Goal: Information Seeking & Learning: Learn about a topic

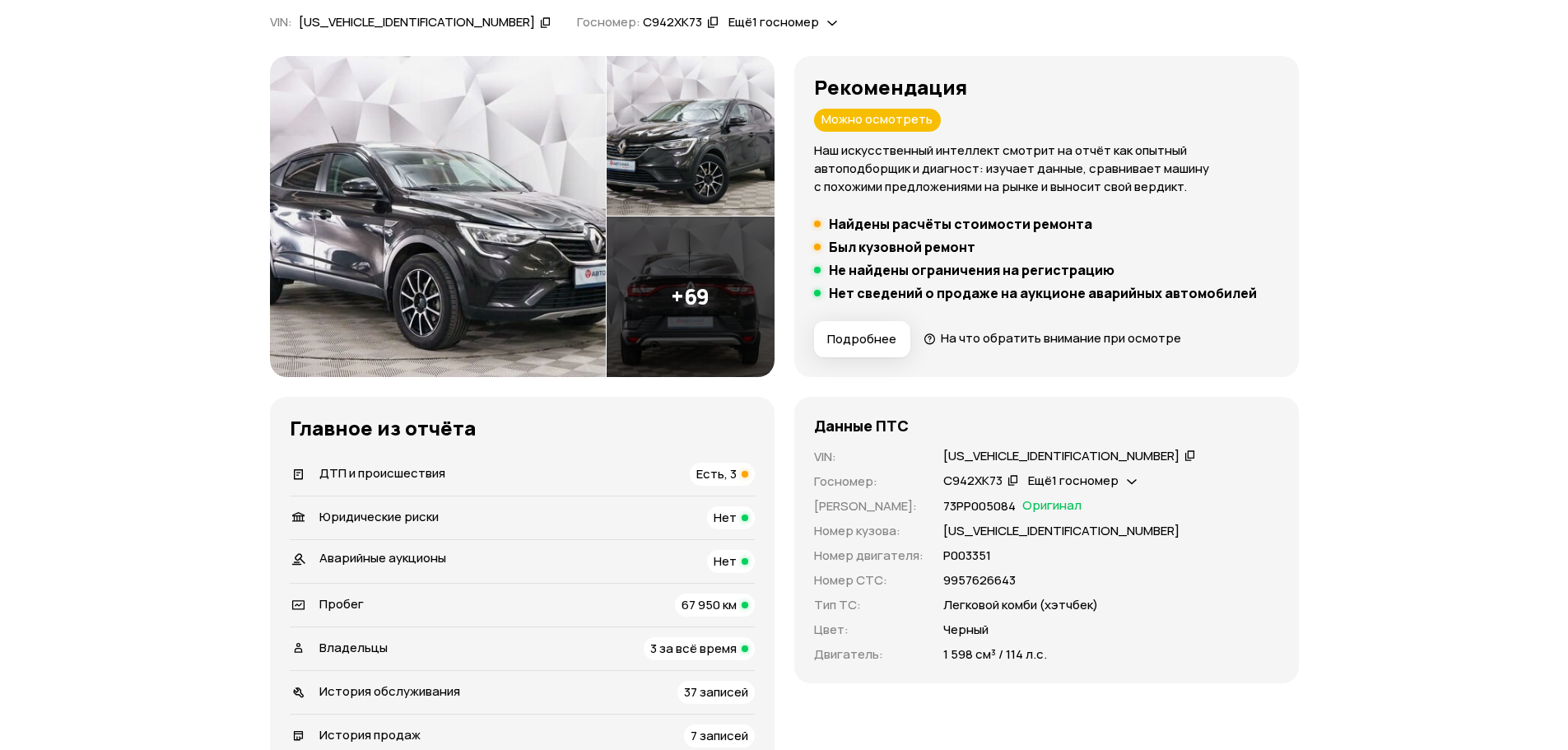
scroll to position [165, 0]
click at [546, 478] on div "ДТП и происшествия Есть, 3" at bounding box center [522, 475] width 465 height 23
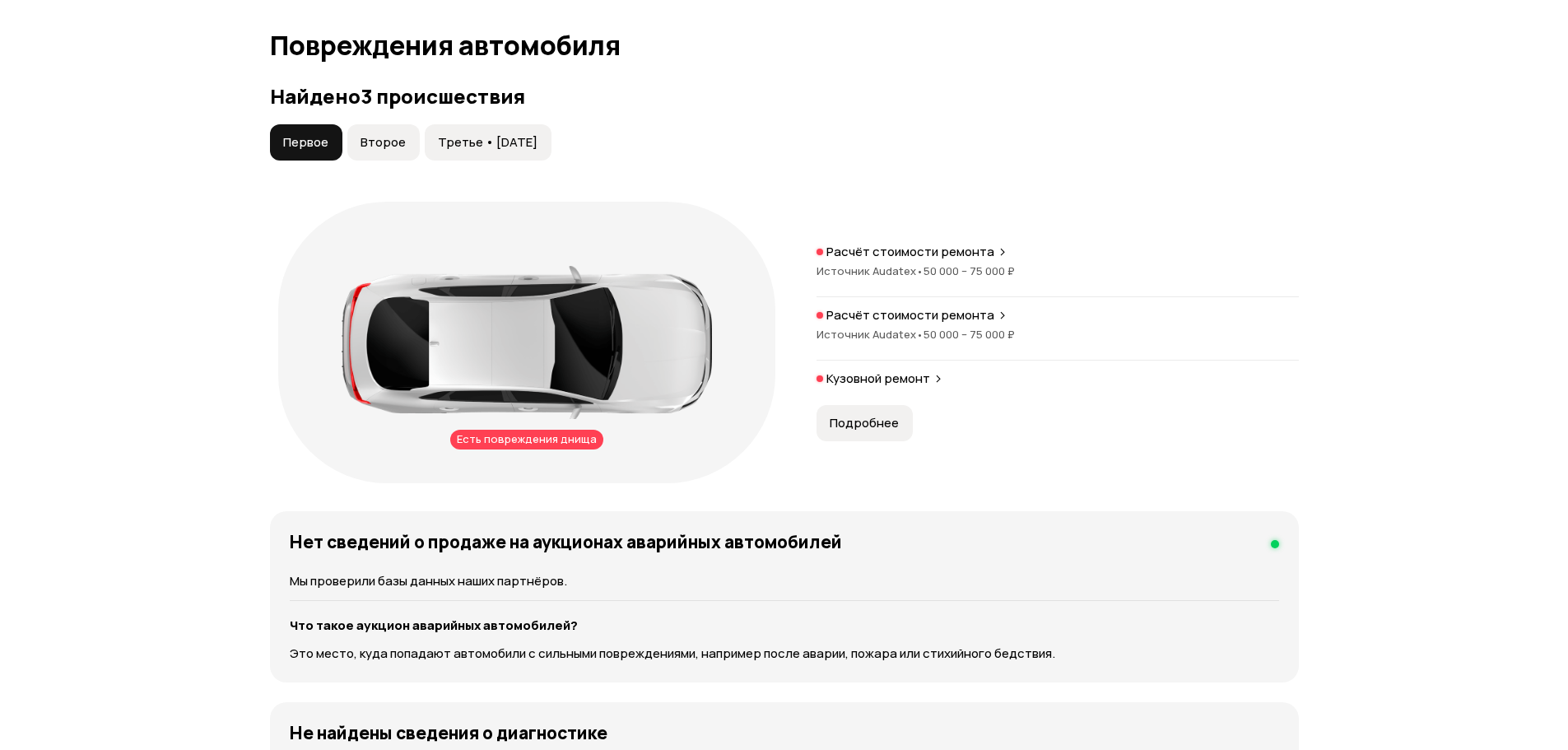
scroll to position [1706, 0]
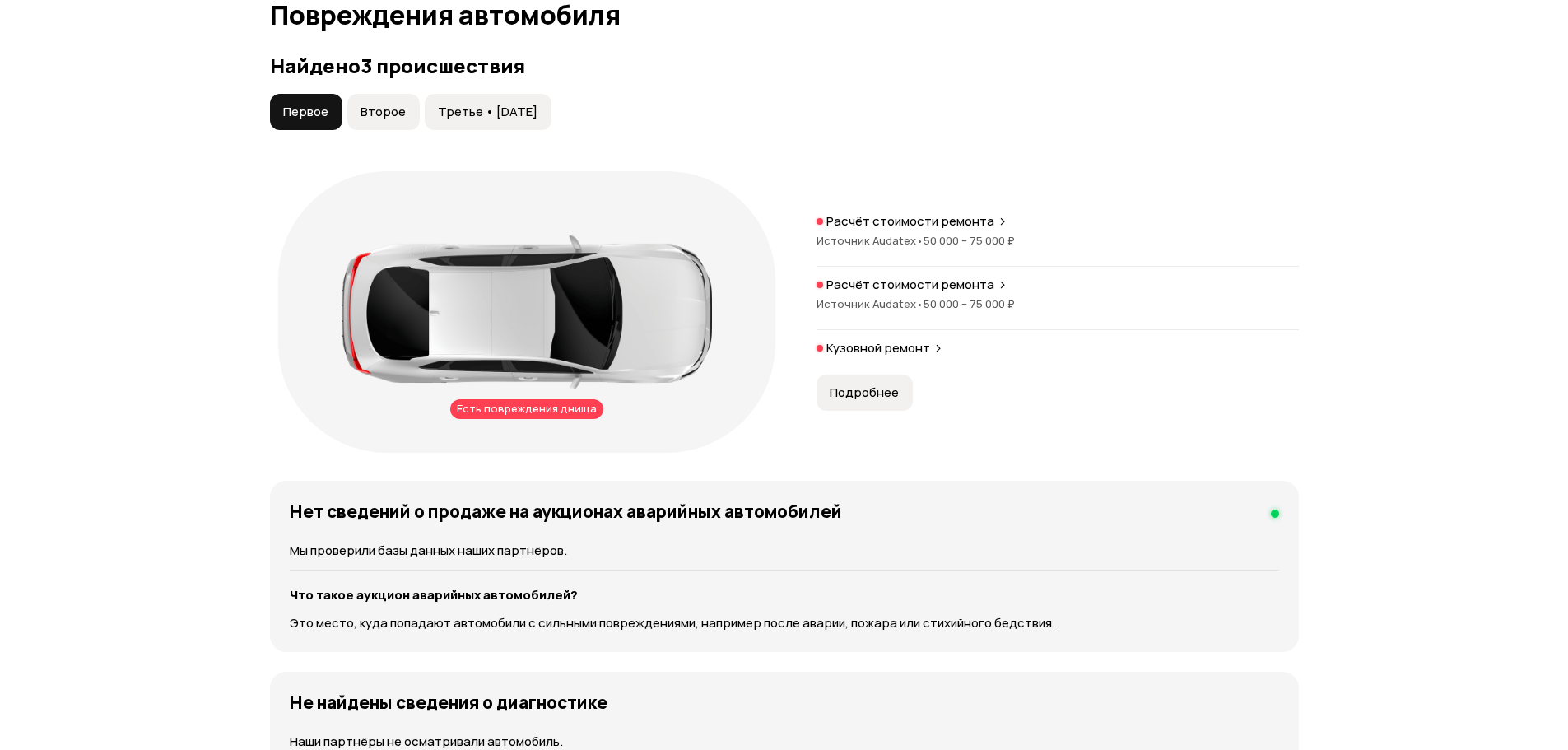
click at [903, 352] on p "Кузовной ремонт" at bounding box center [877, 348] width 104 height 16
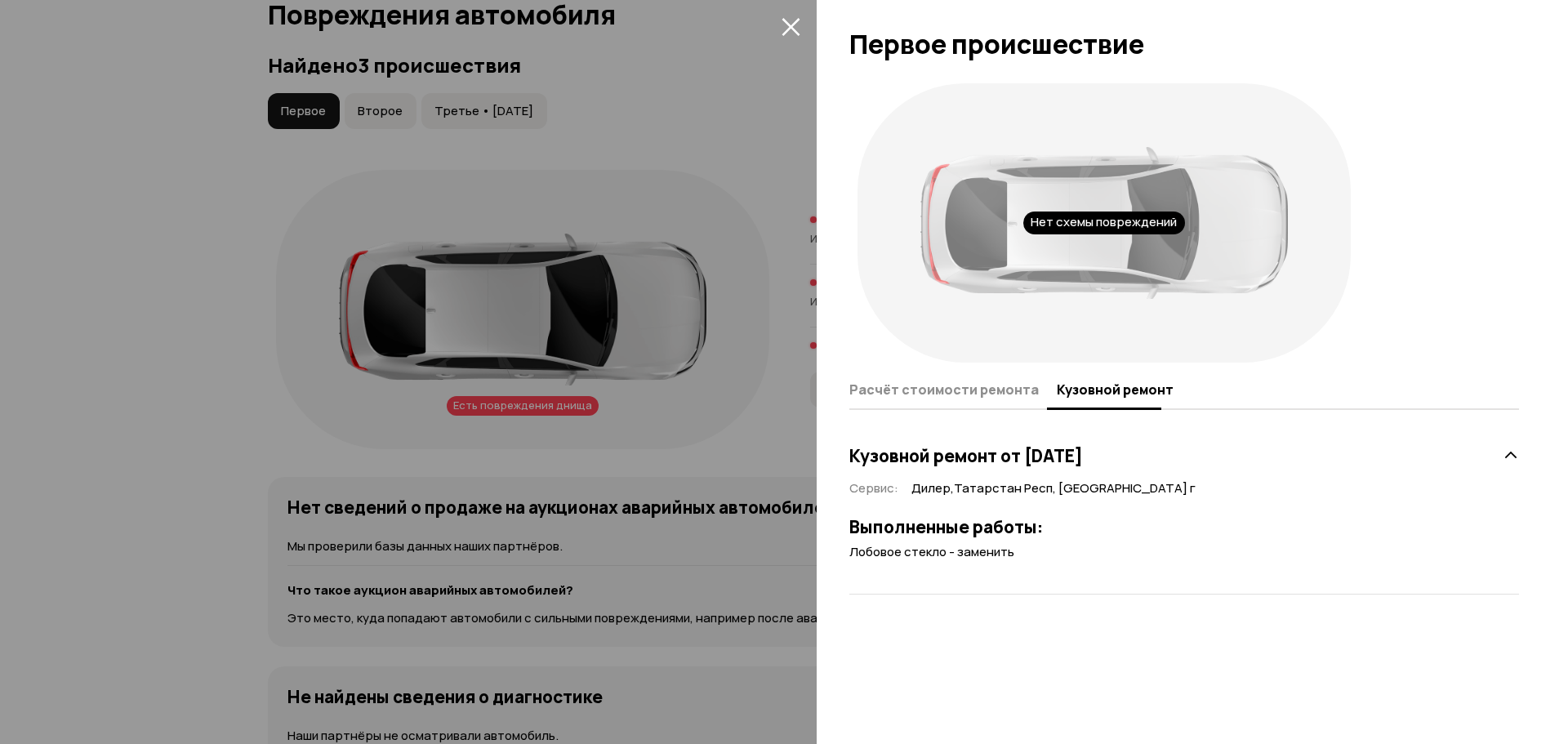
click at [741, 507] on div at bounding box center [784, 372] width 1568 height 744
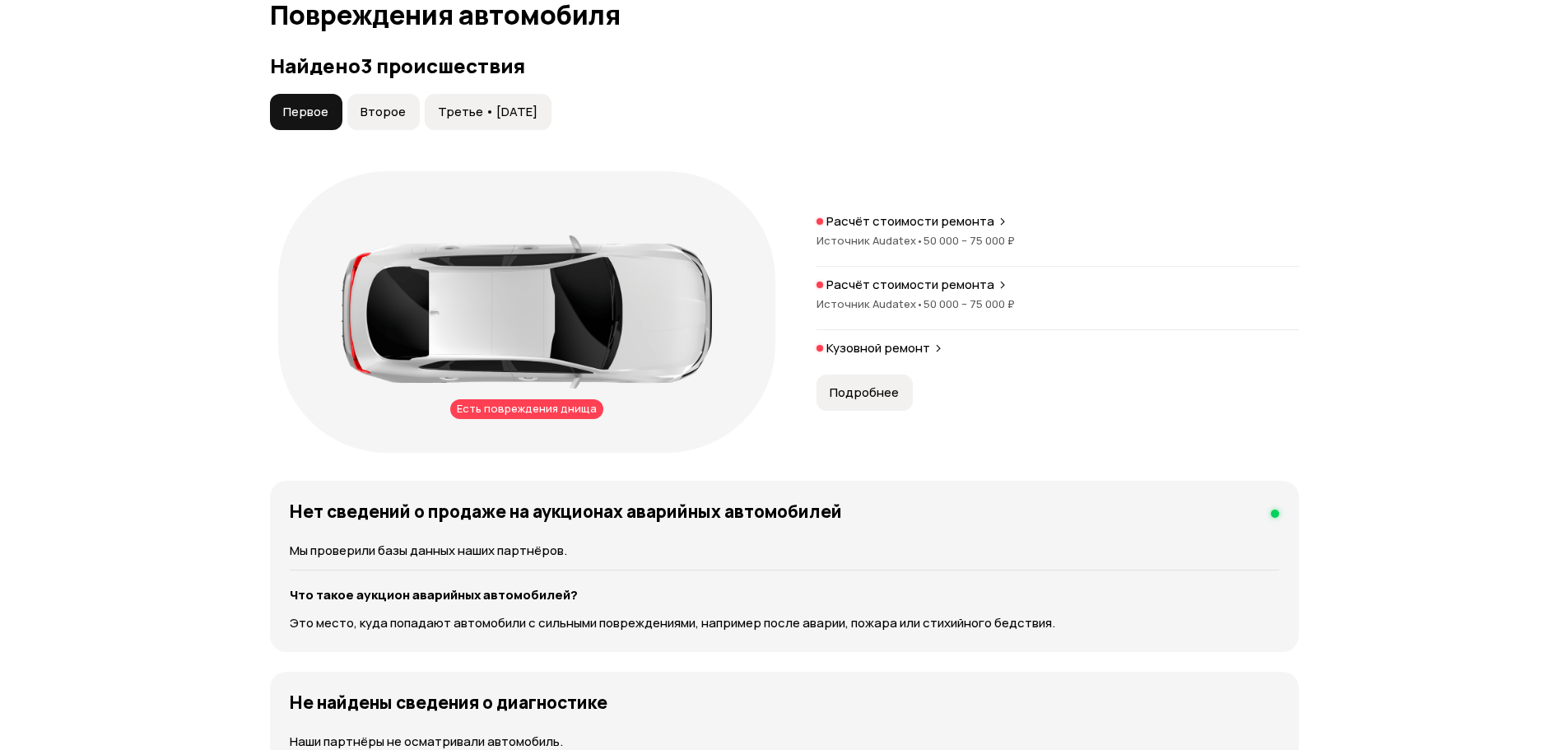
click at [383, 105] on span "Второе" at bounding box center [383, 112] width 45 height 16
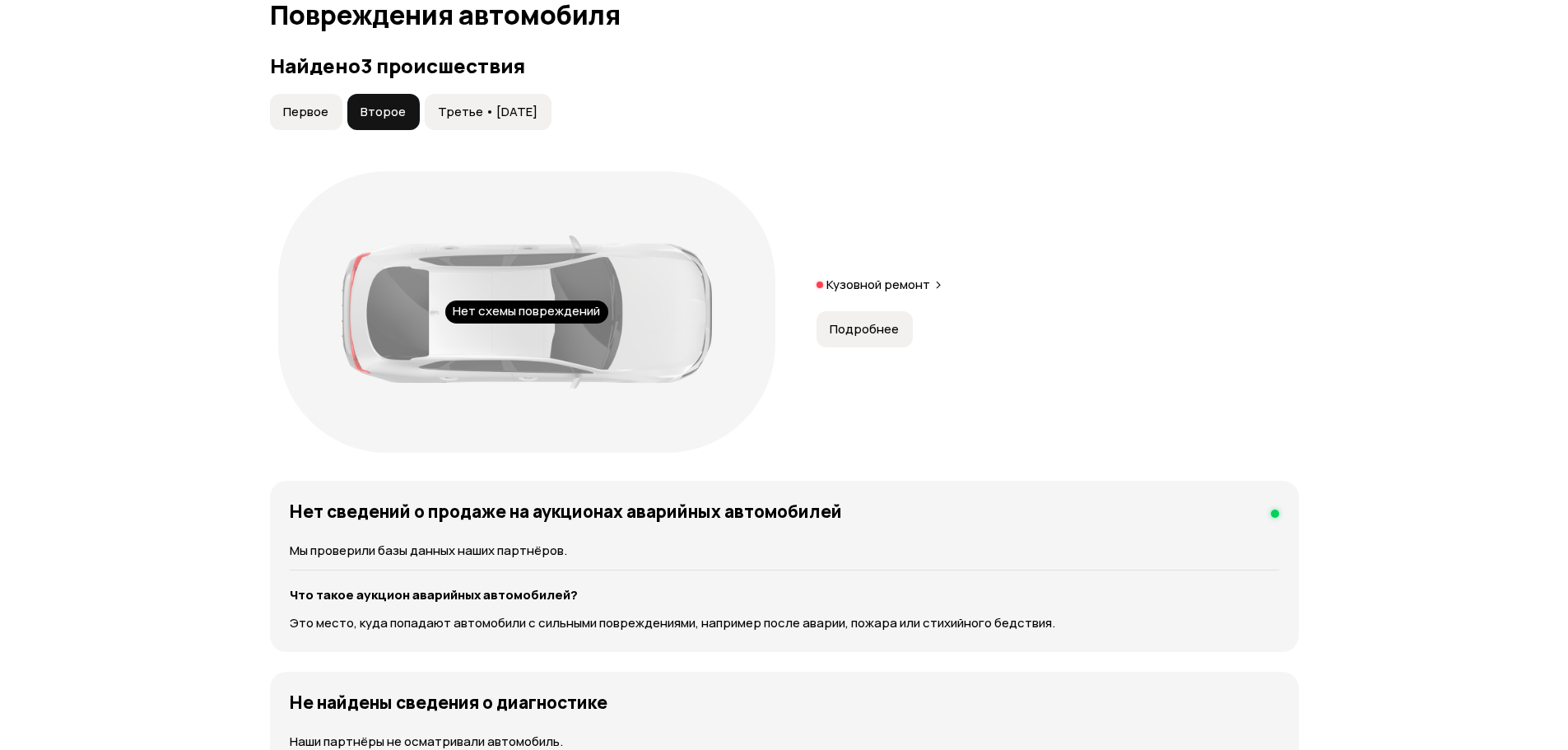
click at [513, 106] on span "Третье • [DATE]" at bounding box center [487, 112] width 100 height 16
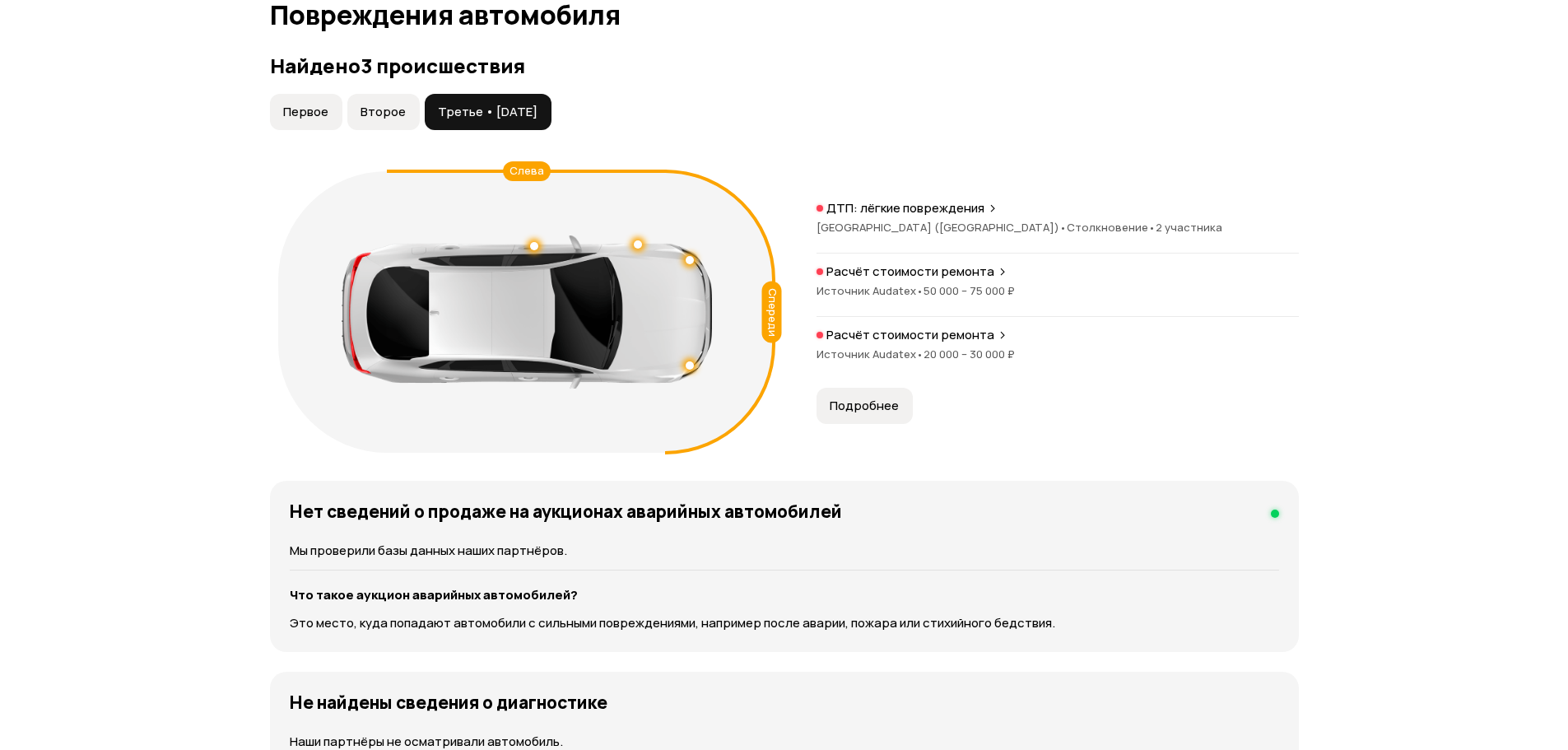
click at [313, 111] on span "Первое" at bounding box center [305, 112] width 45 height 16
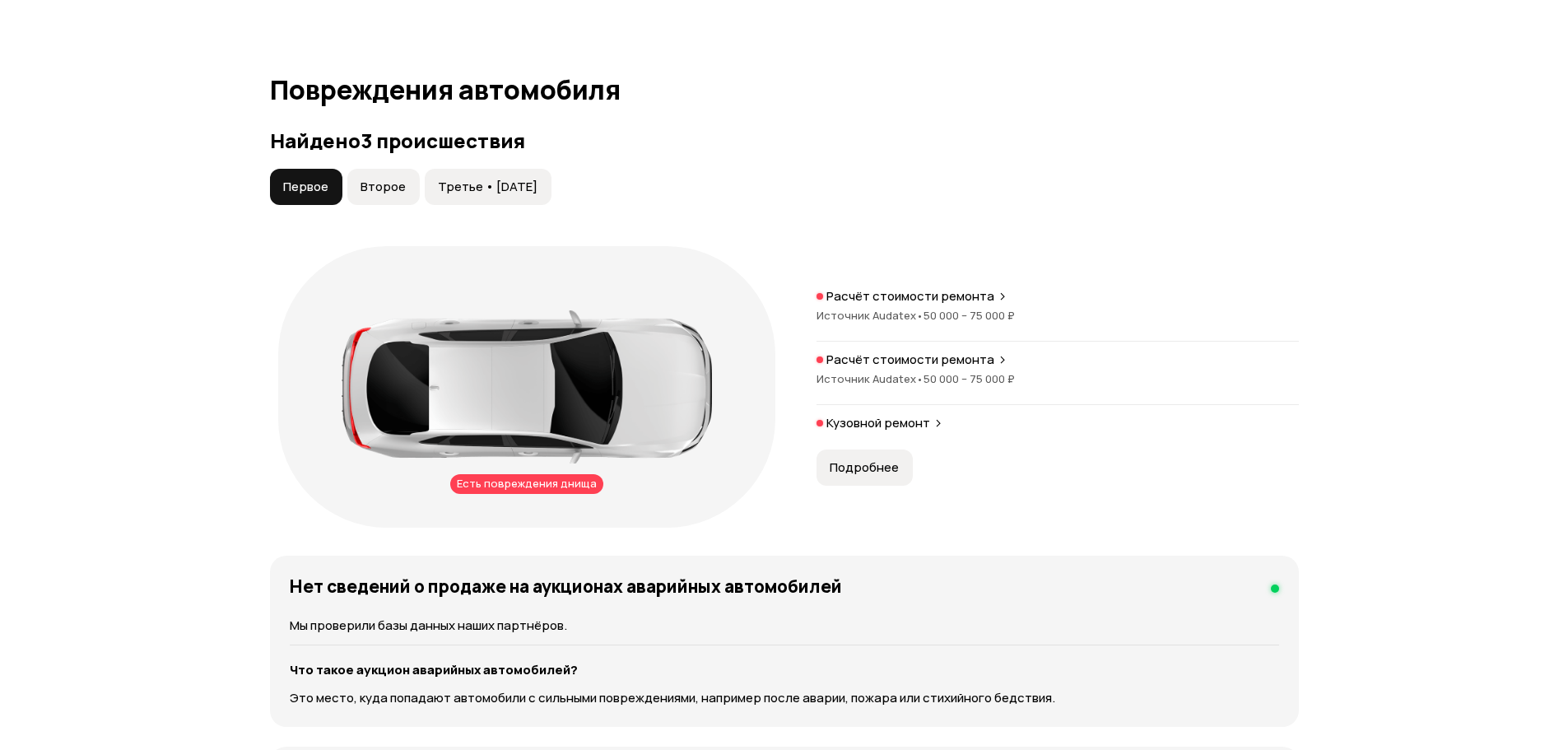
scroll to position [1624, 0]
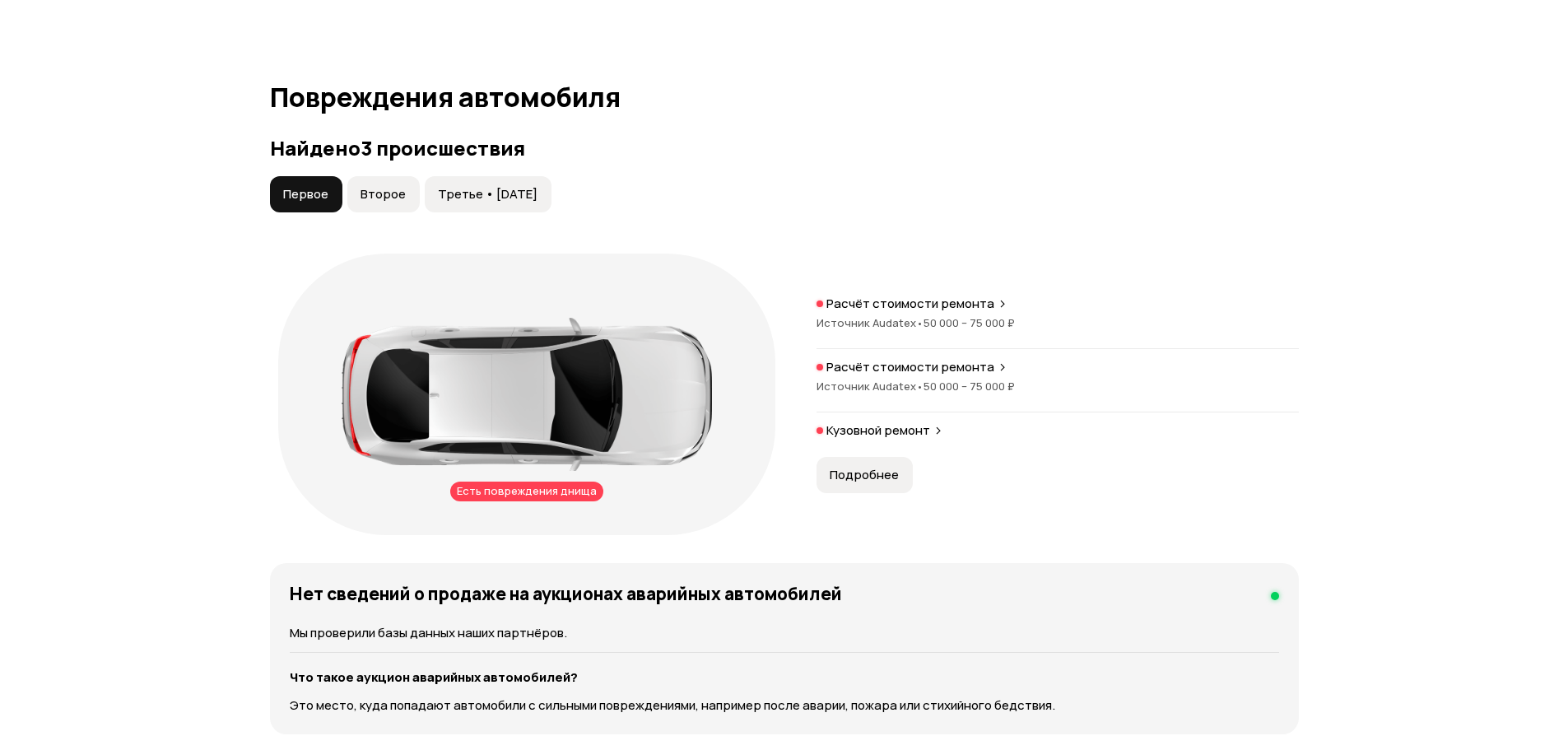
click at [393, 190] on span "Второе" at bounding box center [383, 194] width 45 height 16
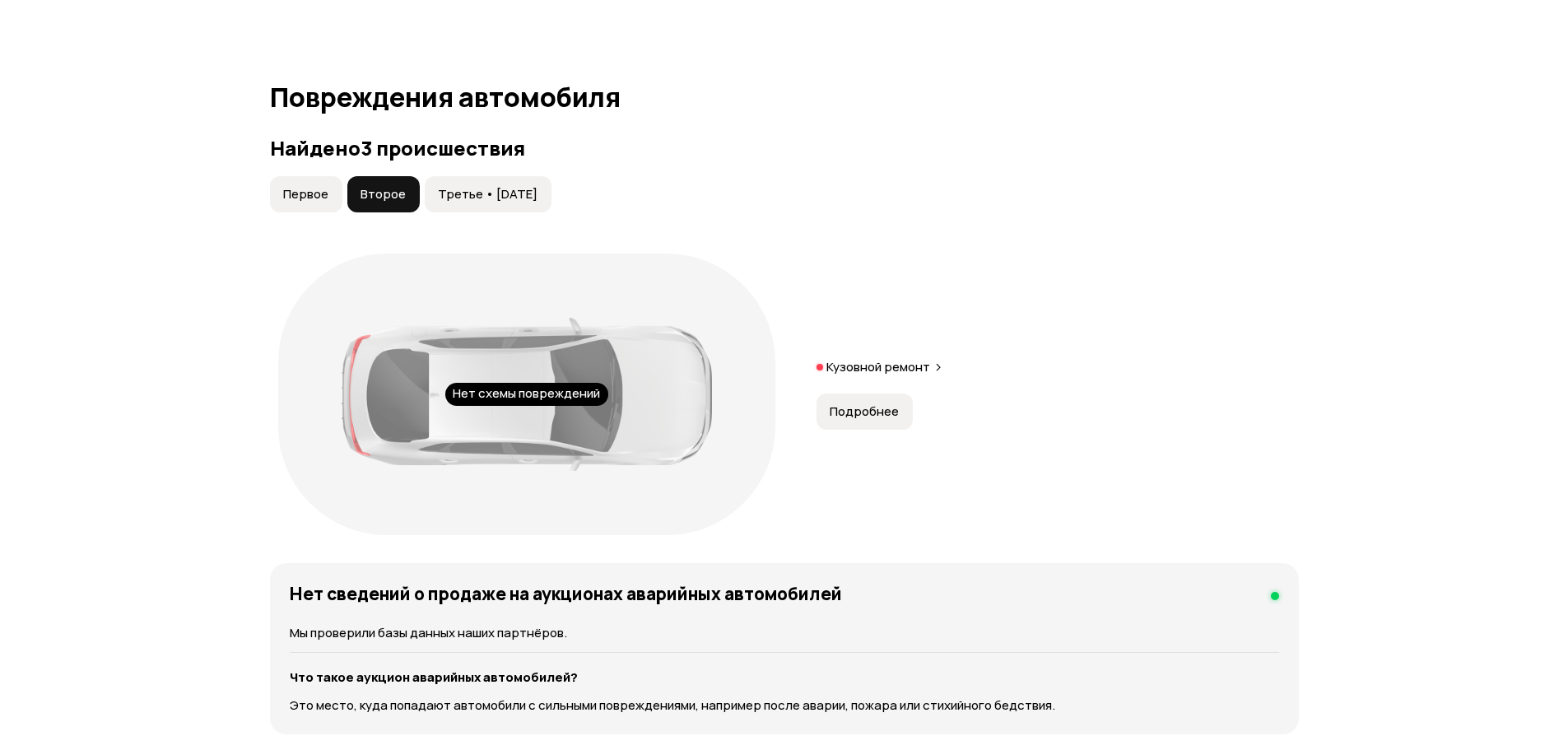
click at [481, 193] on span "Третье • [DATE]" at bounding box center [487, 194] width 100 height 16
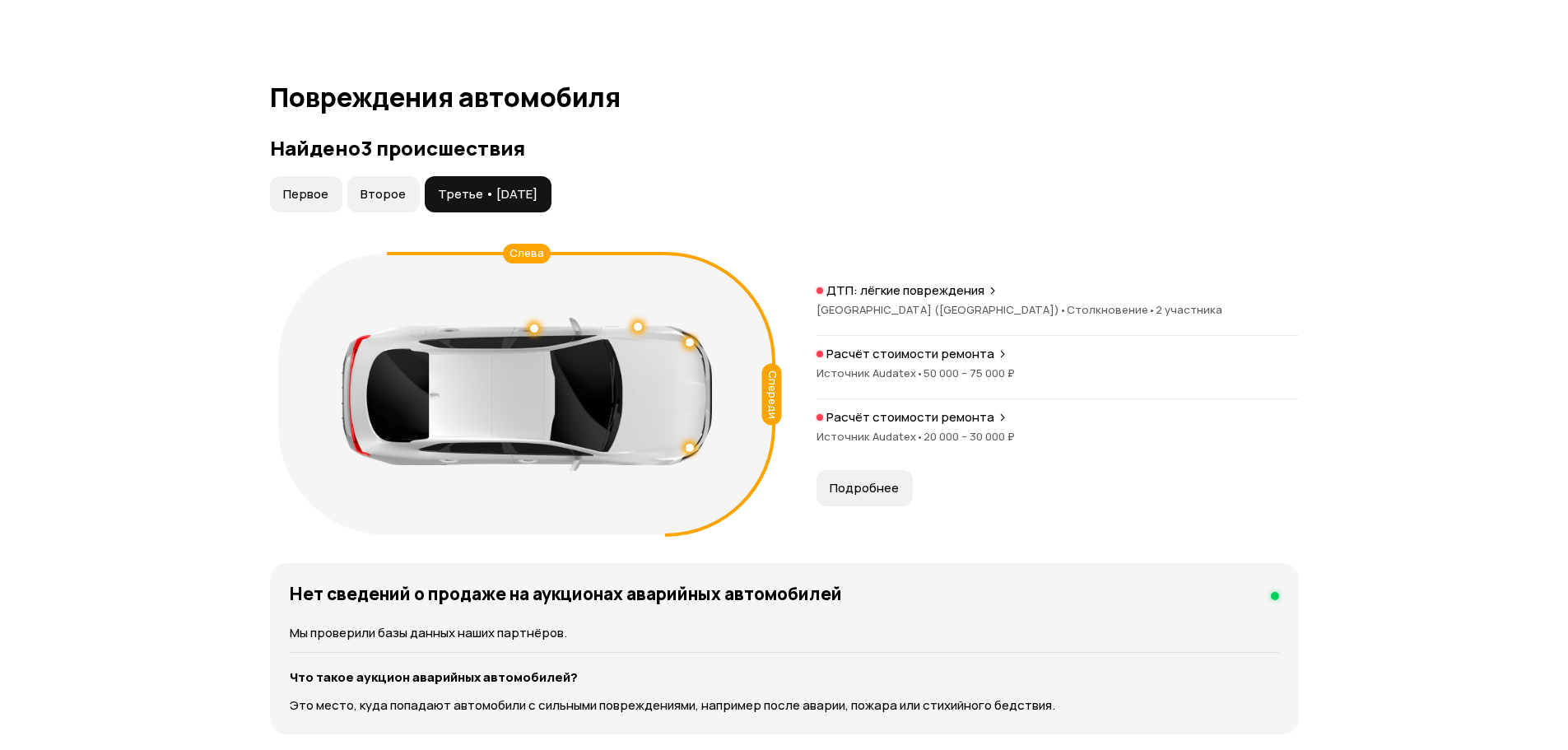
click at [378, 203] on span "Второе" at bounding box center [383, 194] width 45 height 16
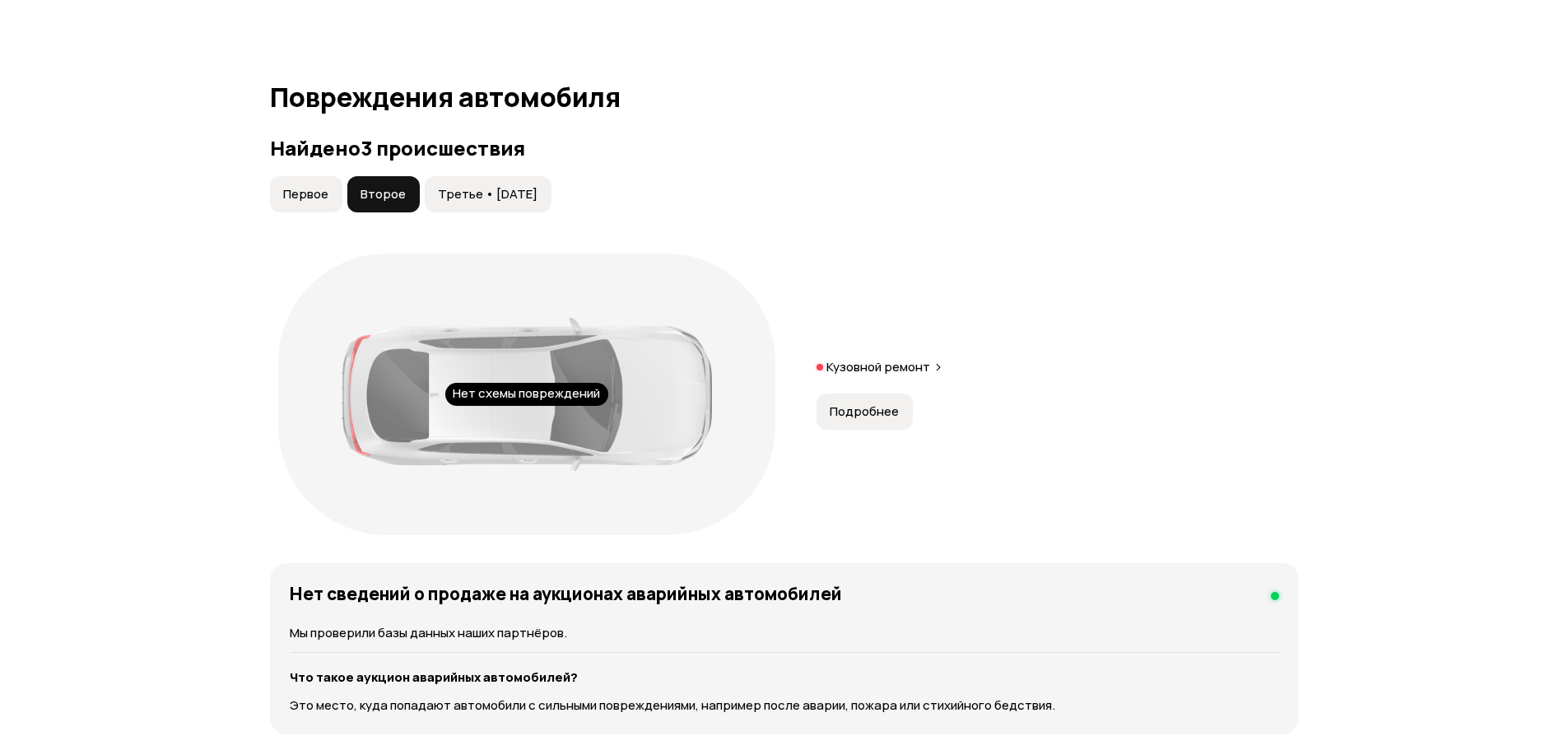
click at [305, 192] on span "Первое" at bounding box center [305, 194] width 45 height 16
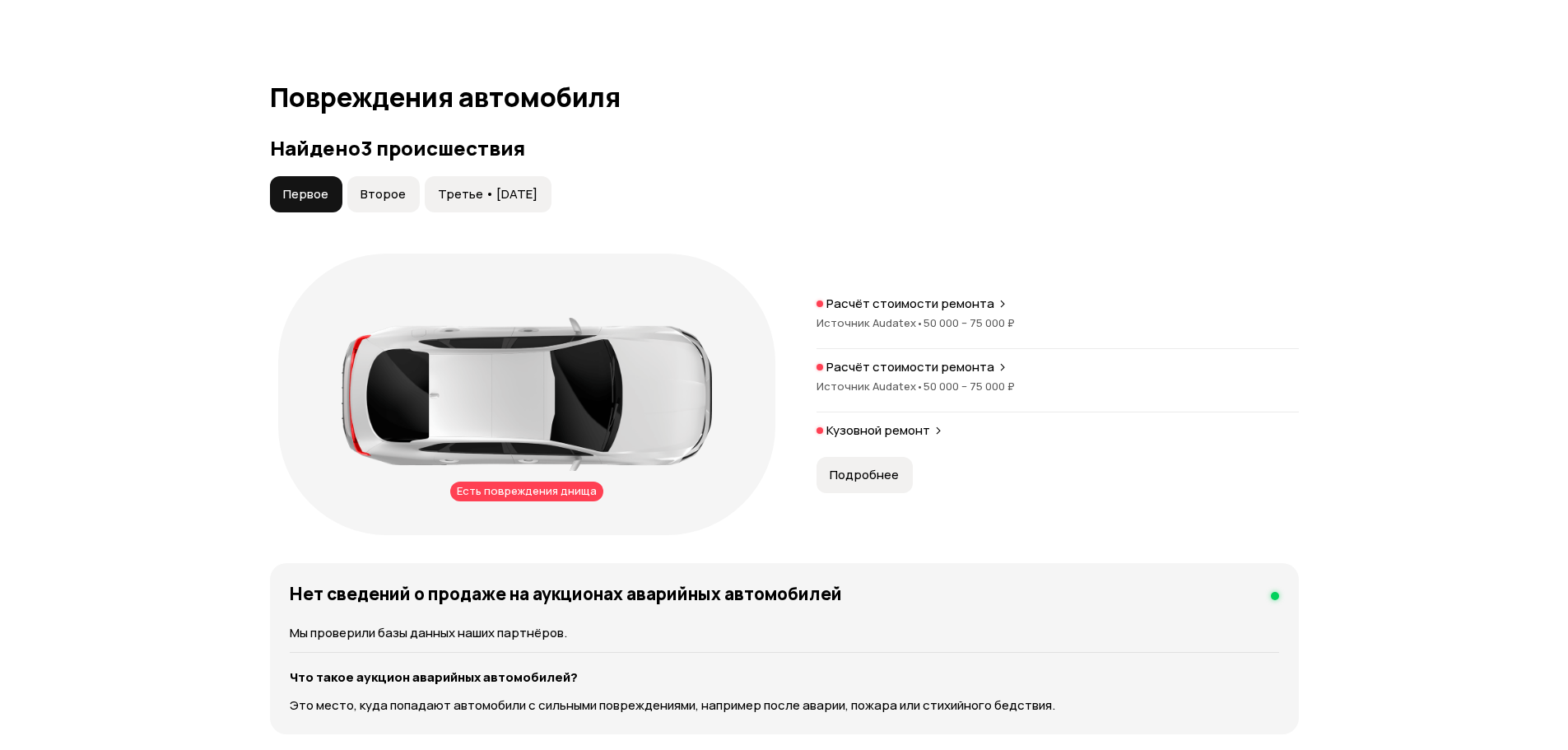
click at [367, 194] on span "Второе" at bounding box center [383, 194] width 45 height 16
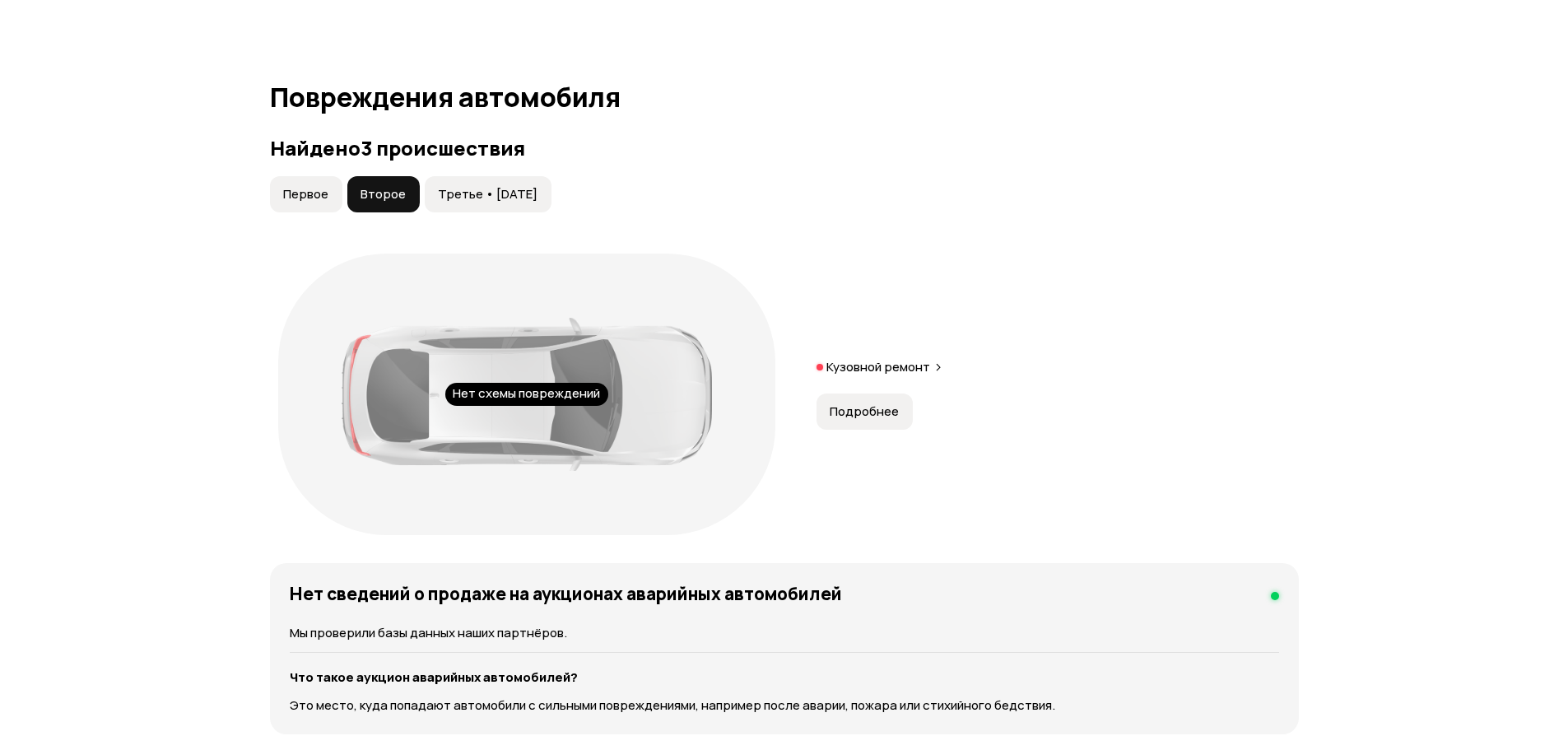
click at [460, 194] on span "Третье • [DATE]" at bounding box center [487, 194] width 100 height 16
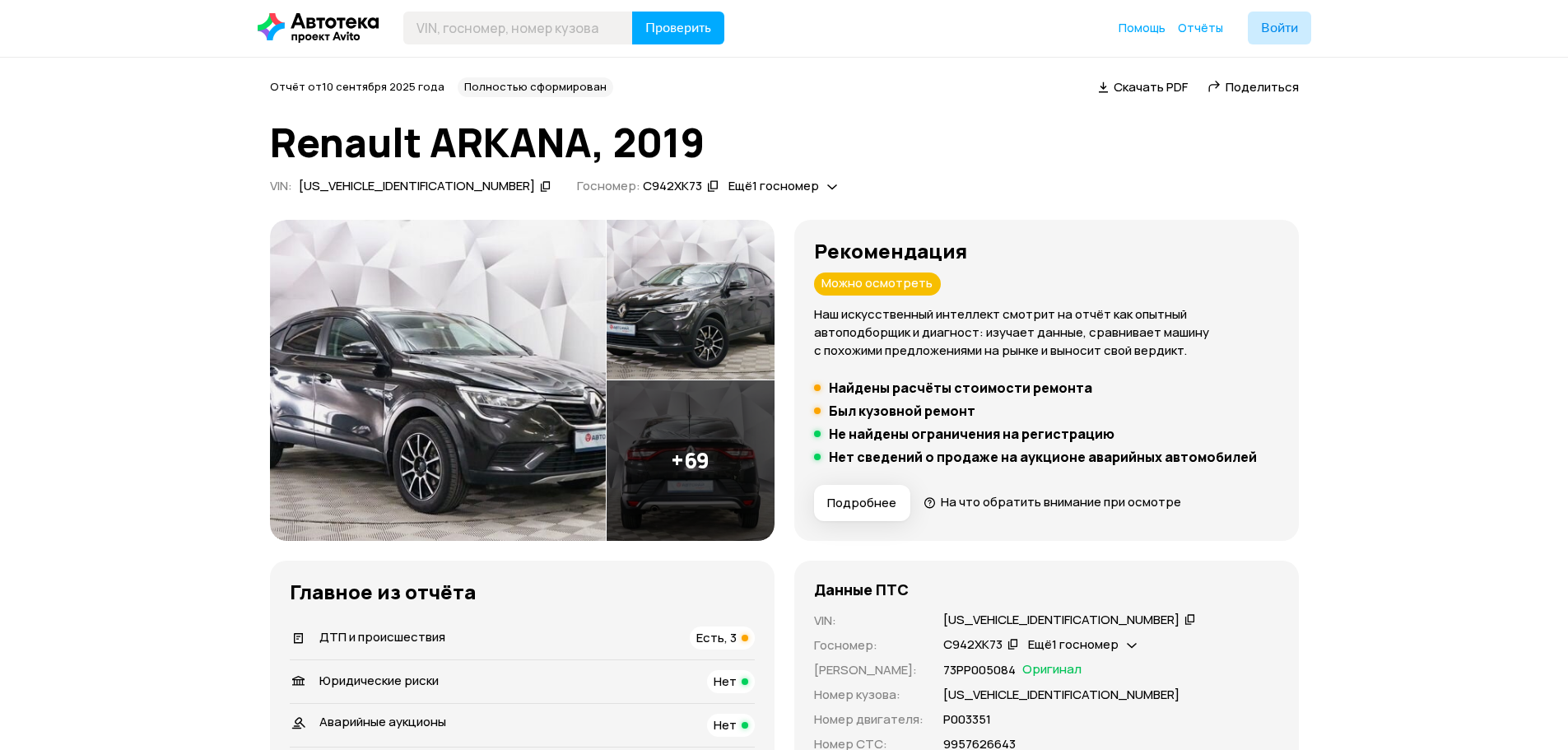
scroll to position [0, 0]
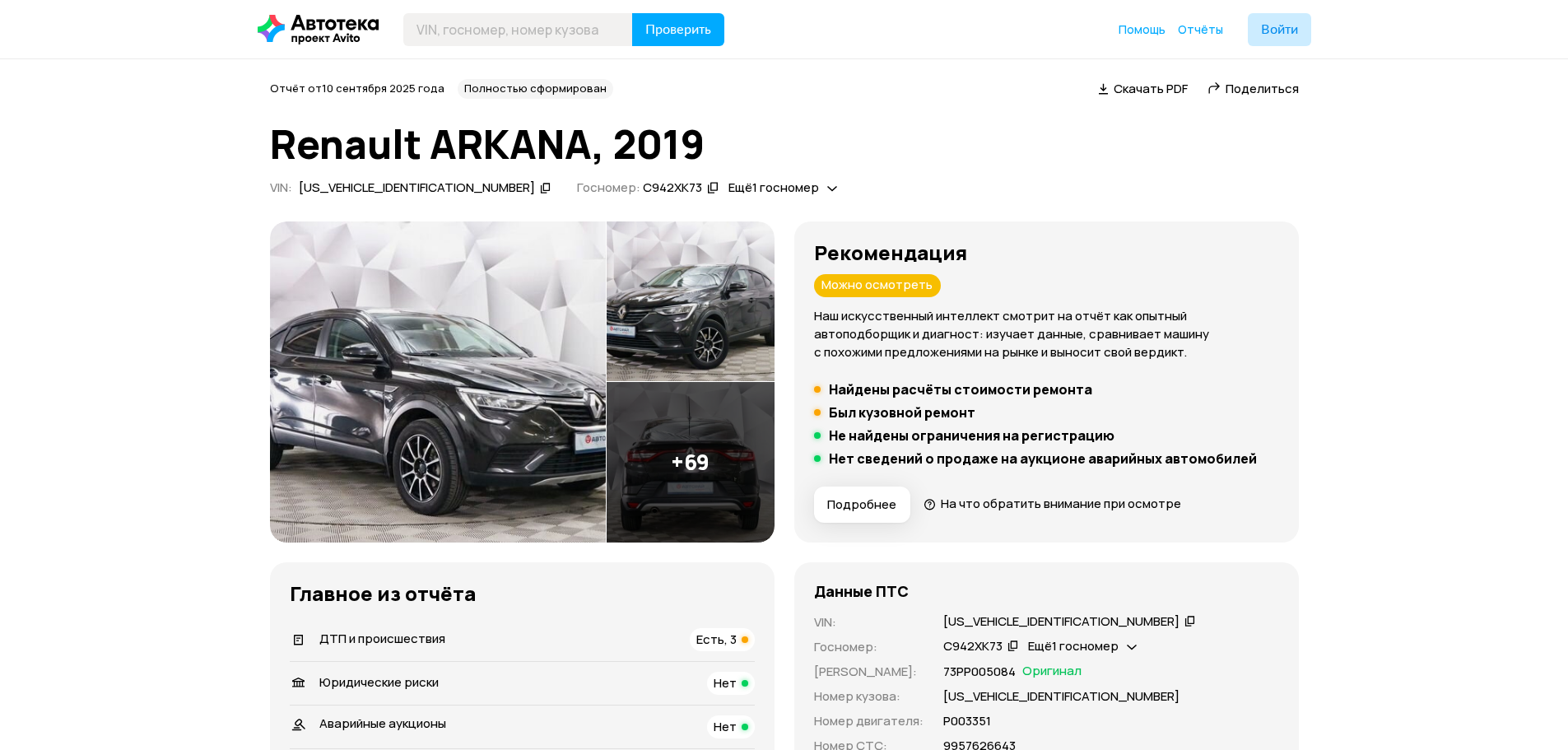
click at [883, 407] on h5 "Был кузовной ремонт" at bounding box center [902, 412] width 147 height 16
drag, startPoint x: 856, startPoint y: 396, endPoint x: 1061, endPoint y: 386, distance: 205.2
click at [1060, 386] on h5 "Найдены расчёты стоимости ремонта" at bounding box center [960, 389] width 263 height 16
click at [1004, 415] on li "Был кузовной ремонт" at bounding box center [1046, 412] width 465 height 16
click at [938, 415] on h5 "Был кузовной ремонт" at bounding box center [902, 412] width 147 height 16
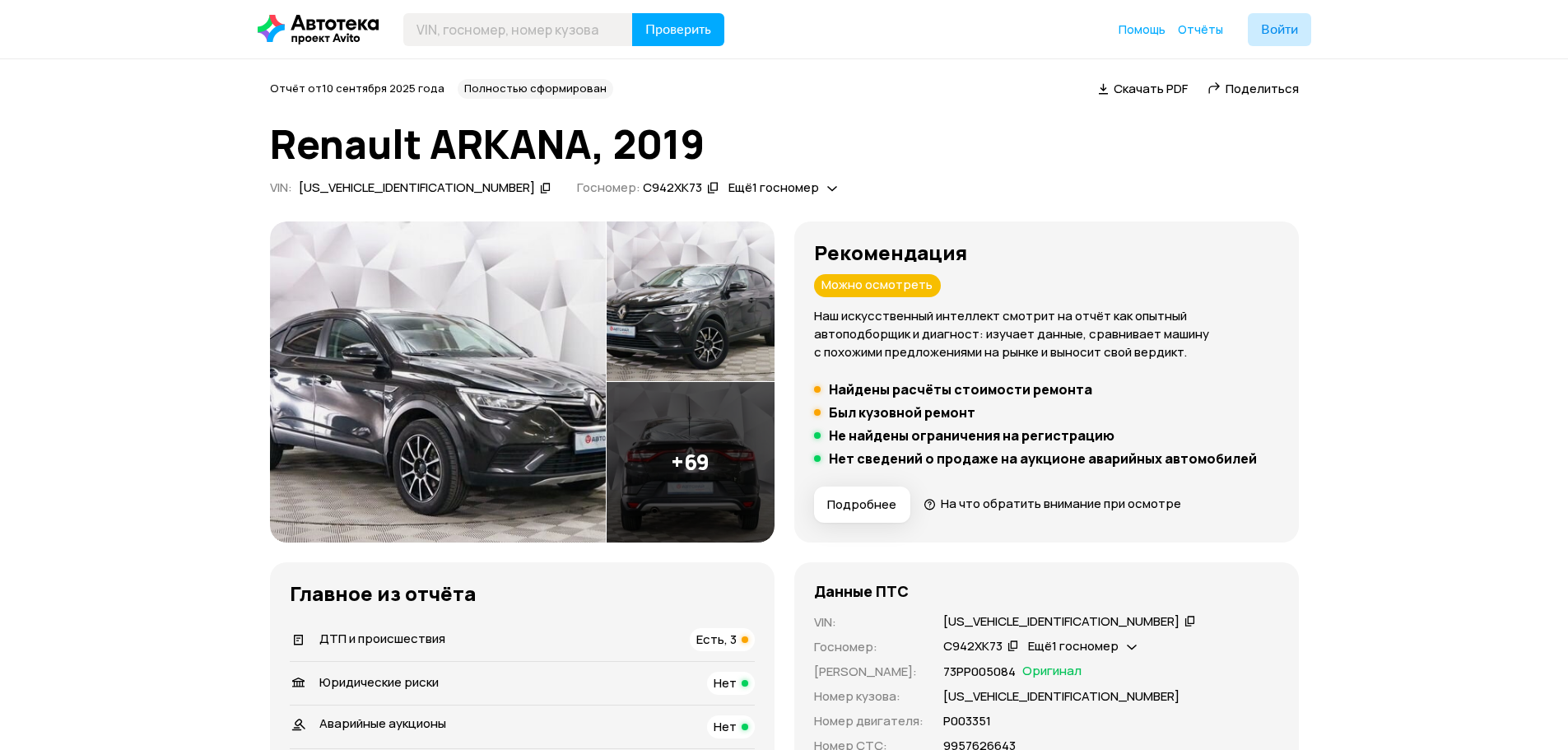
click at [962, 410] on h5 "Был кузовной ремонт" at bounding box center [902, 412] width 147 height 16
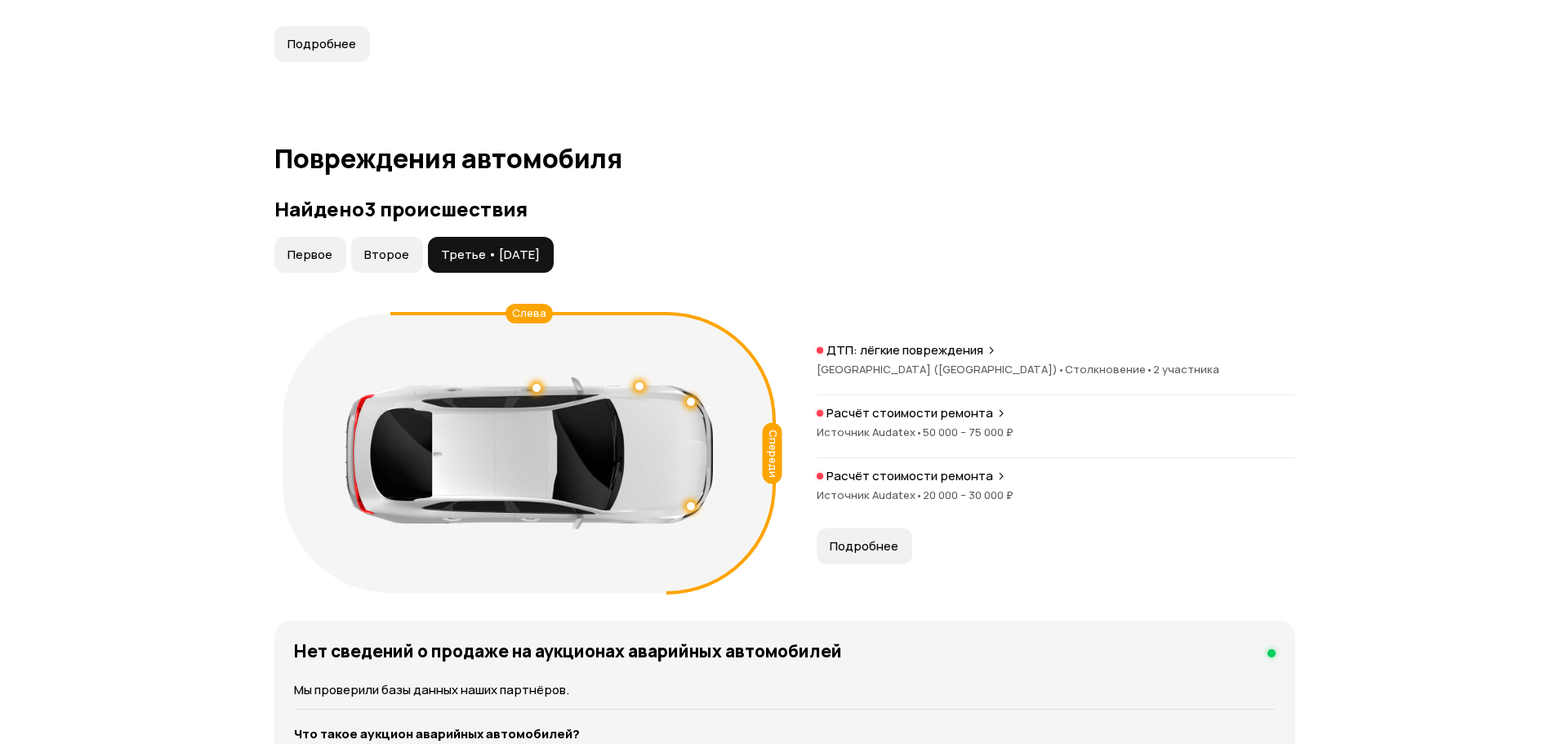
scroll to position [1588, 0]
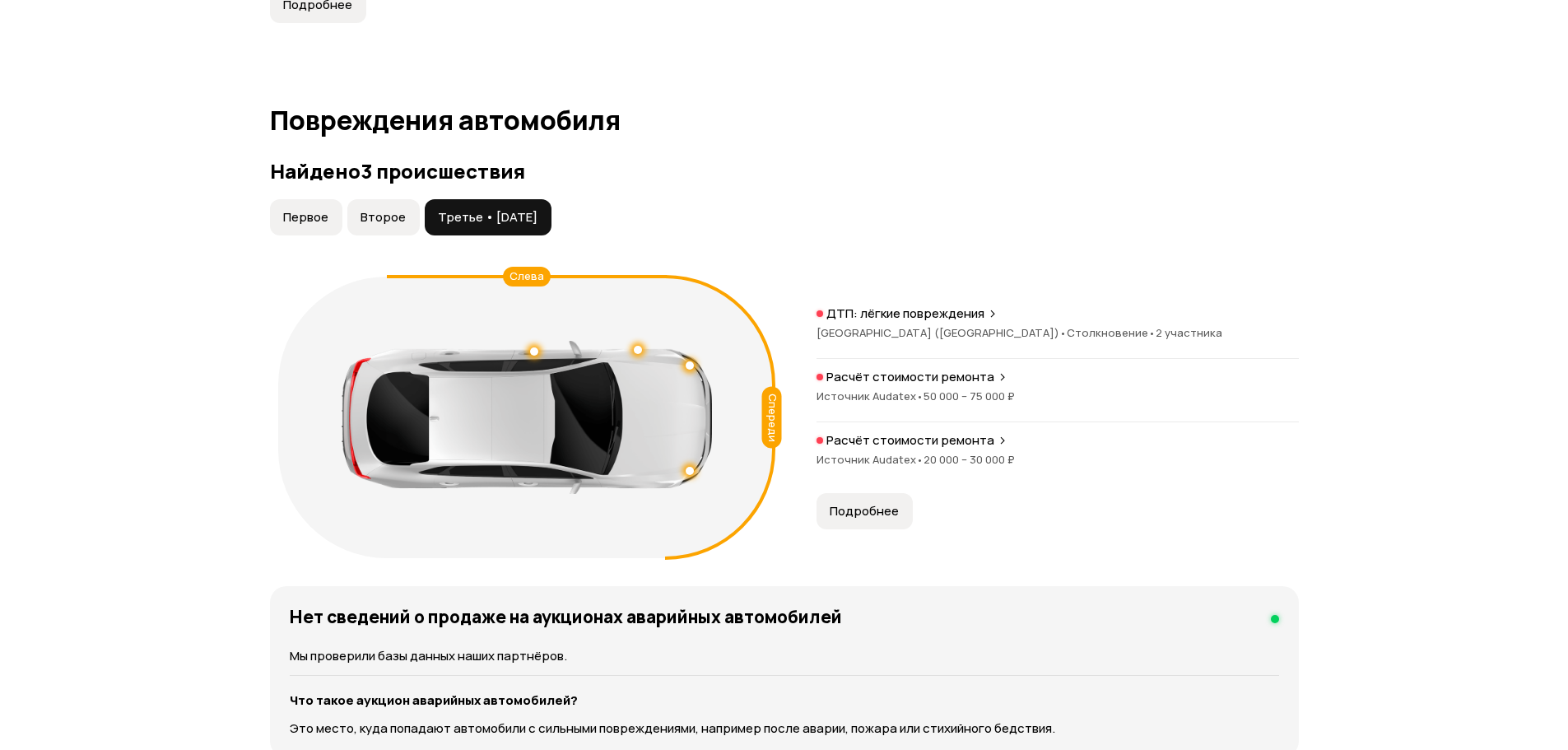
click at [894, 320] on p "ДТП: лёгкие повреждения" at bounding box center [905, 313] width 158 height 16
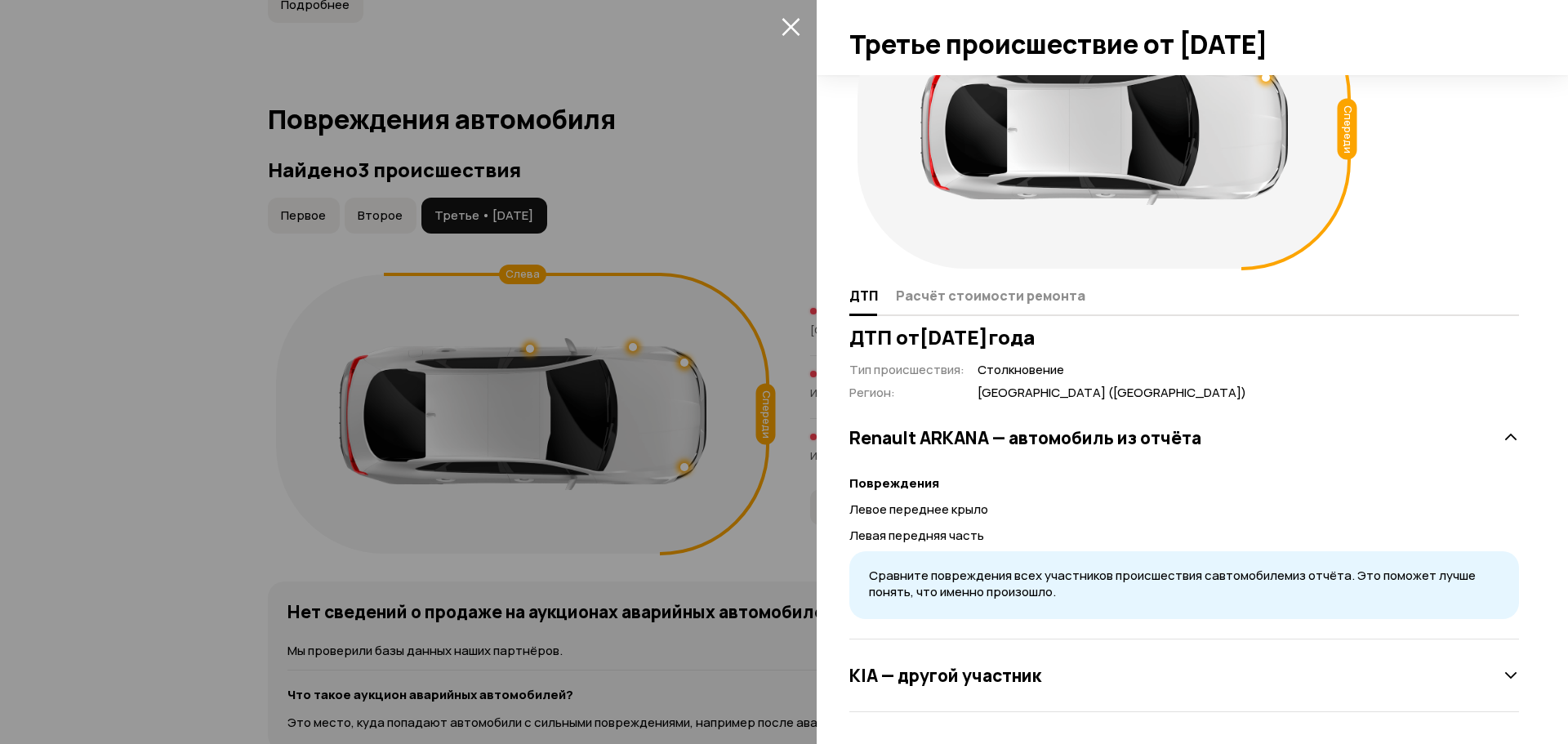
scroll to position [94, 0]
click at [726, 188] on div at bounding box center [784, 372] width 1568 height 744
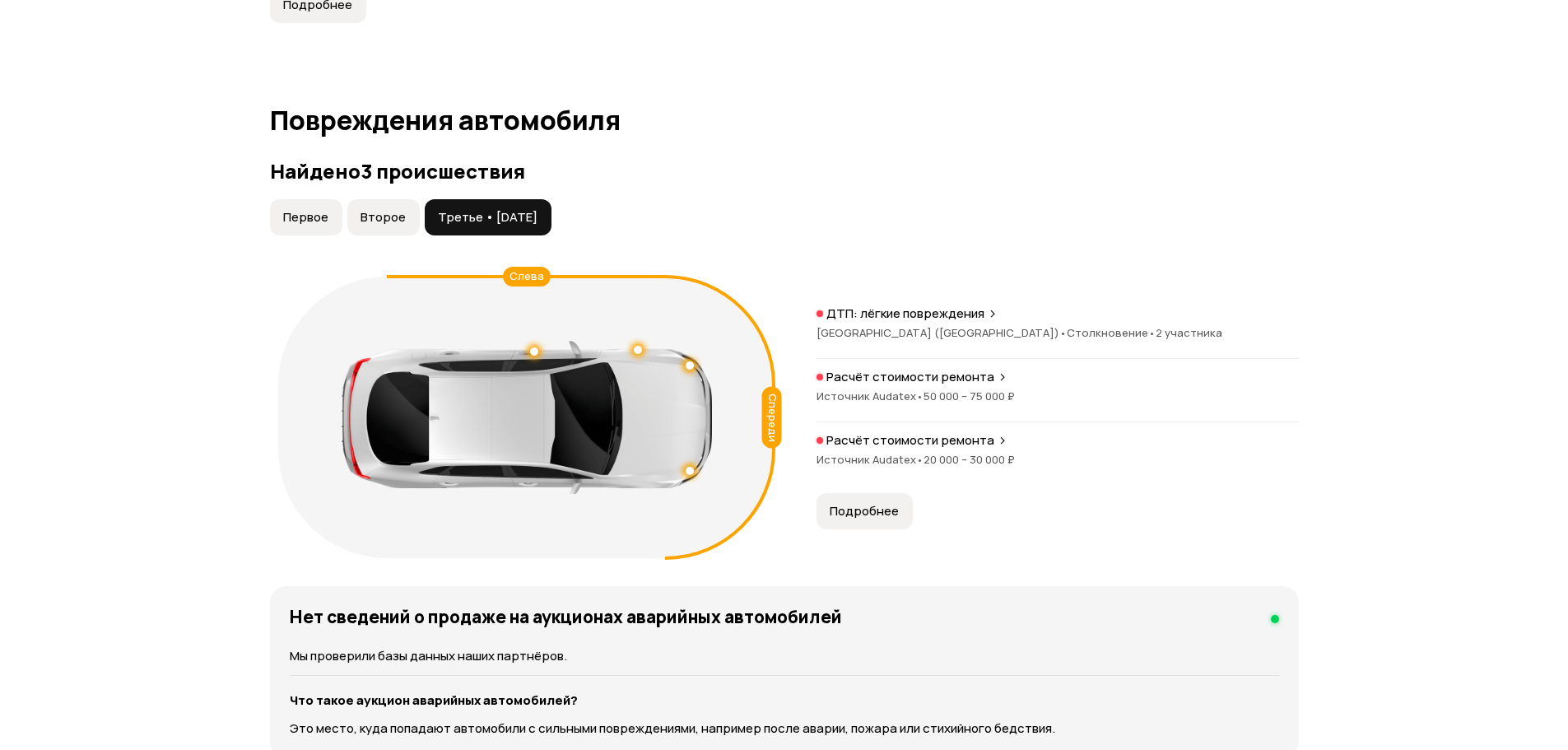
click at [402, 215] on span "Второе" at bounding box center [383, 217] width 45 height 16
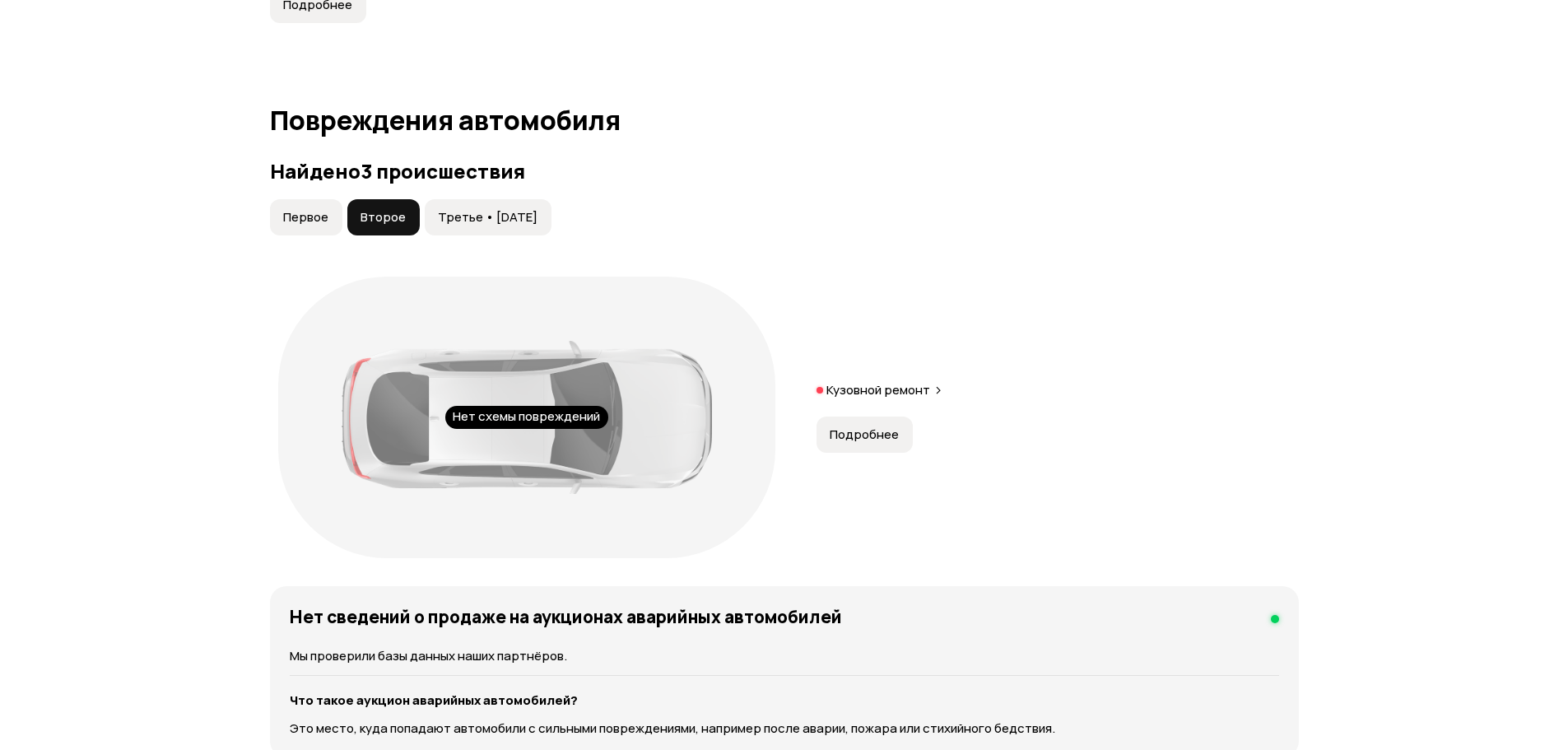
click at [861, 438] on span "Подробнее" at bounding box center [864, 434] width 69 height 16
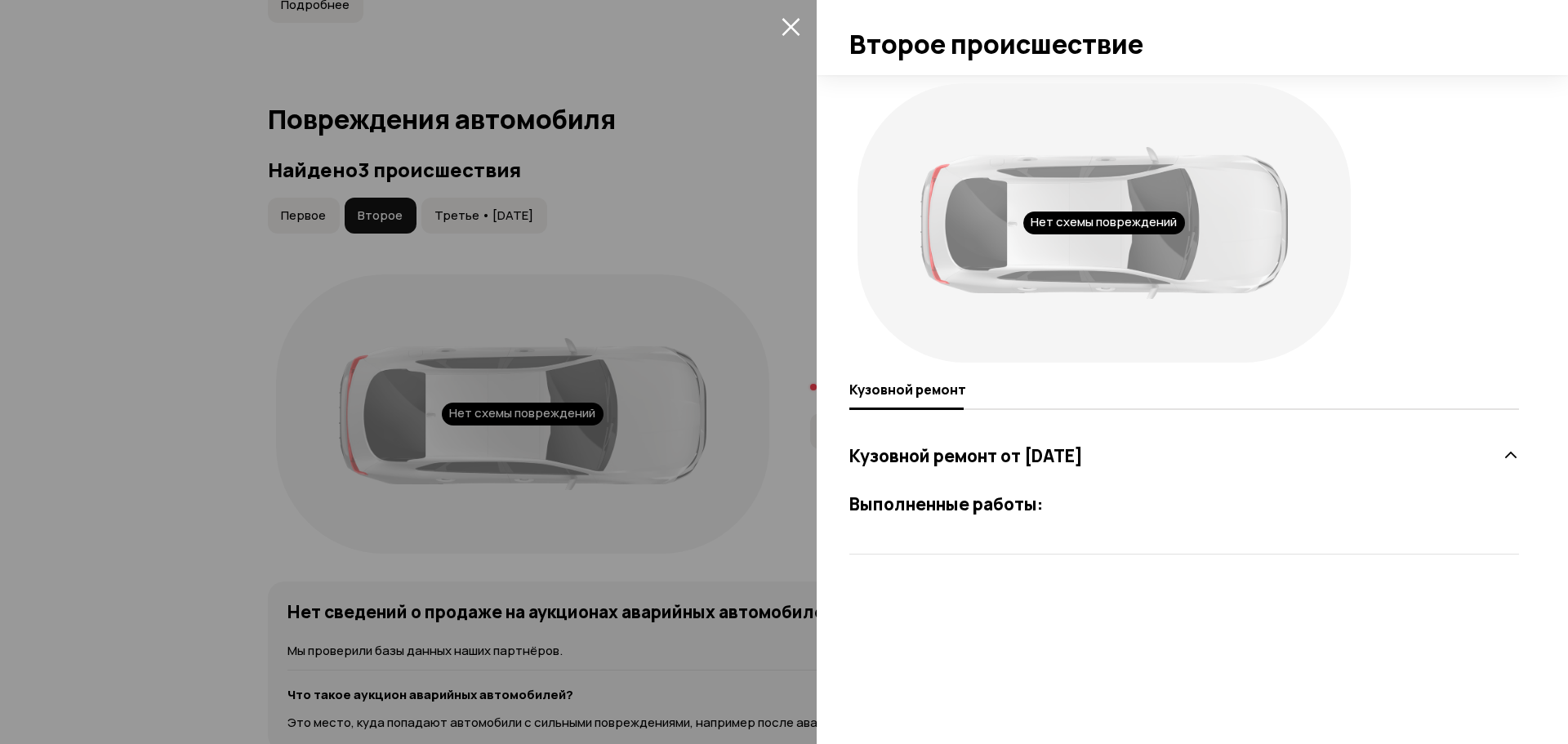
click at [1361, 445] on div "Кузовной ремонт от [DATE]" at bounding box center [1184, 455] width 670 height 32
click at [1419, 449] on div "Кузовной ремонт от [DATE]" at bounding box center [1184, 455] width 670 height 32
drag, startPoint x: 1187, startPoint y: 512, endPoint x: 1165, endPoint y: 563, distance: 55.5
click at [1187, 513] on h3 "Выполненные работы:" at bounding box center [1184, 503] width 670 height 21
click at [1152, 587] on div "Нет схемы повреждений Кузовной ремонт Кузовной ремонт от [DATE] Выполненные раб…" at bounding box center [1192, 409] width 752 height 669
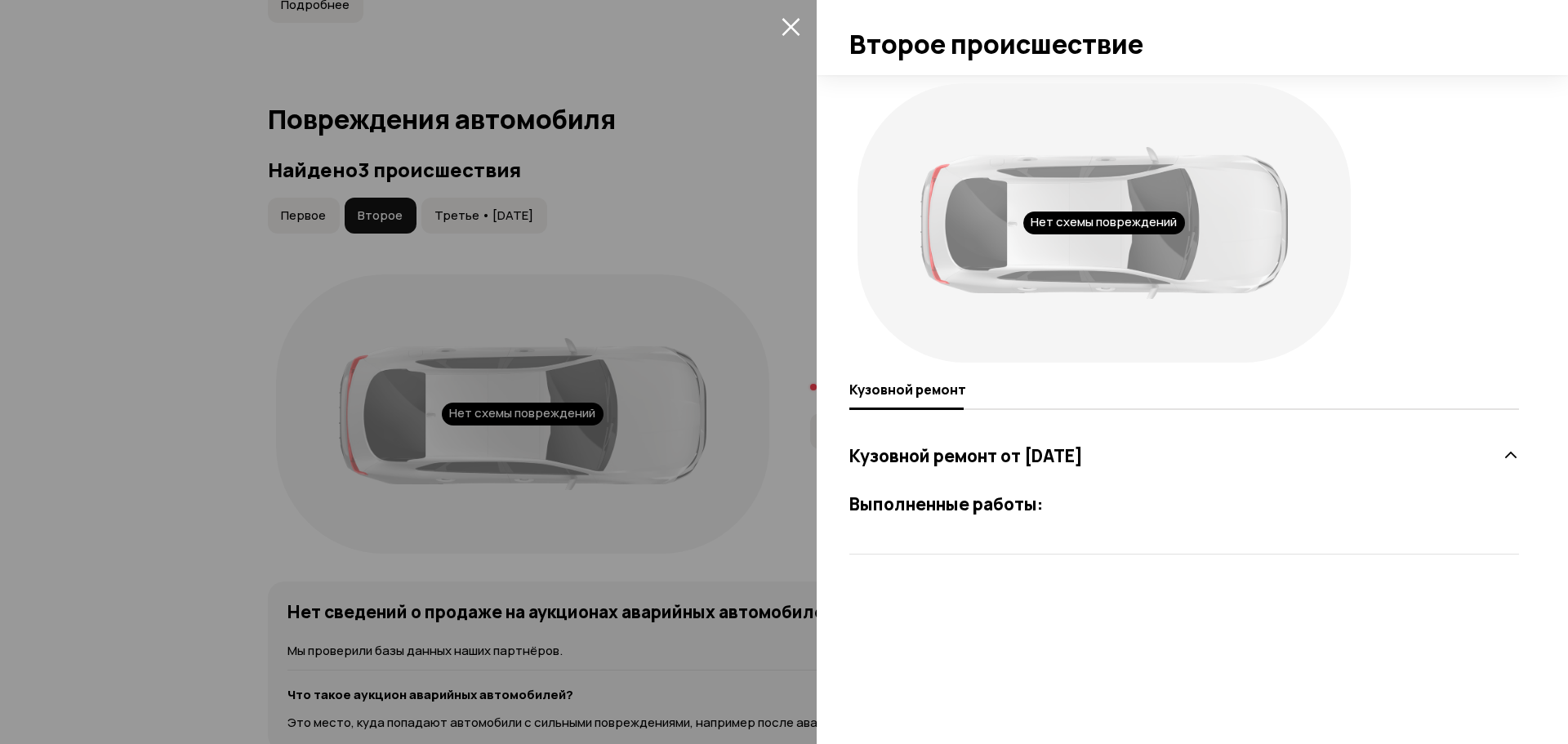
click at [286, 211] on div at bounding box center [784, 372] width 1568 height 744
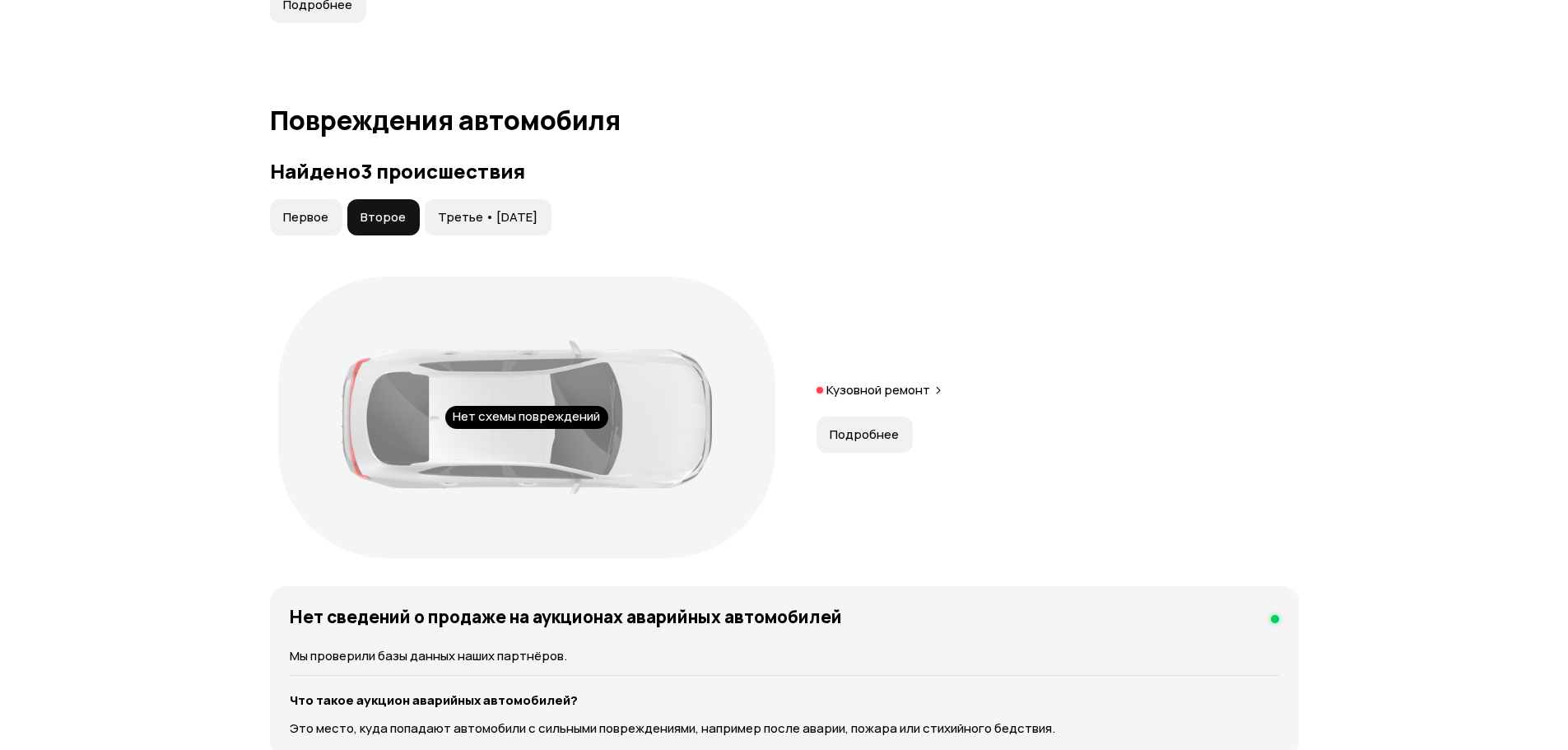
click at [307, 216] on span "Первое" at bounding box center [305, 217] width 45 height 16
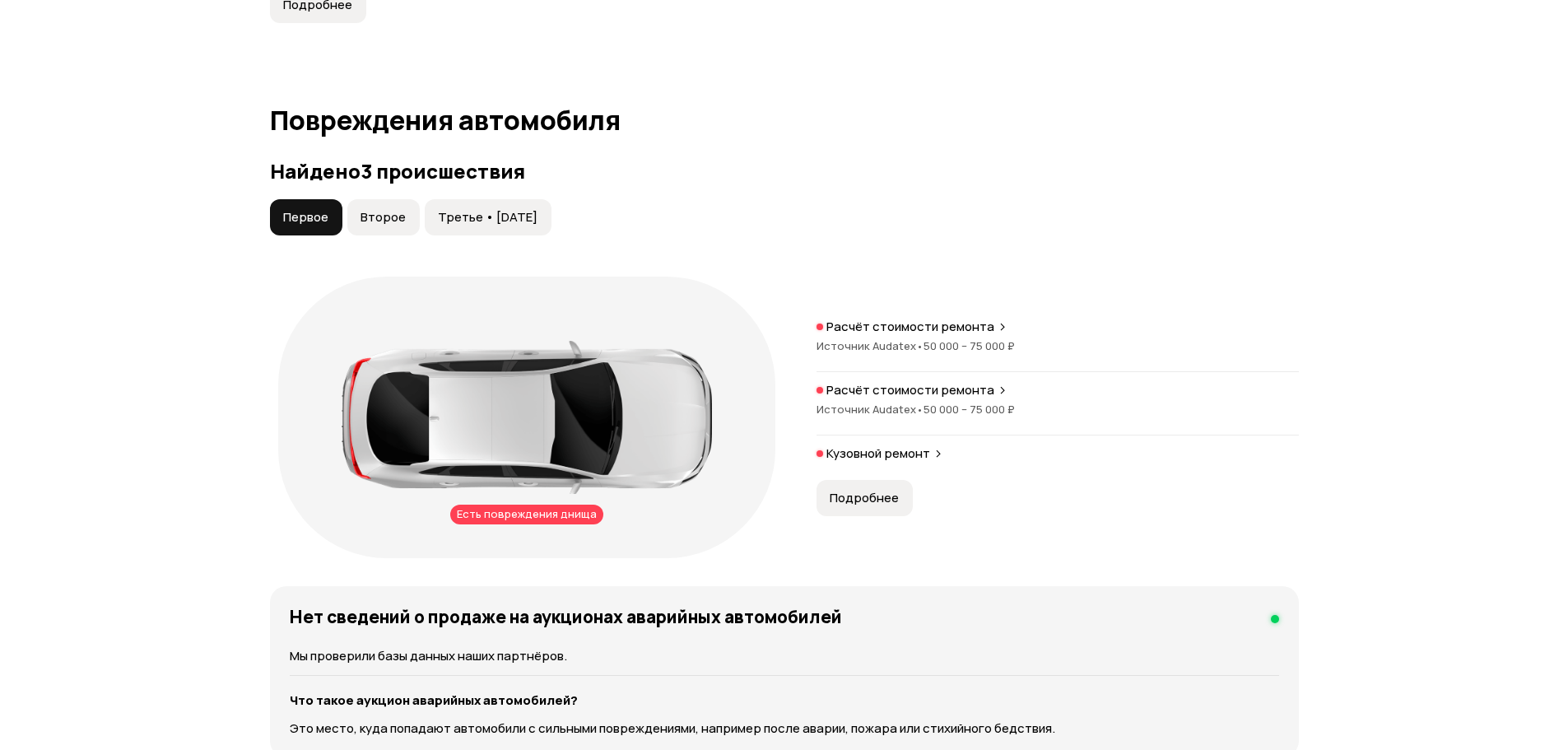
click at [889, 489] on button "Подробнее" at bounding box center [865, 498] width 96 height 36
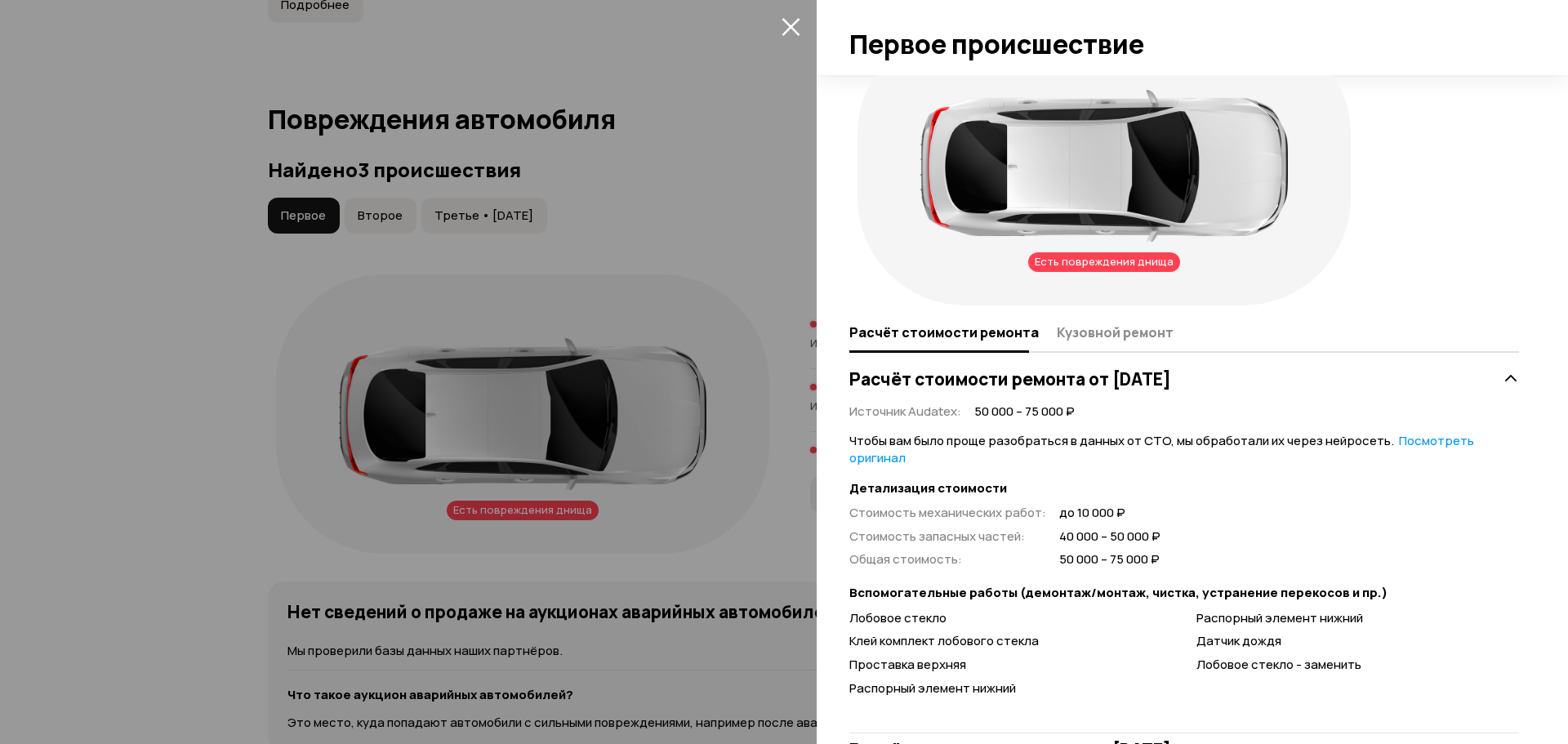
scroll to position [132, 0]
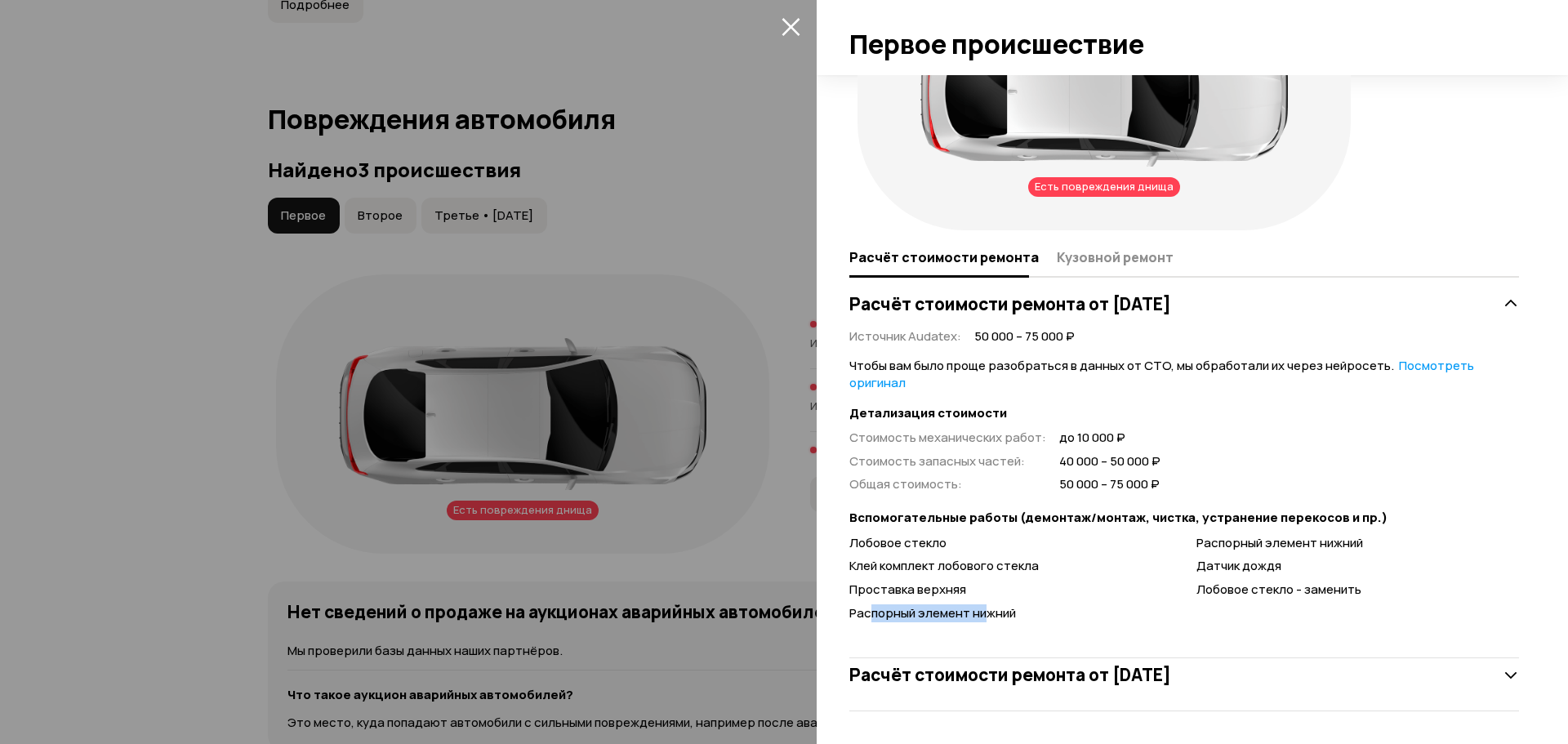
drag, startPoint x: 870, startPoint y: 618, endPoint x: 989, endPoint y: 615, distance: 119.0
click at [989, 615] on span "Распорный элемент нижний" at bounding box center [933, 613] width 167 height 17
click at [999, 614] on span "Распорный элемент нижний" at bounding box center [933, 613] width 167 height 17
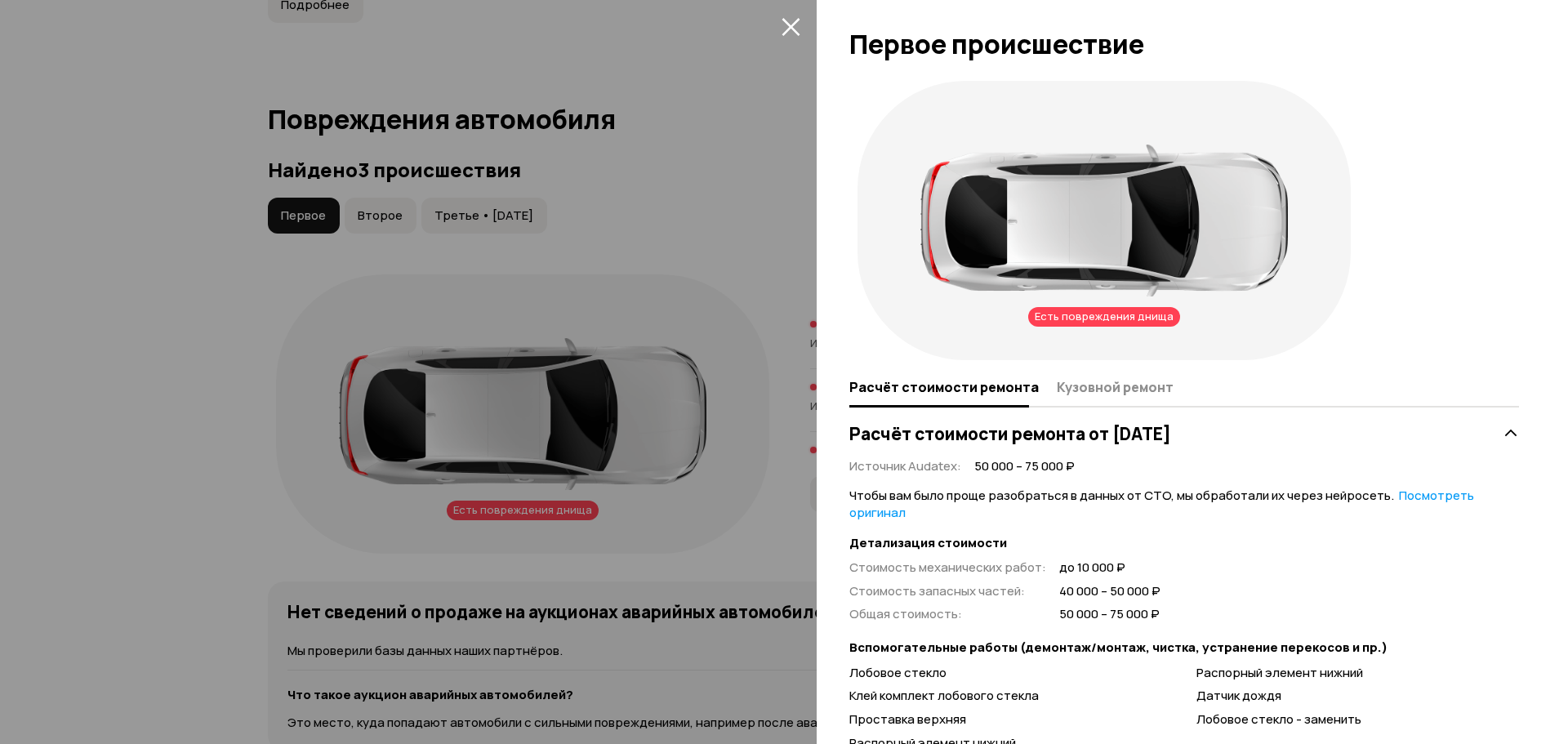
scroll to position [0, 0]
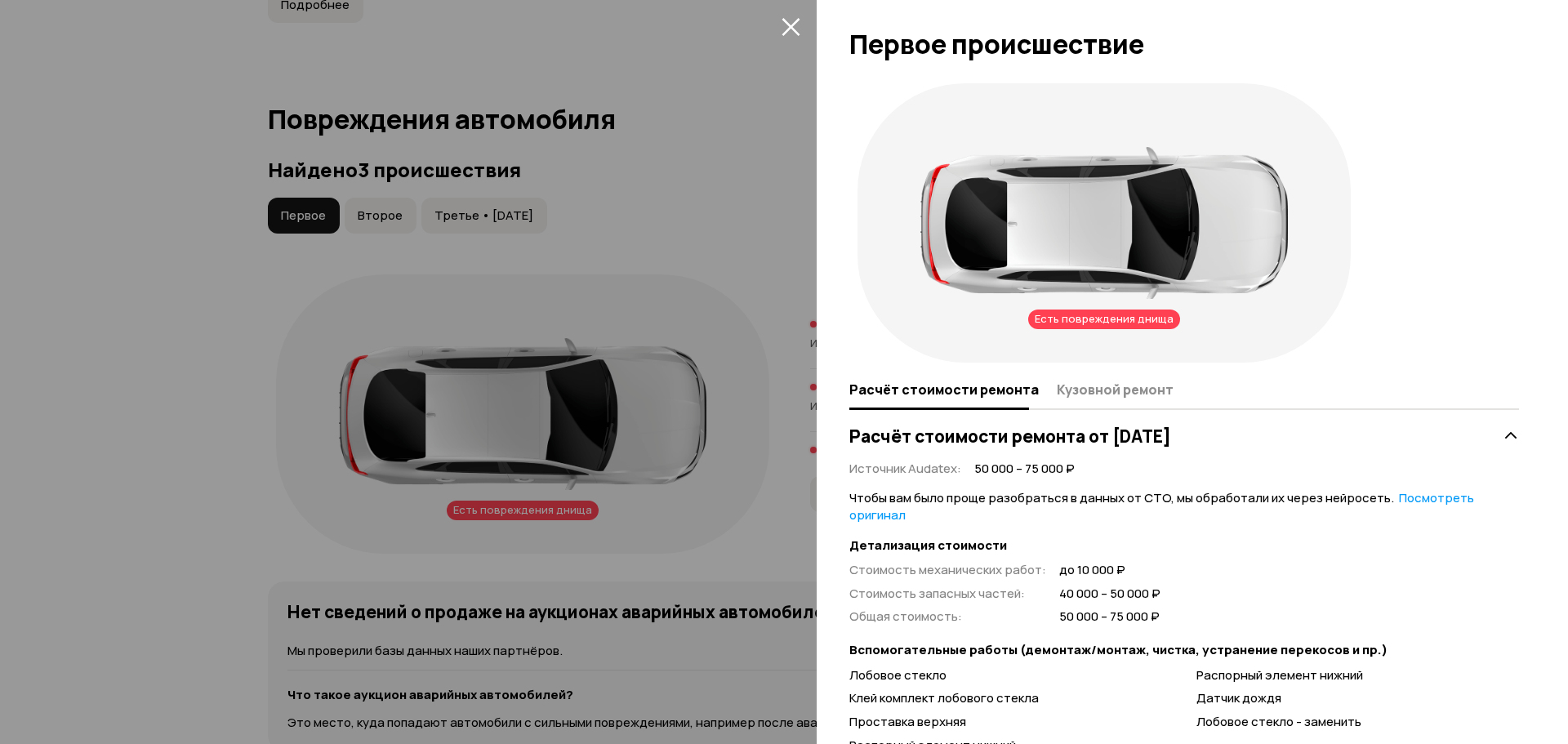
click at [1082, 310] on div "Есть повреждения днища" at bounding box center [1104, 319] width 152 height 20
click at [1086, 390] on span "Кузовной ремонт" at bounding box center [1114, 389] width 117 height 16
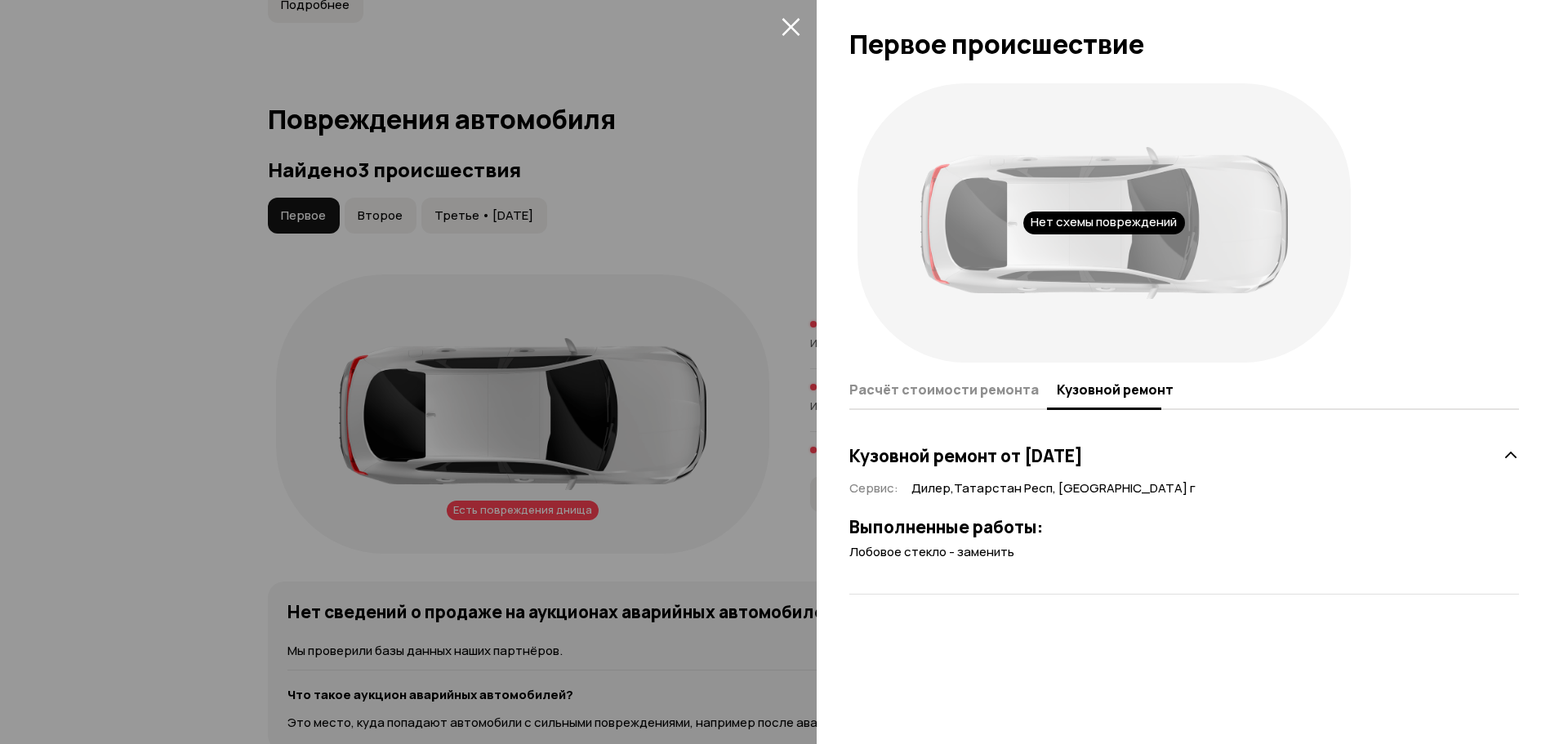
click at [943, 370] on div "Нет схемы повреждений" at bounding box center [1104, 222] width 510 height 295
click at [943, 379] on button "Расчёт стоимости ремонта" at bounding box center [951, 388] width 203 height 31
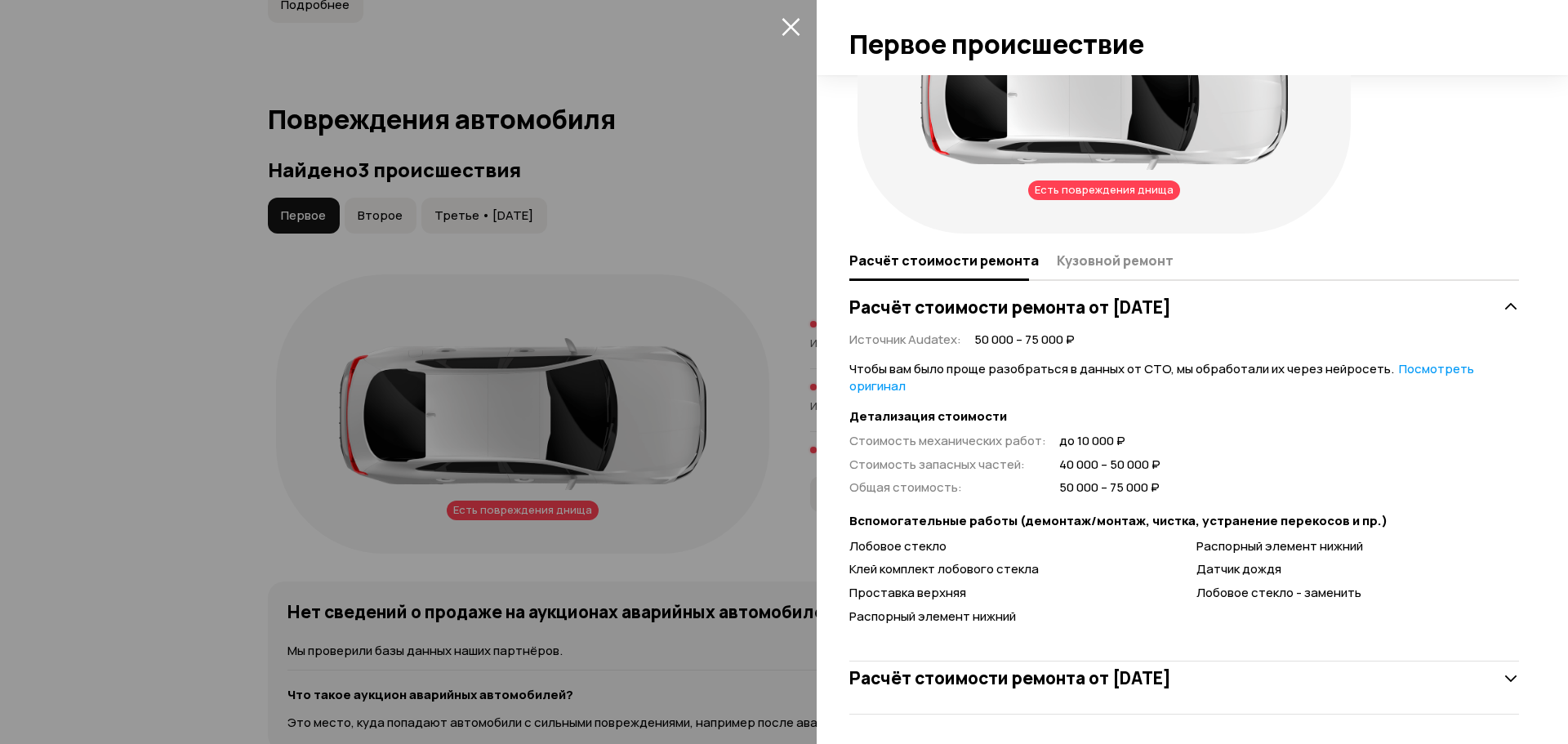
scroll to position [132, 0]
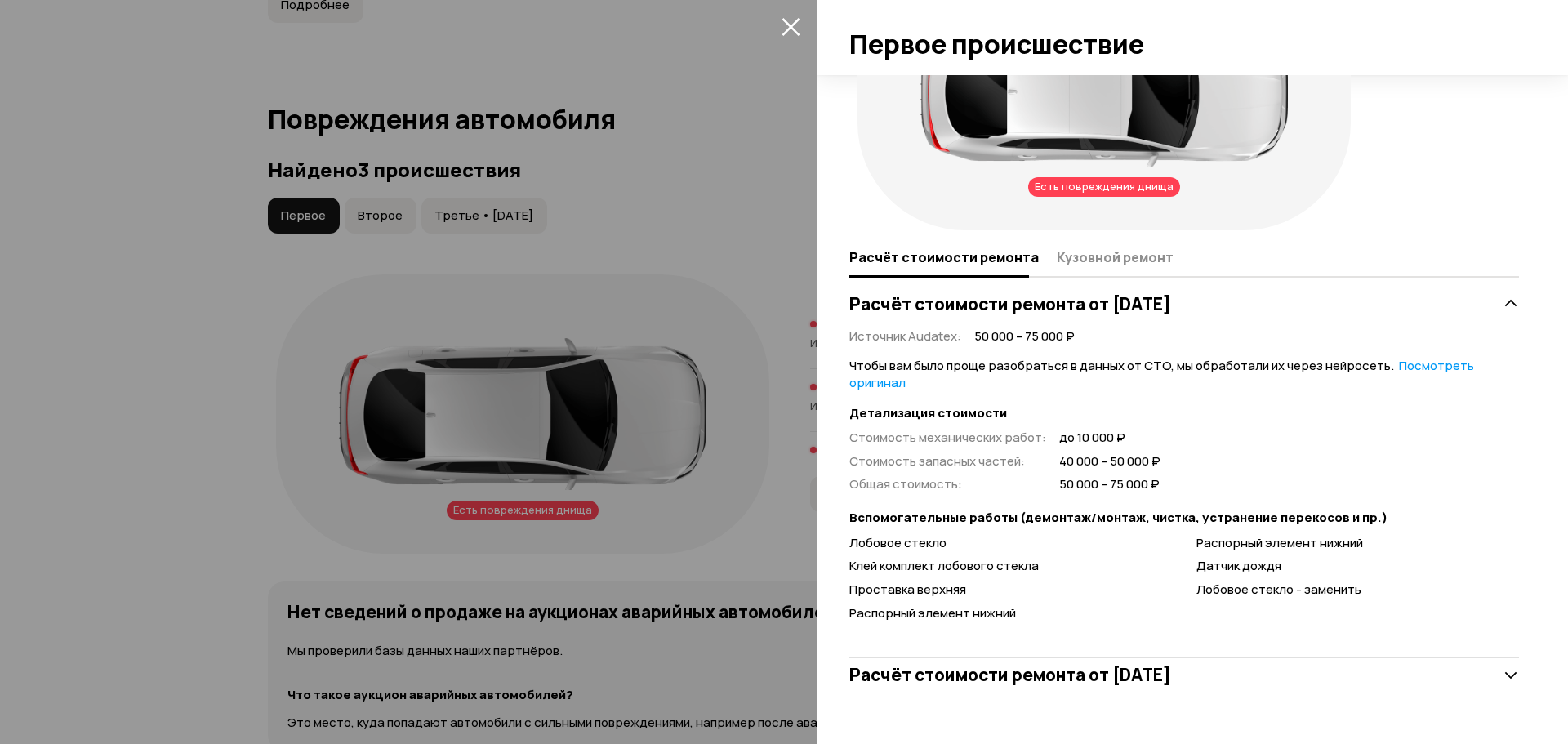
click at [1152, 657] on div "Расчёт стоимости ремонта от [DATE]" at bounding box center [1184, 674] width 670 height 72
click at [1155, 673] on h3 "Расчёт стоимости ремонта от [DATE]" at bounding box center [1010, 674] width 322 height 21
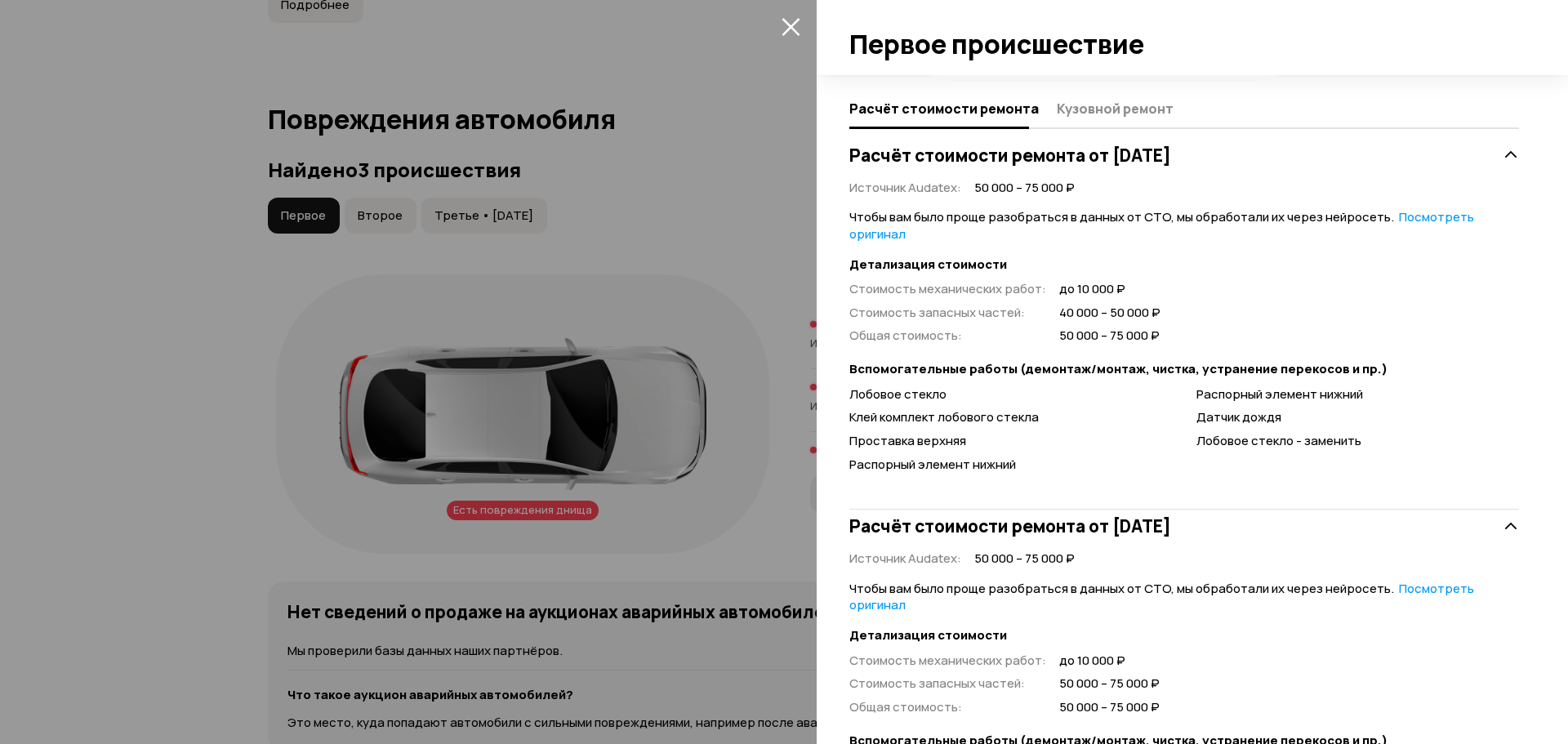
scroll to position [451, 0]
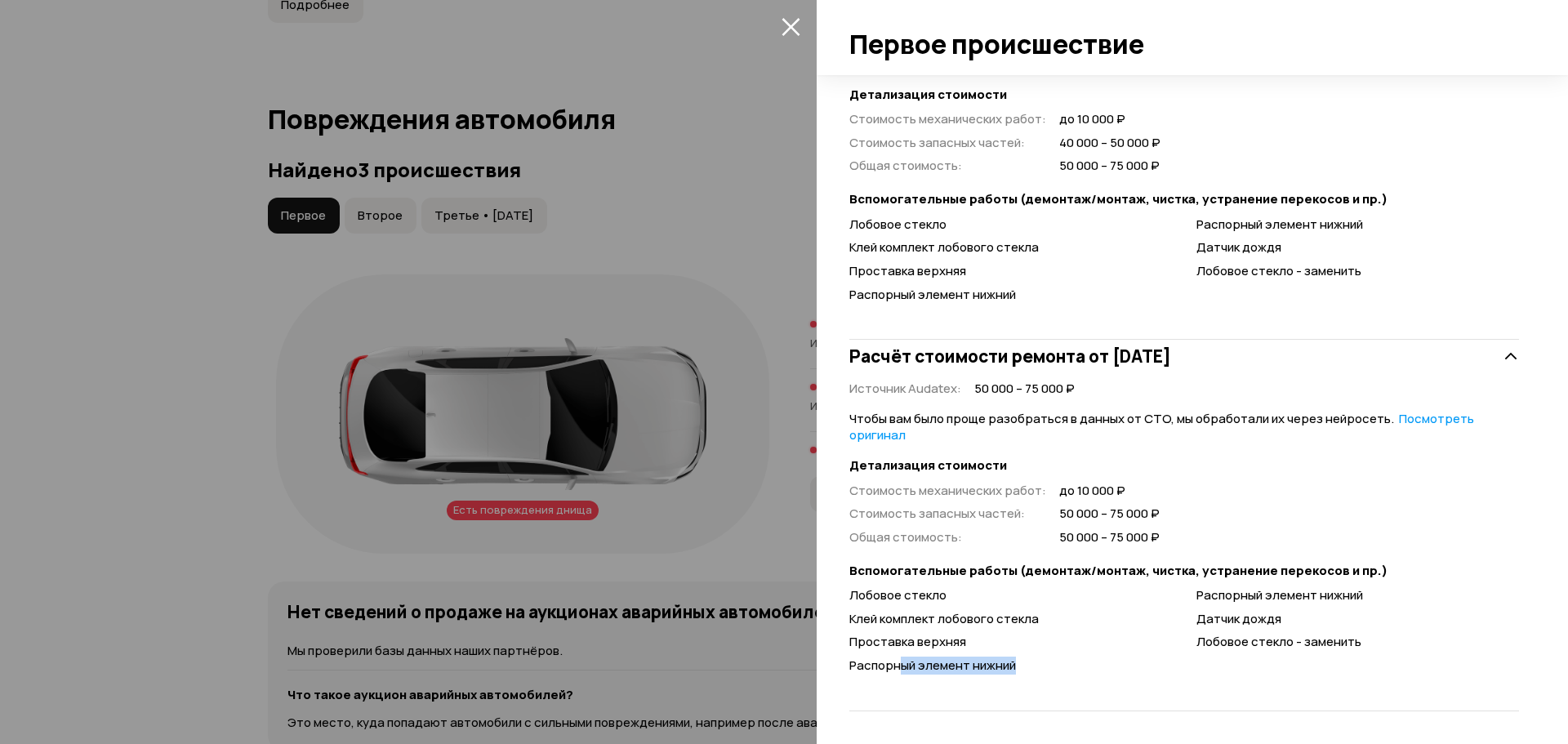
drag, startPoint x: 898, startPoint y: 667, endPoint x: 1027, endPoint y: 667, distance: 129.0
click at [1027, 667] on div "Распорный элемент нижний" at bounding box center [1010, 666] width 323 height 17
click at [1054, 667] on div "Распорный элемент нижний" at bounding box center [1010, 666] width 323 height 17
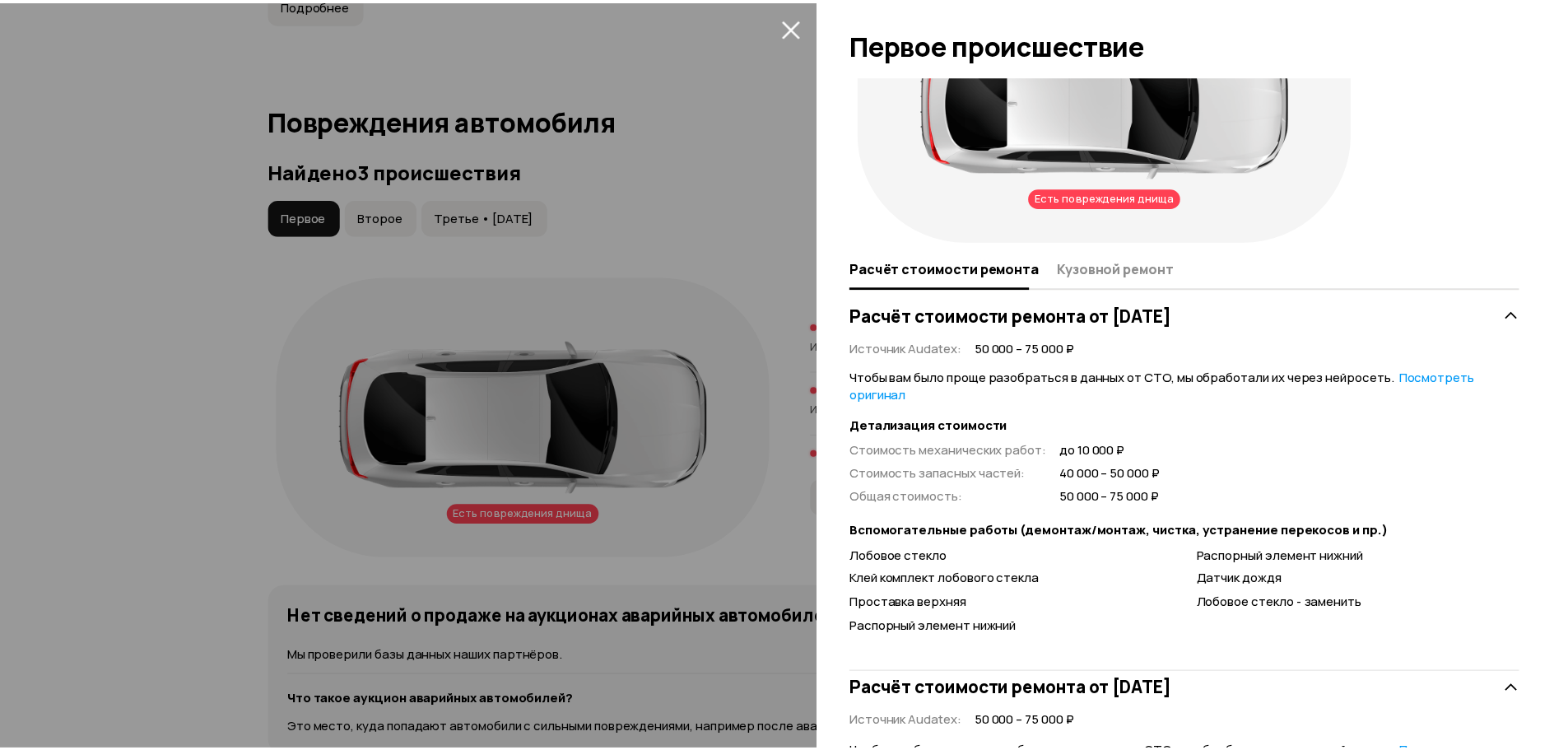
scroll to position [0, 0]
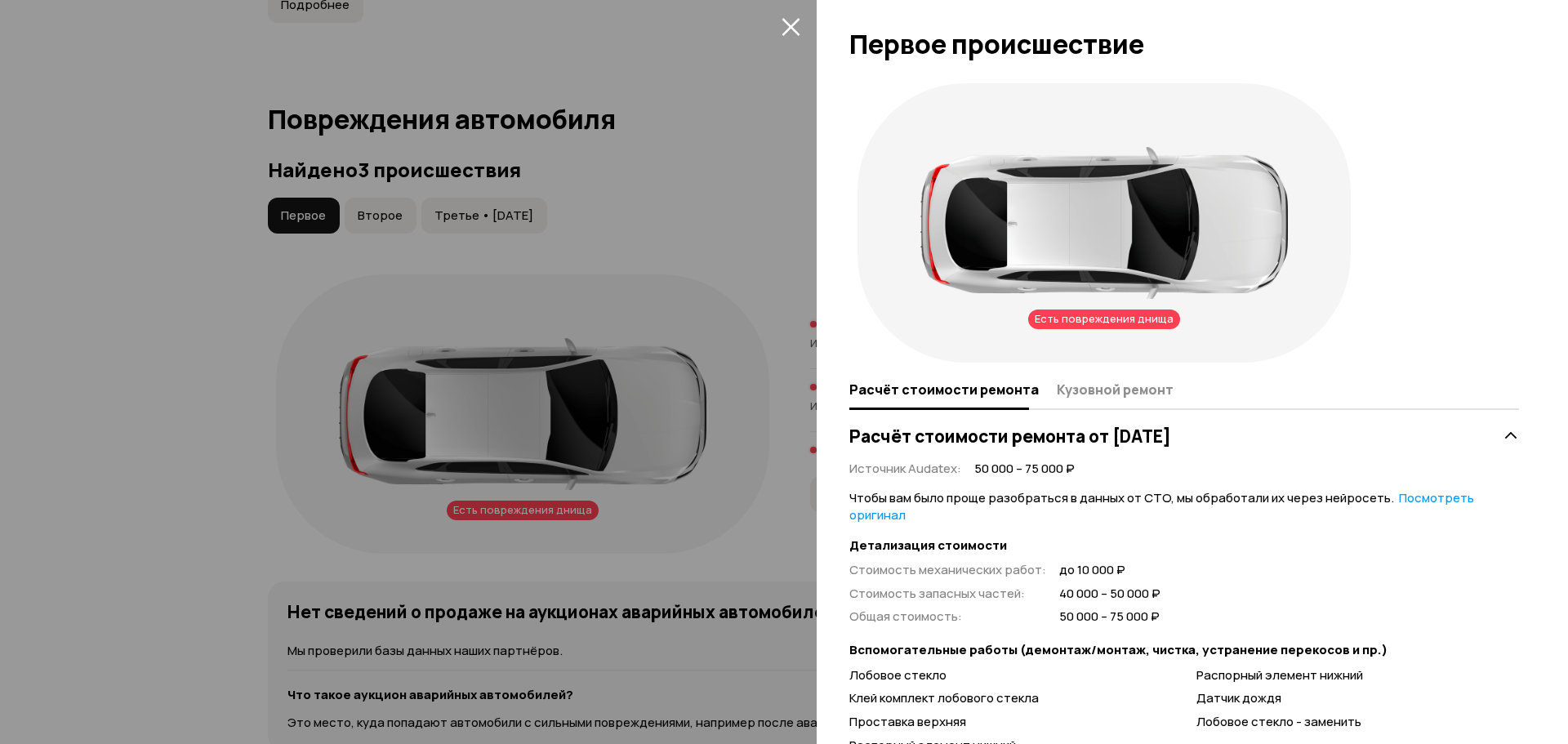
click at [790, 31] on icon "закрыть" at bounding box center [791, 26] width 19 height 19
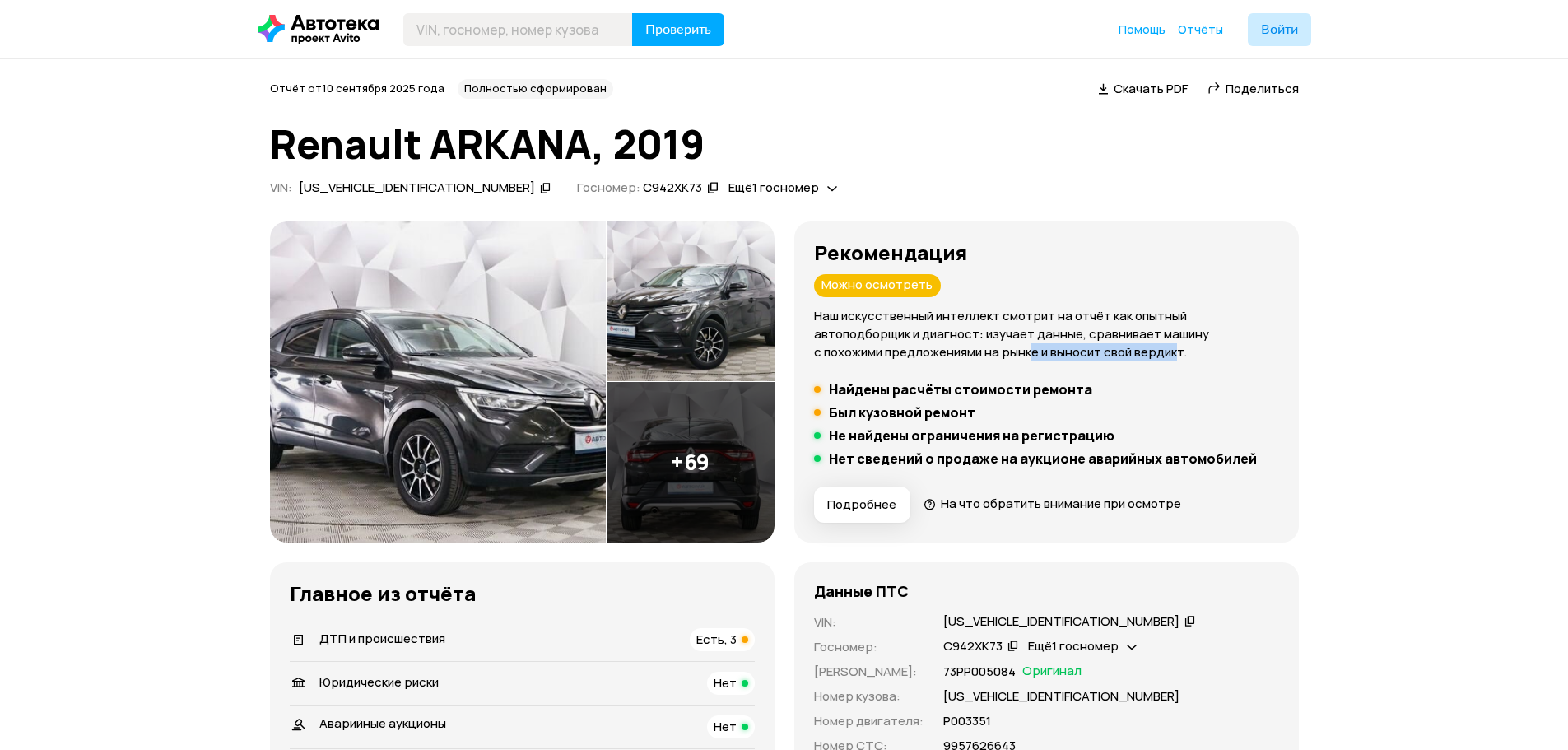
drag, startPoint x: 861, startPoint y: 354, endPoint x: 1004, endPoint y: 354, distance: 143.0
click at [1004, 354] on p "Наш искусственный интеллект смотрит на отчёт как опытный автоподборщик и диагно…" at bounding box center [1046, 334] width 465 height 54
click at [1010, 354] on p "Наш искусственный интеллект смотрит на отчёт как опытный автоподборщик и диагно…" at bounding box center [1046, 334] width 465 height 54
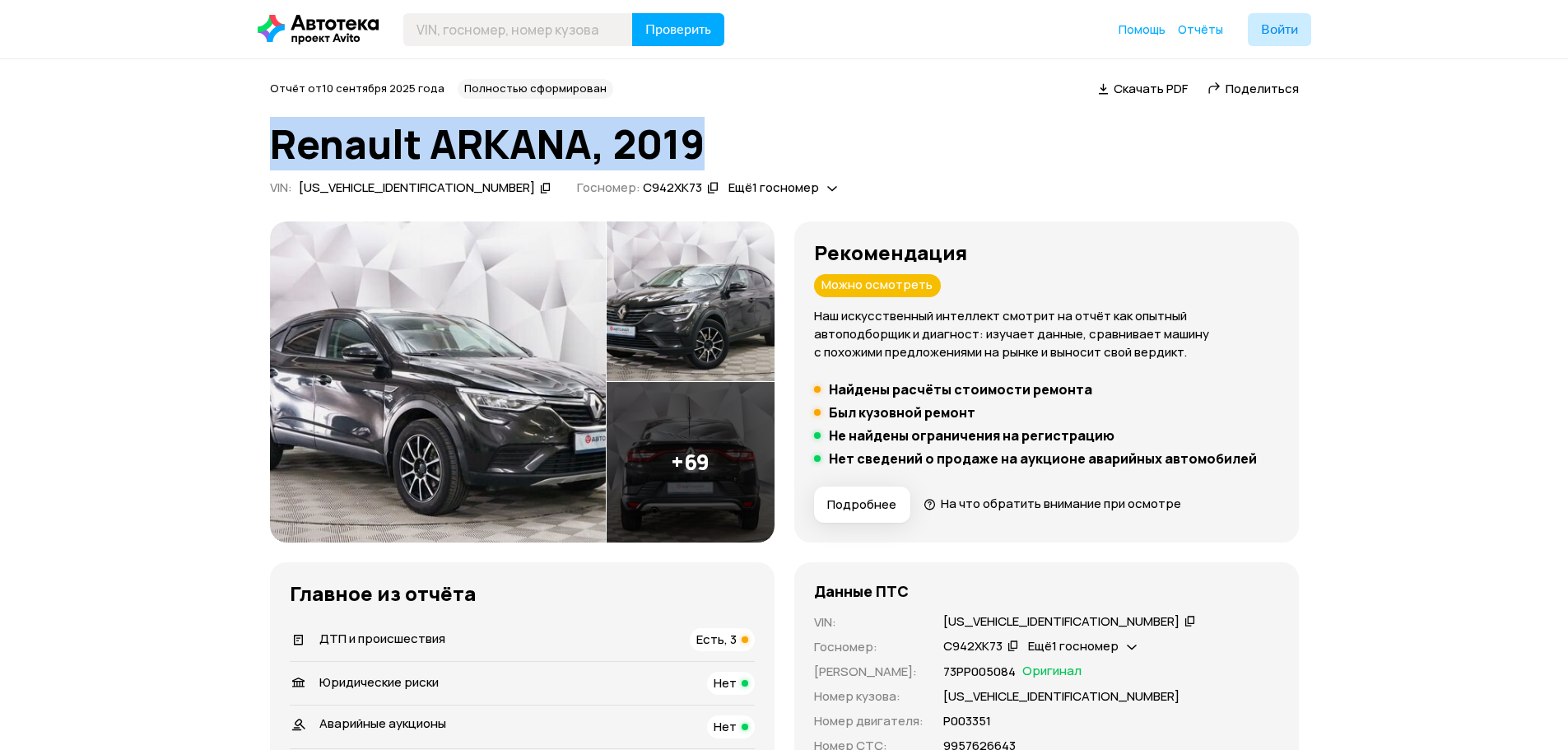
drag, startPoint x: 718, startPoint y: 148, endPoint x: 274, endPoint y: 145, distance: 444.0
click at [274, 145] on h1 "Renault ARKANA, 2019" at bounding box center [784, 144] width 1028 height 45
click at [319, 155] on h1 "Renault ARKANA, 2019" at bounding box center [784, 144] width 1028 height 45
drag, startPoint x: 274, startPoint y: 142, endPoint x: 707, endPoint y: 140, distance: 433.0
click at [707, 140] on h1 "Renault ARKANA, 2019" at bounding box center [784, 144] width 1028 height 45
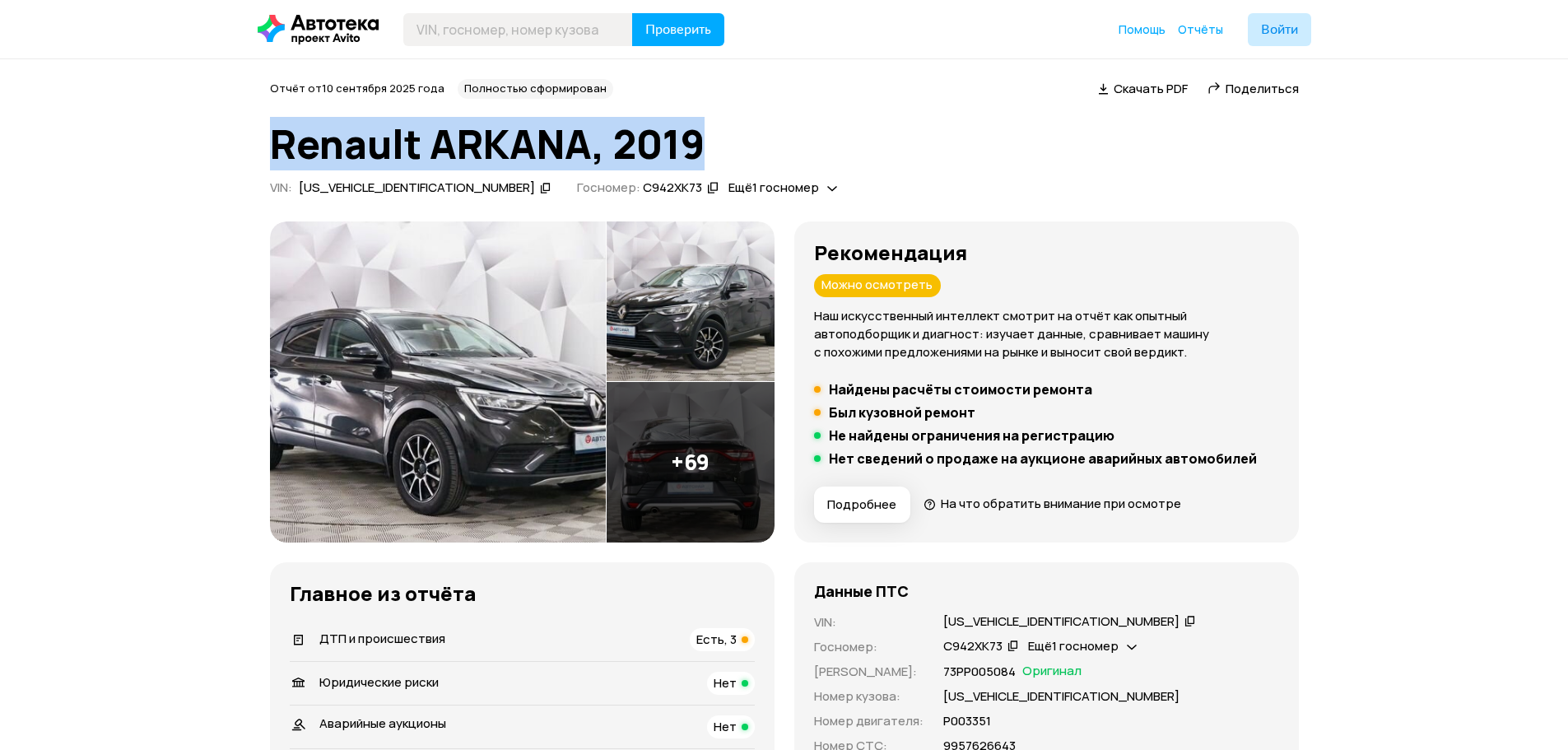
click at [707, 140] on h1 "Renault ARKANA, 2019" at bounding box center [784, 144] width 1028 height 45
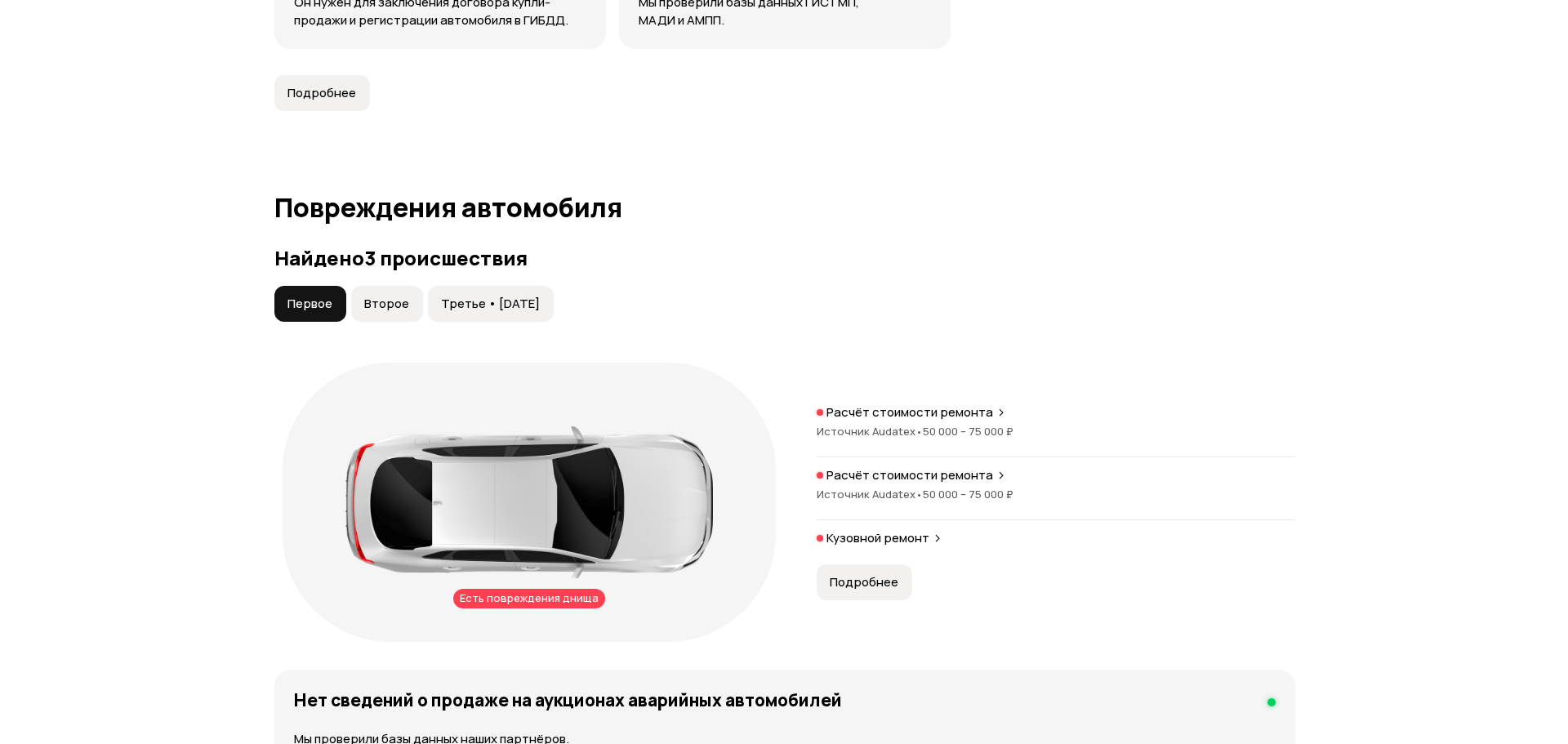
scroll to position [1715, 0]
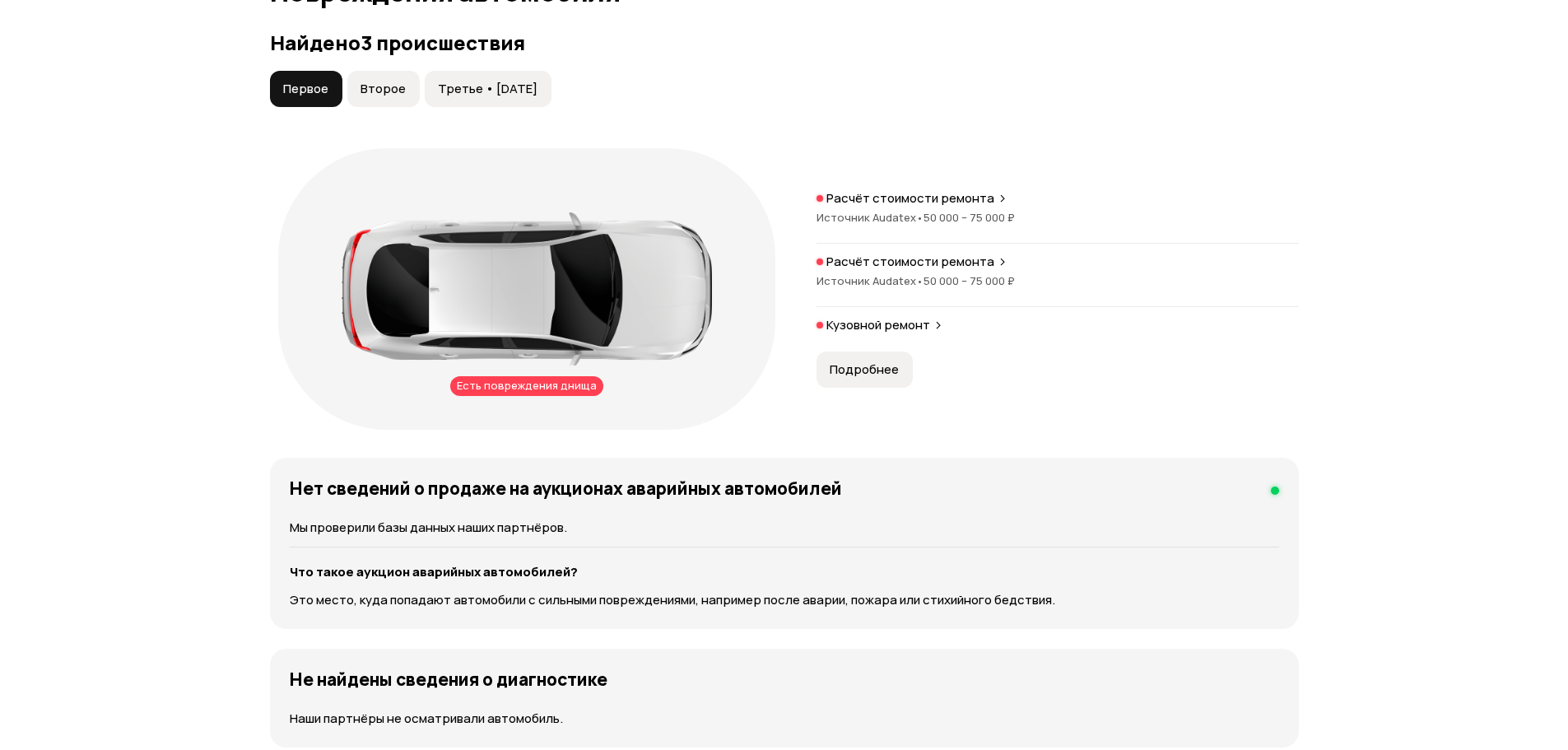
click at [878, 378] on button "Подробнее" at bounding box center [865, 370] width 96 height 36
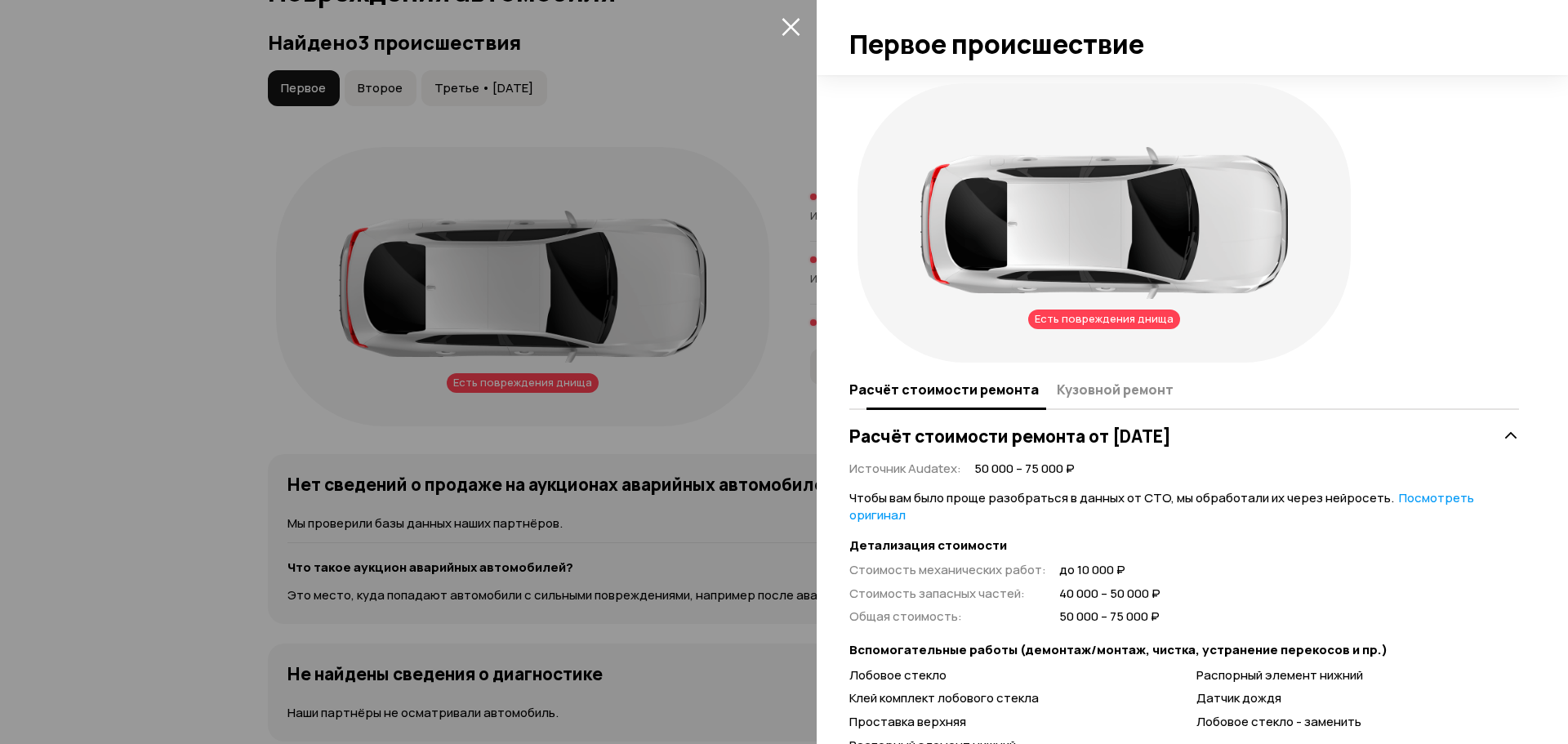
scroll to position [132, 0]
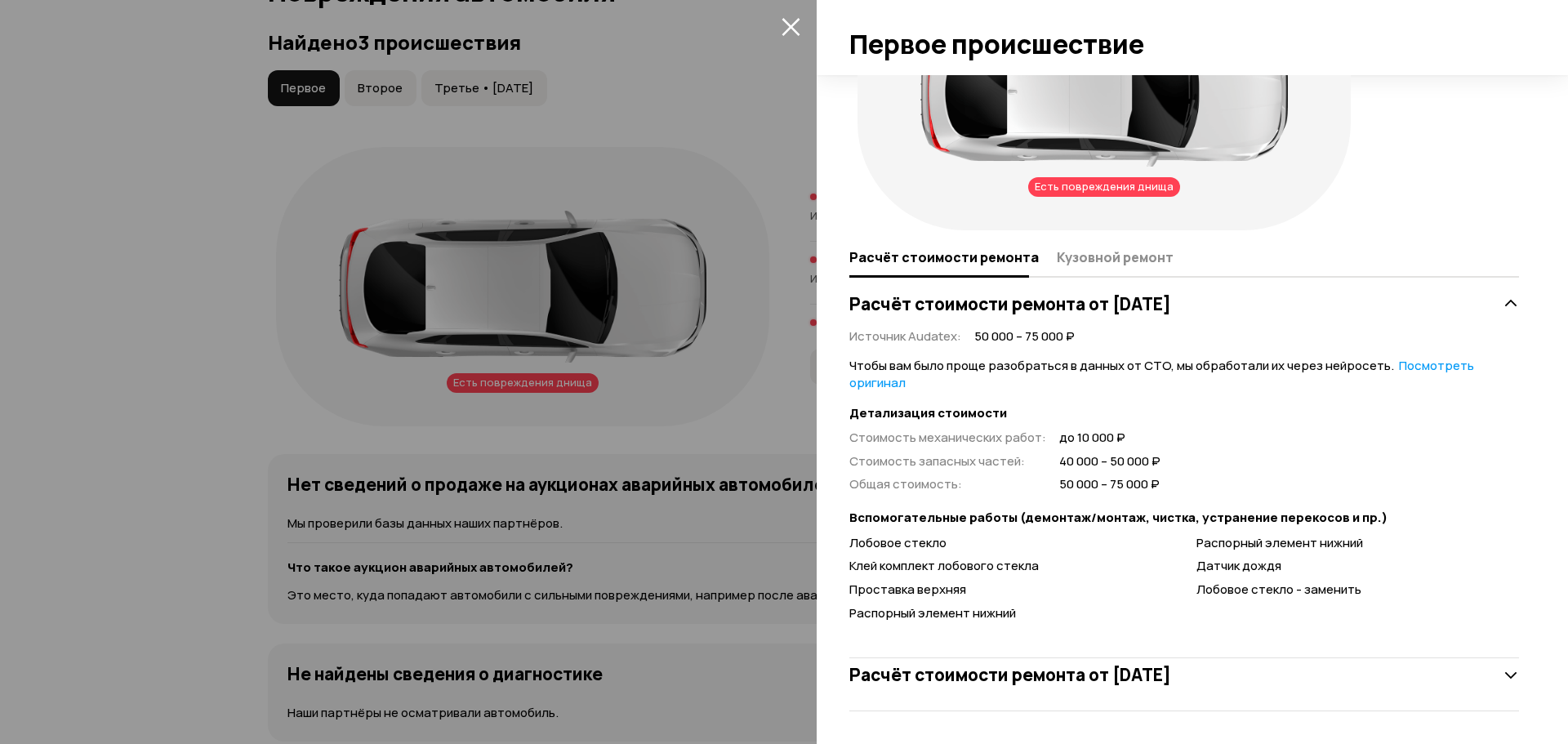
click at [730, 425] on div at bounding box center [784, 372] width 1568 height 744
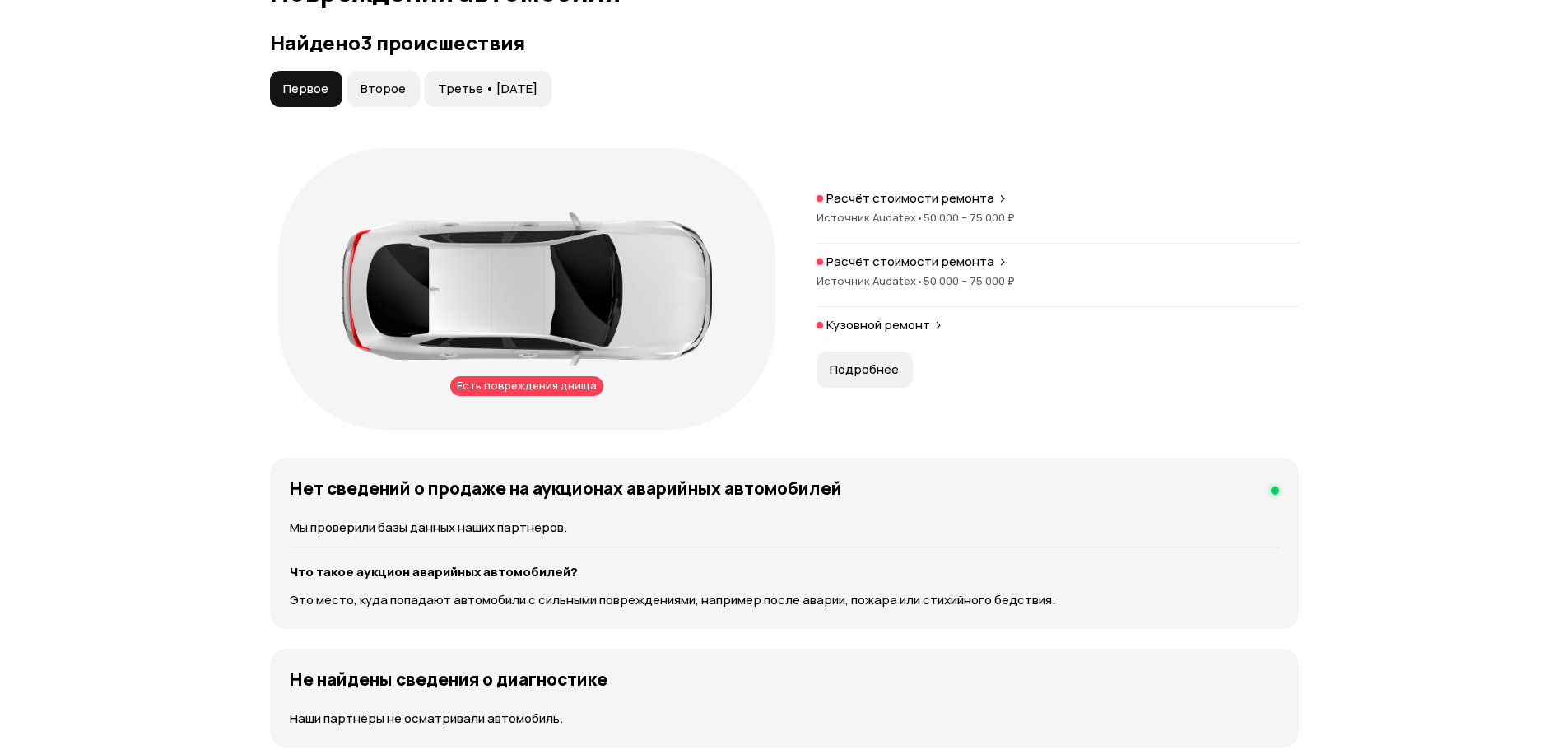
click at [522, 71] on button "Третье • [DATE]" at bounding box center [488, 89] width 127 height 36
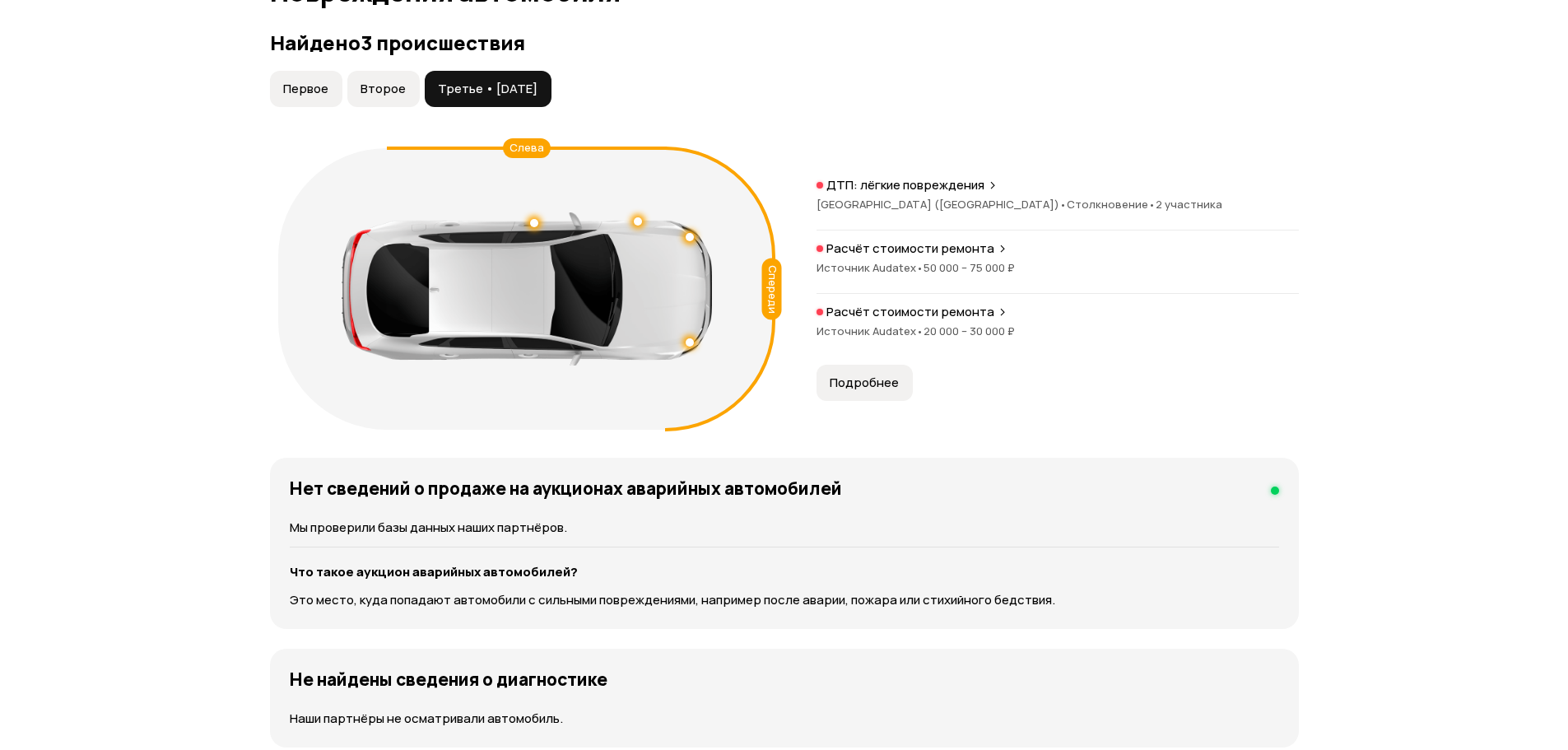
click at [888, 383] on span "Подробнее" at bounding box center [864, 383] width 69 height 16
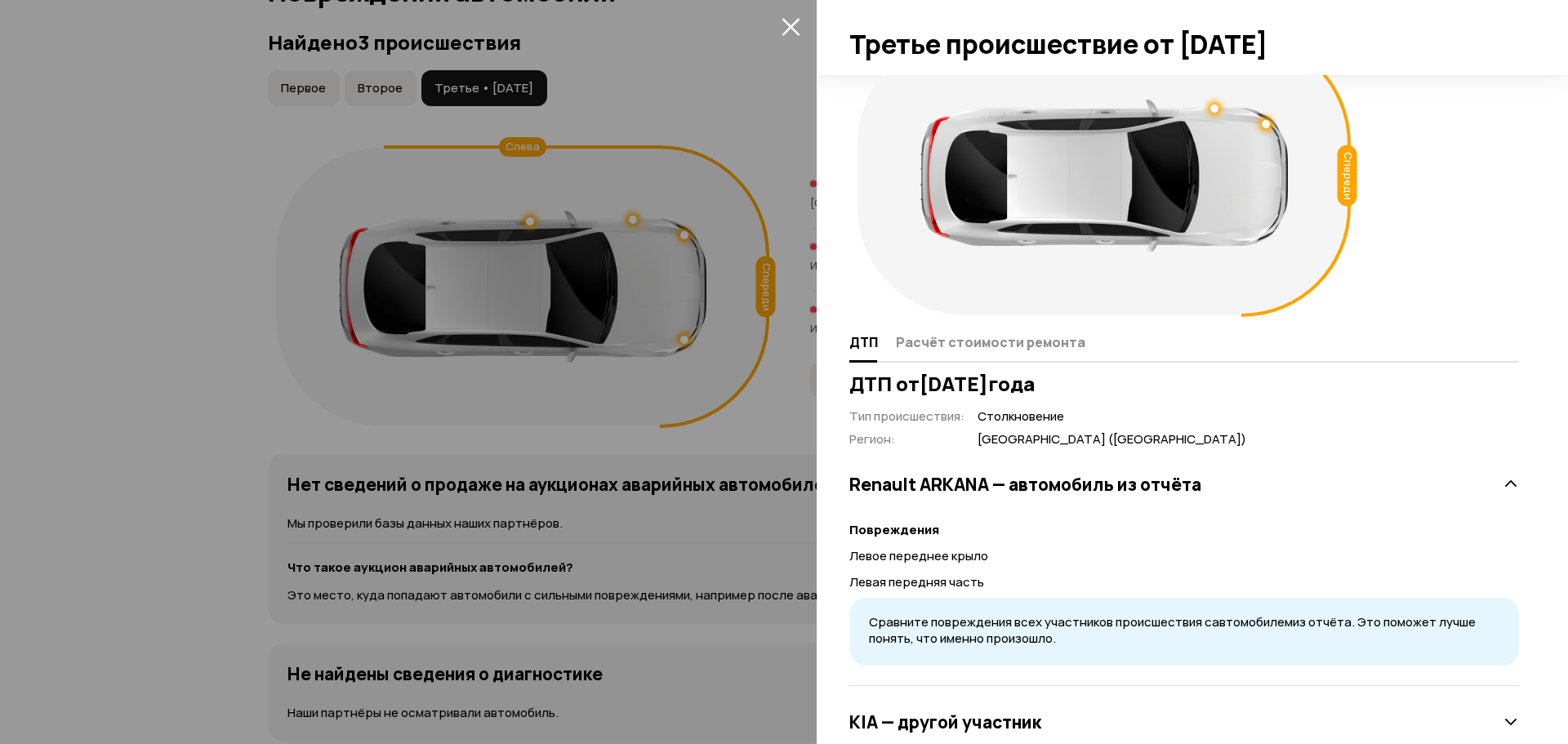
scroll to position [94, 0]
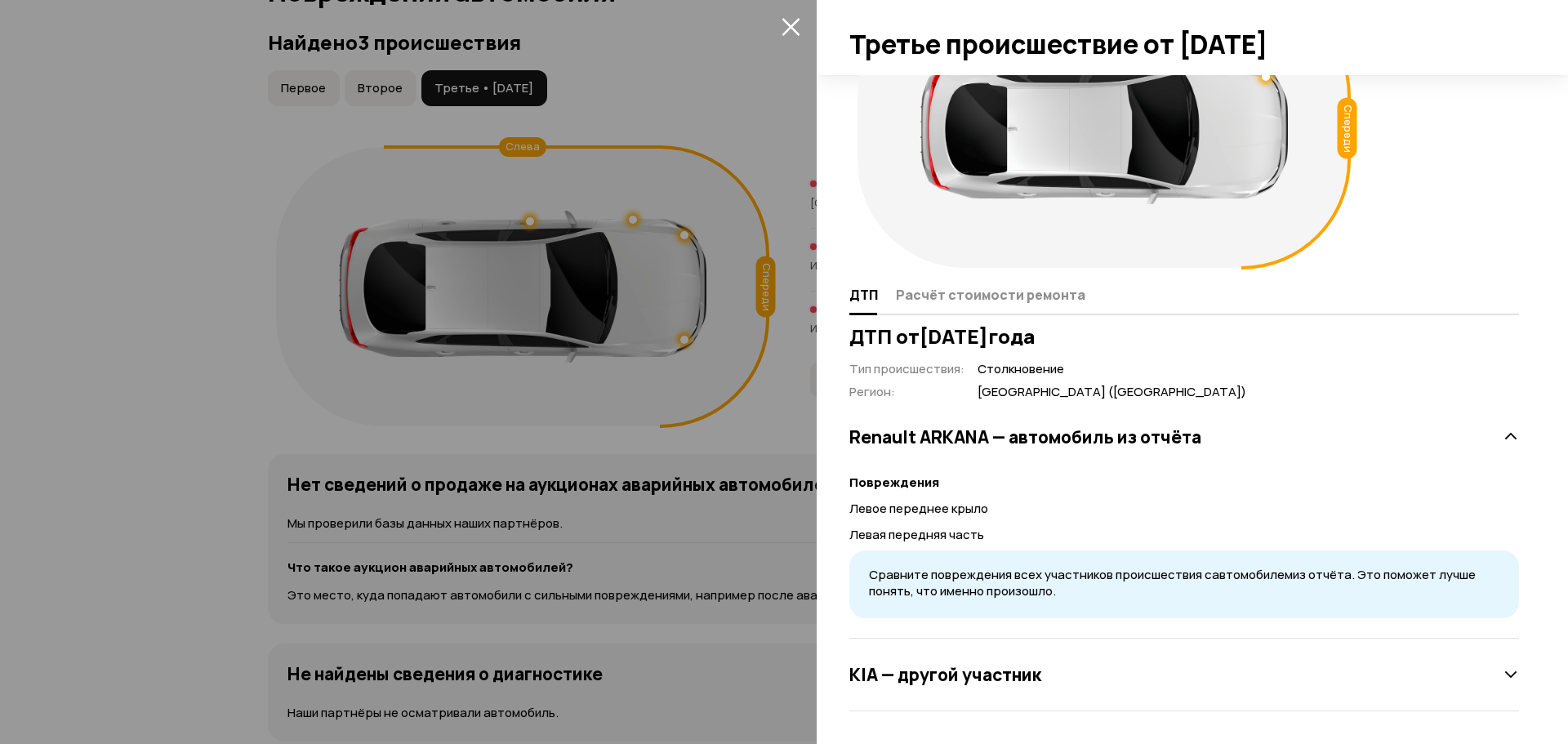
click at [776, 426] on div at bounding box center [784, 372] width 1568 height 744
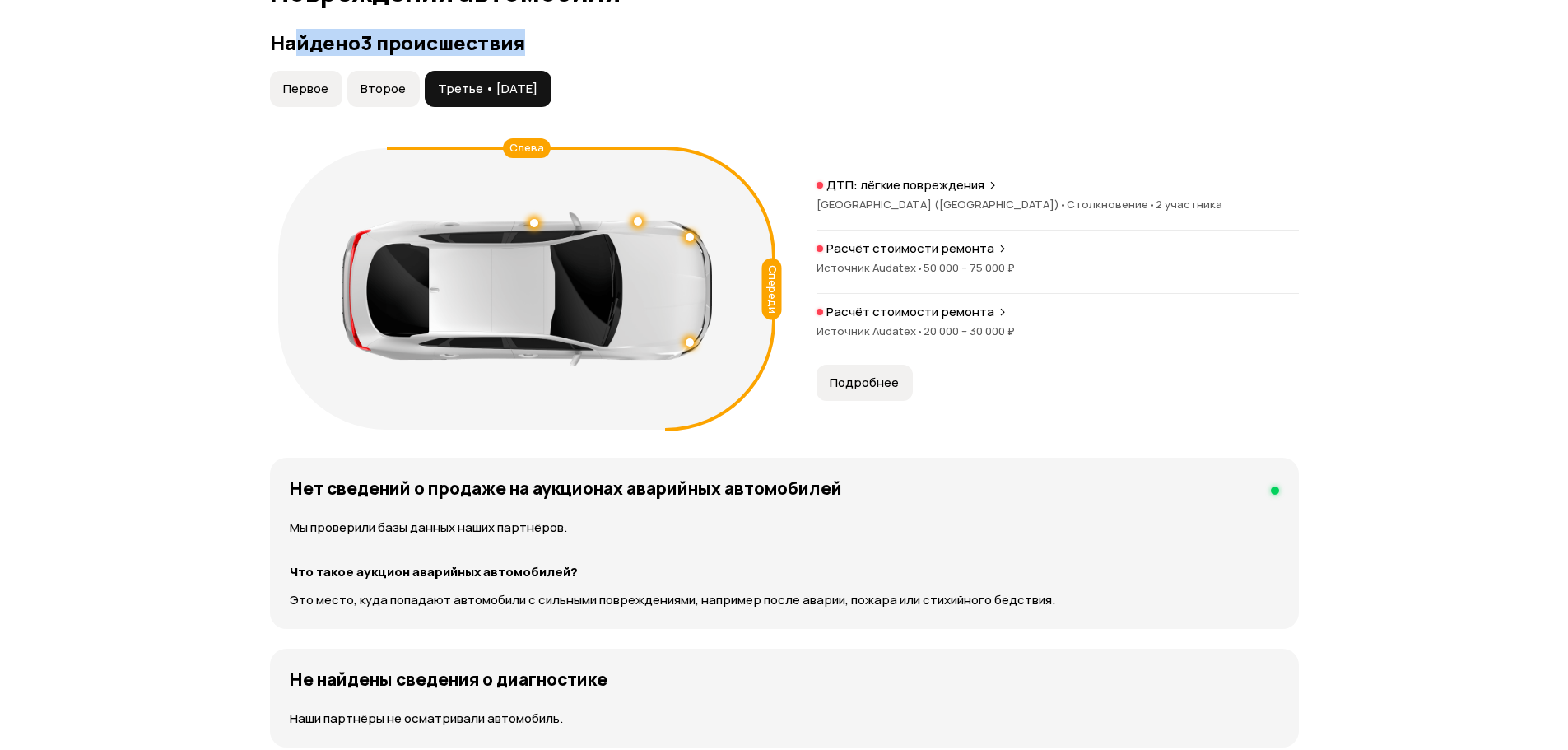
drag, startPoint x: 295, startPoint y: 39, endPoint x: 576, endPoint y: 35, distance: 281.0
click at [571, 33] on h3 "Найдено 3 происшествия" at bounding box center [784, 42] width 1028 height 23
click at [672, 85] on div "Первое Второе Третье • [DATE]" at bounding box center [784, 89] width 1028 height 36
click at [293, 101] on button "Первое" at bounding box center [306, 89] width 72 height 36
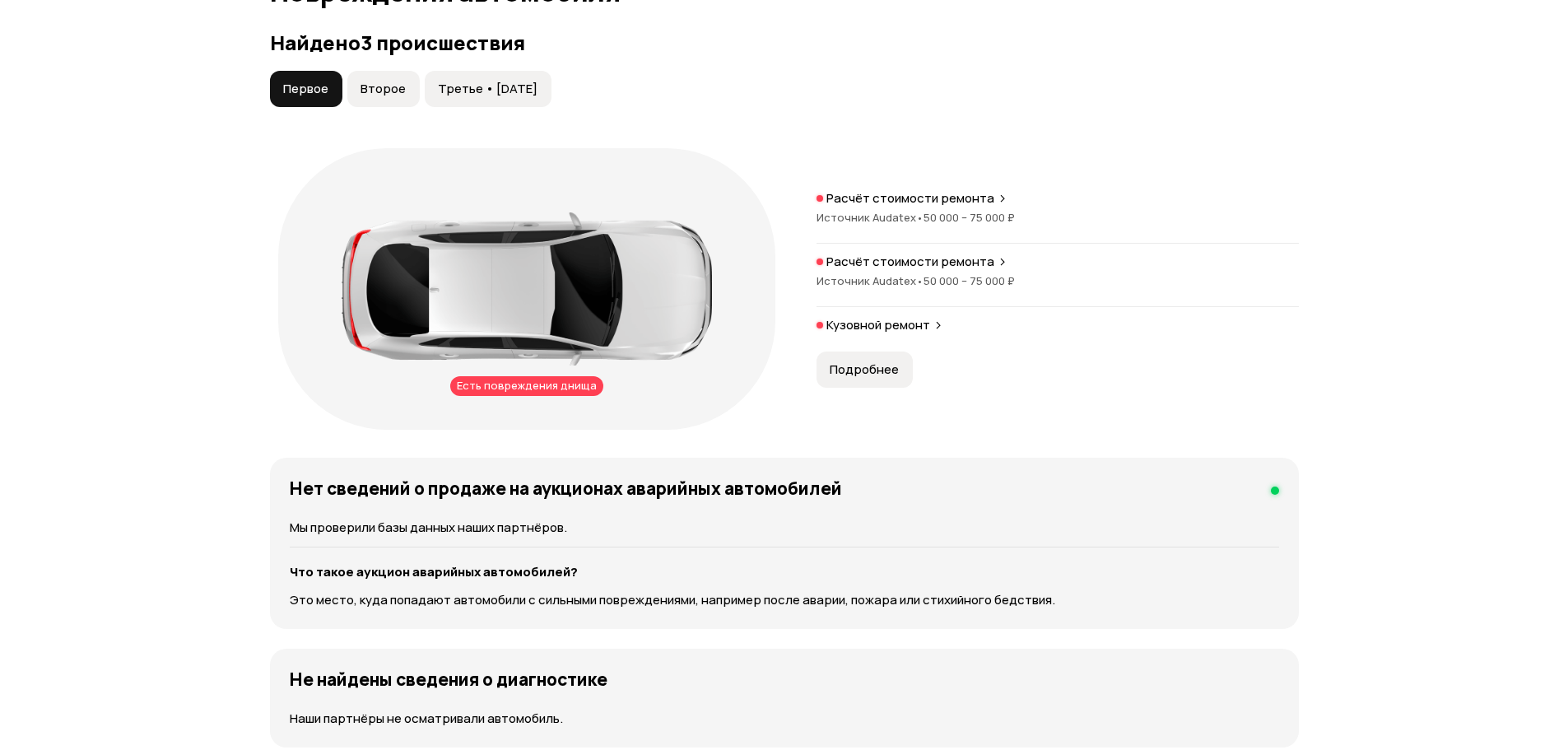
click at [360, 96] on span "Второе" at bounding box center [383, 88] width 45 height 16
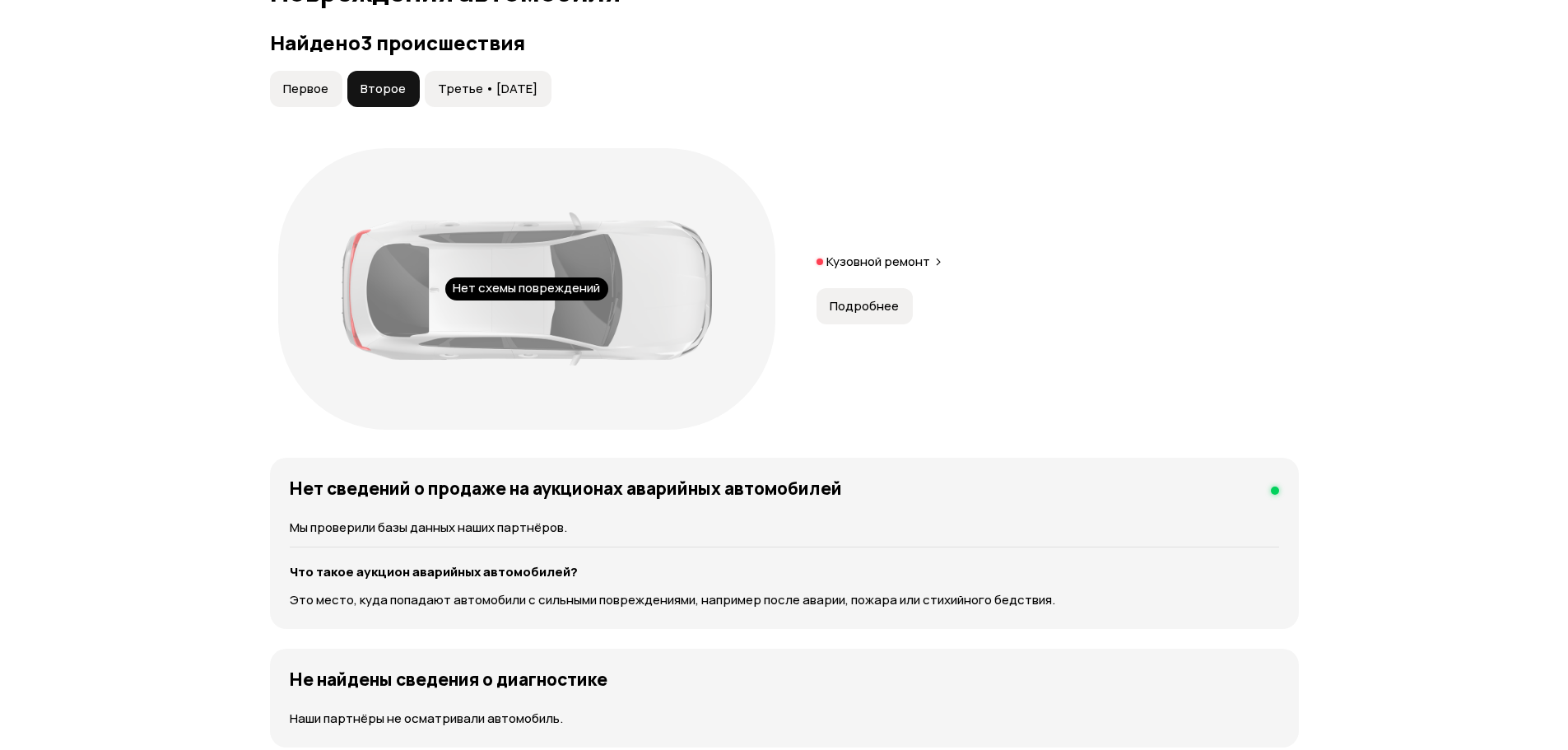
click at [479, 93] on span "Третье • [DATE]" at bounding box center [487, 88] width 100 height 16
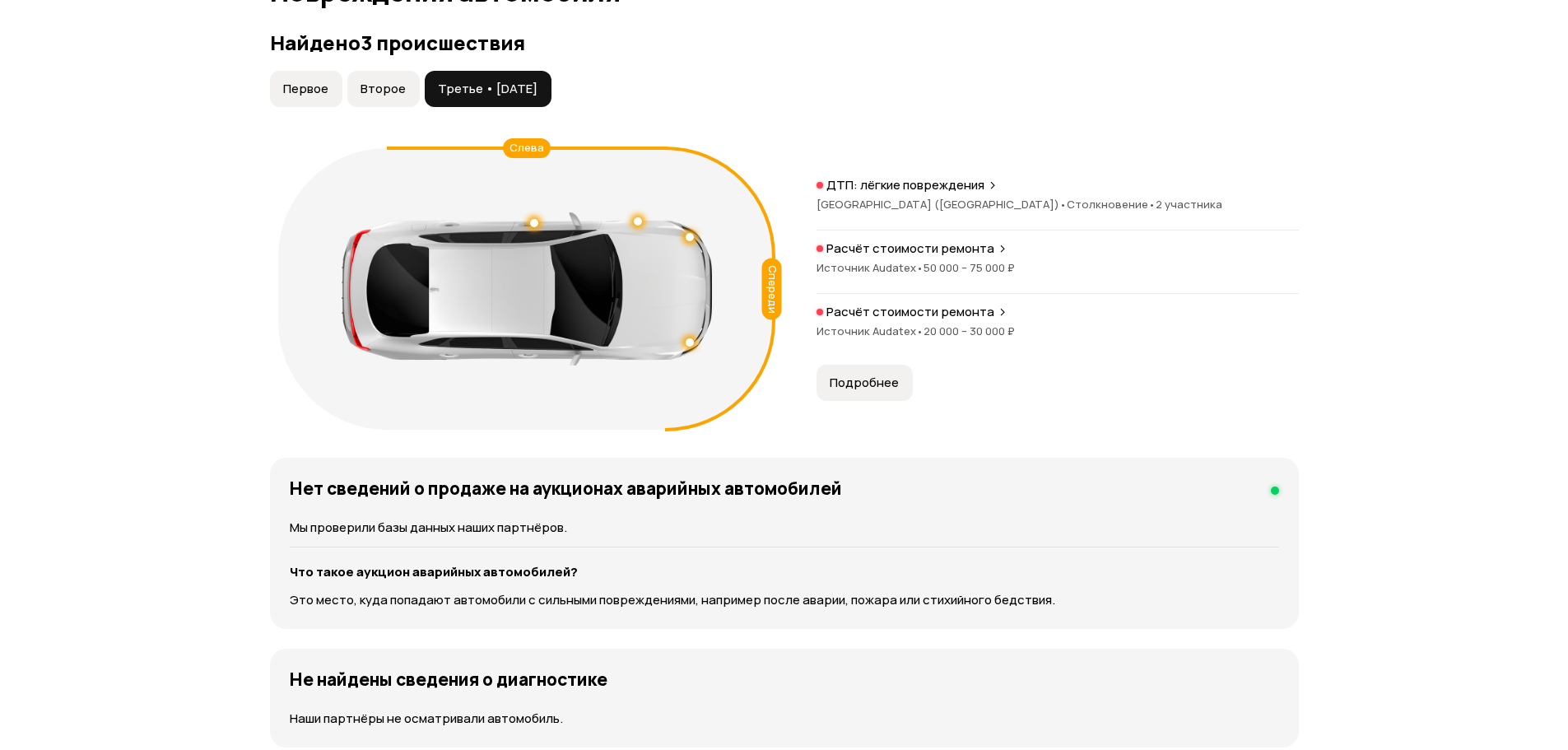
click at [872, 378] on span "Подробнее" at bounding box center [864, 383] width 69 height 16
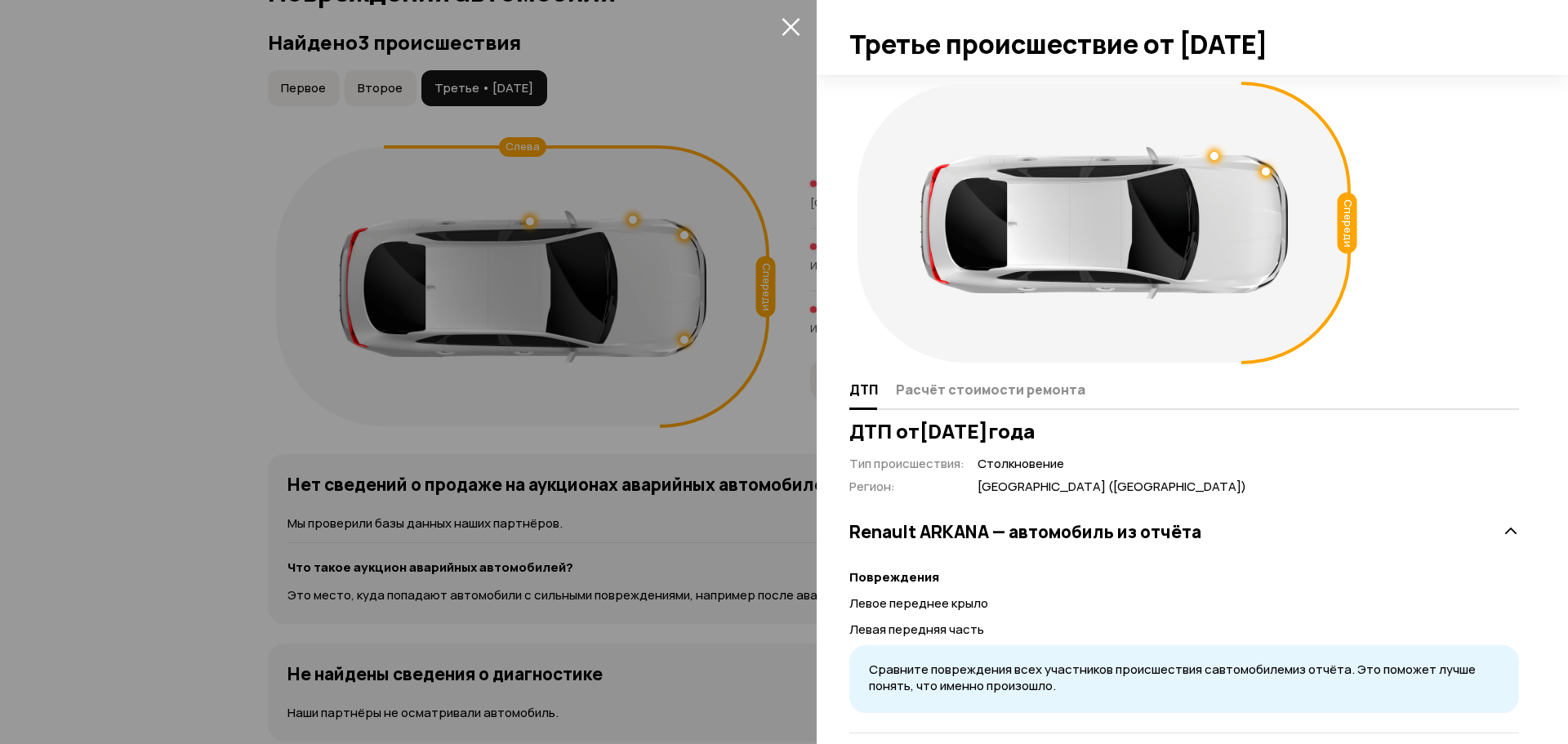
click at [758, 397] on div at bounding box center [784, 372] width 1568 height 744
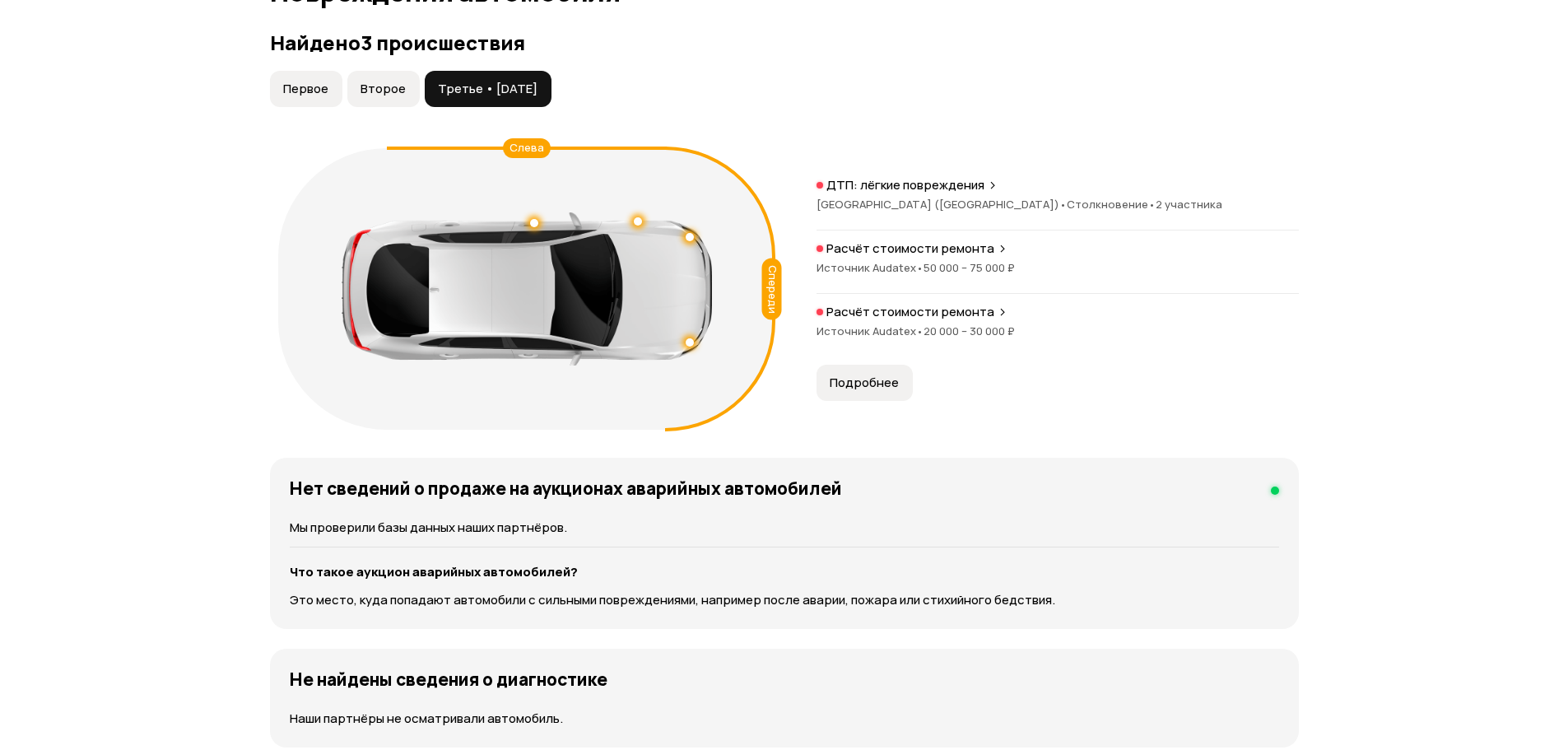
click at [408, 87] on button "Второе" at bounding box center [383, 89] width 72 height 36
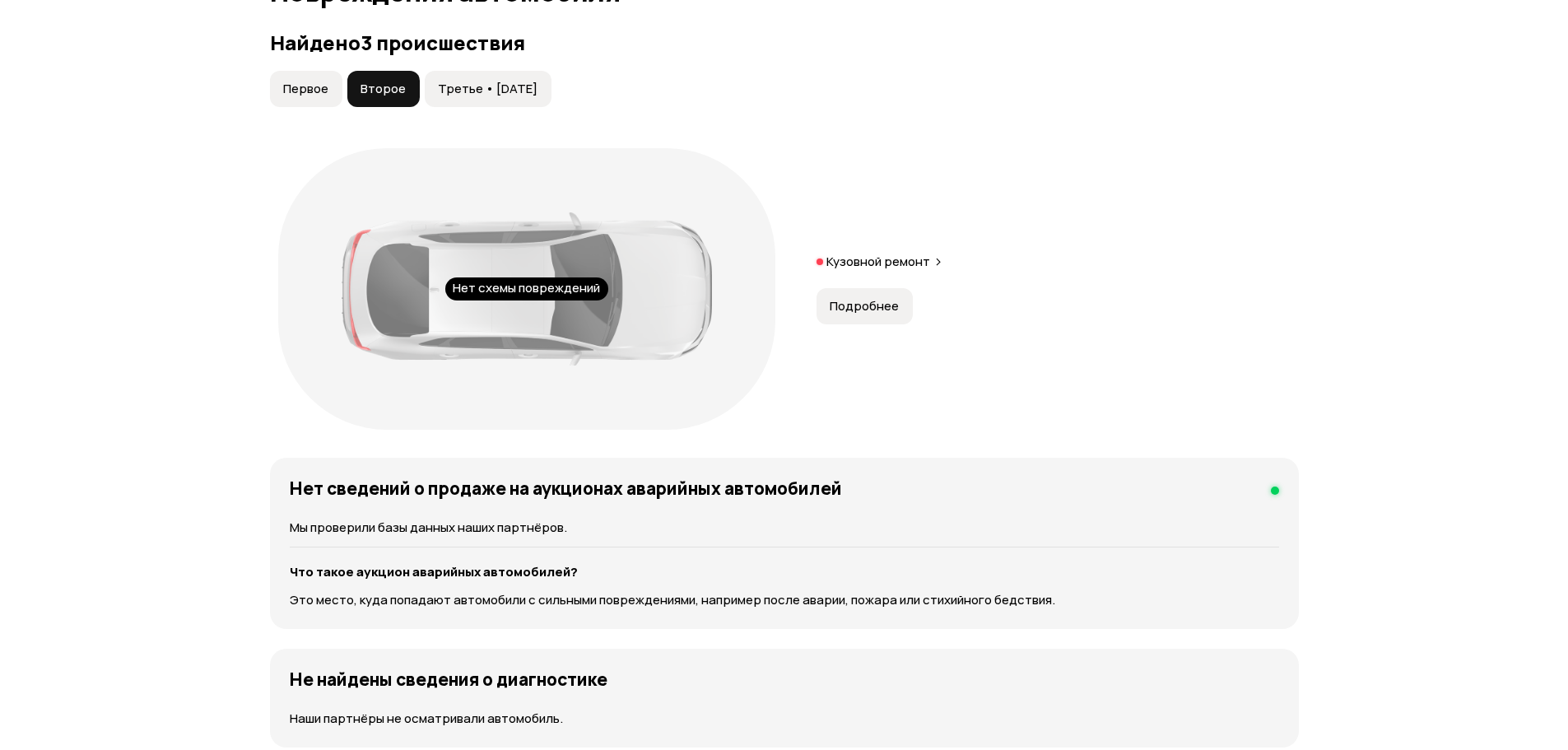
click at [303, 91] on span "Первое" at bounding box center [305, 88] width 45 height 16
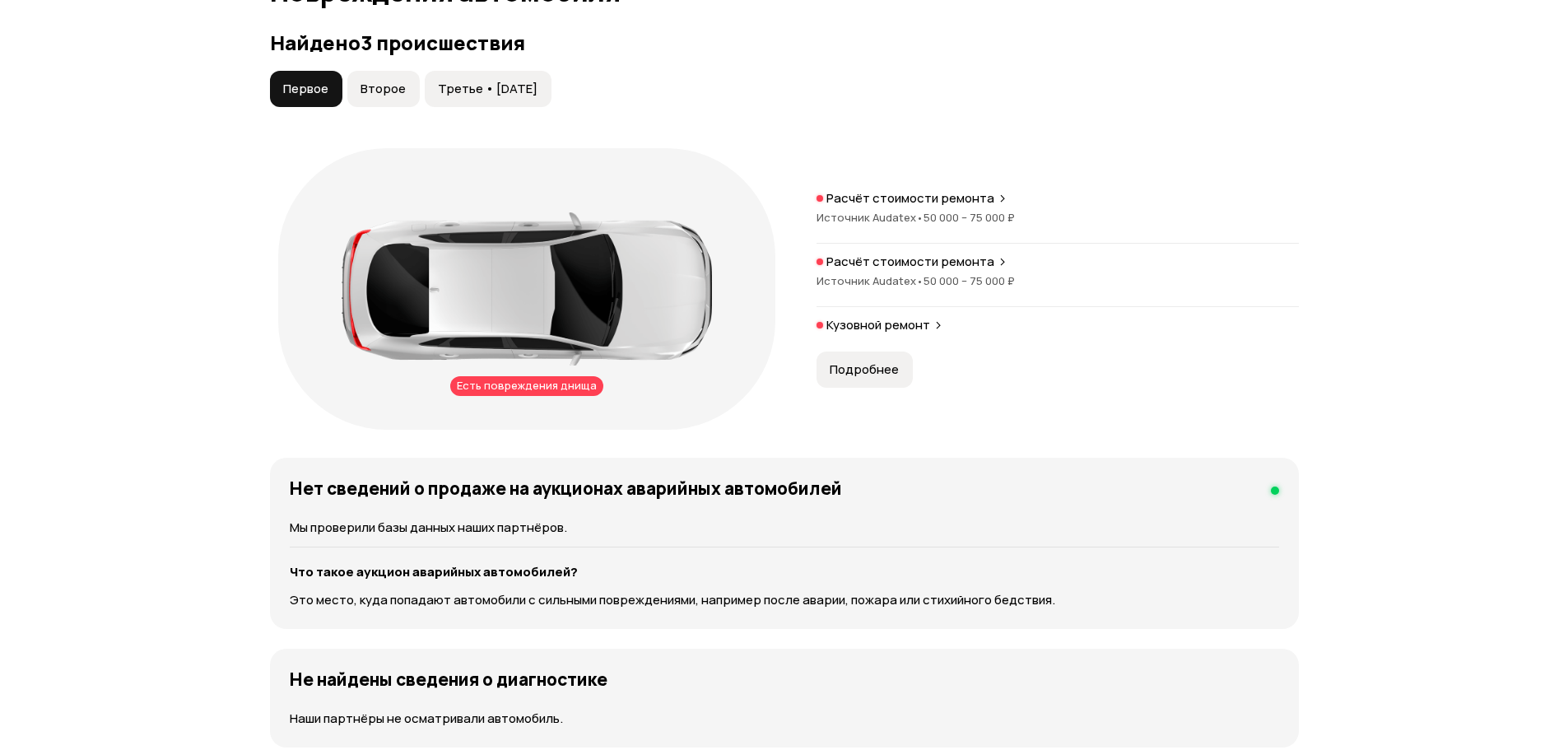
click at [884, 375] on span "Подробнее" at bounding box center [864, 369] width 69 height 16
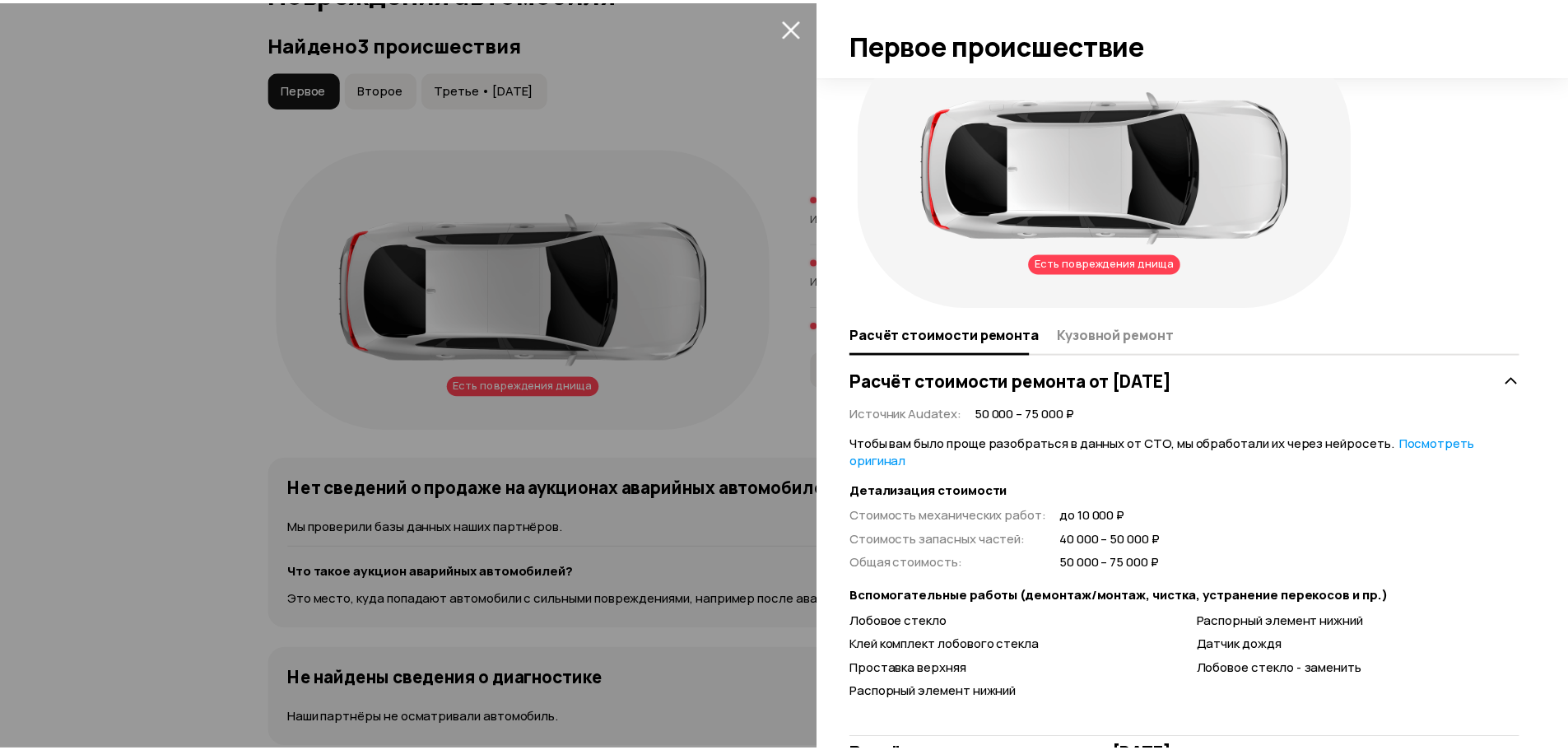
scroll to position [133, 0]
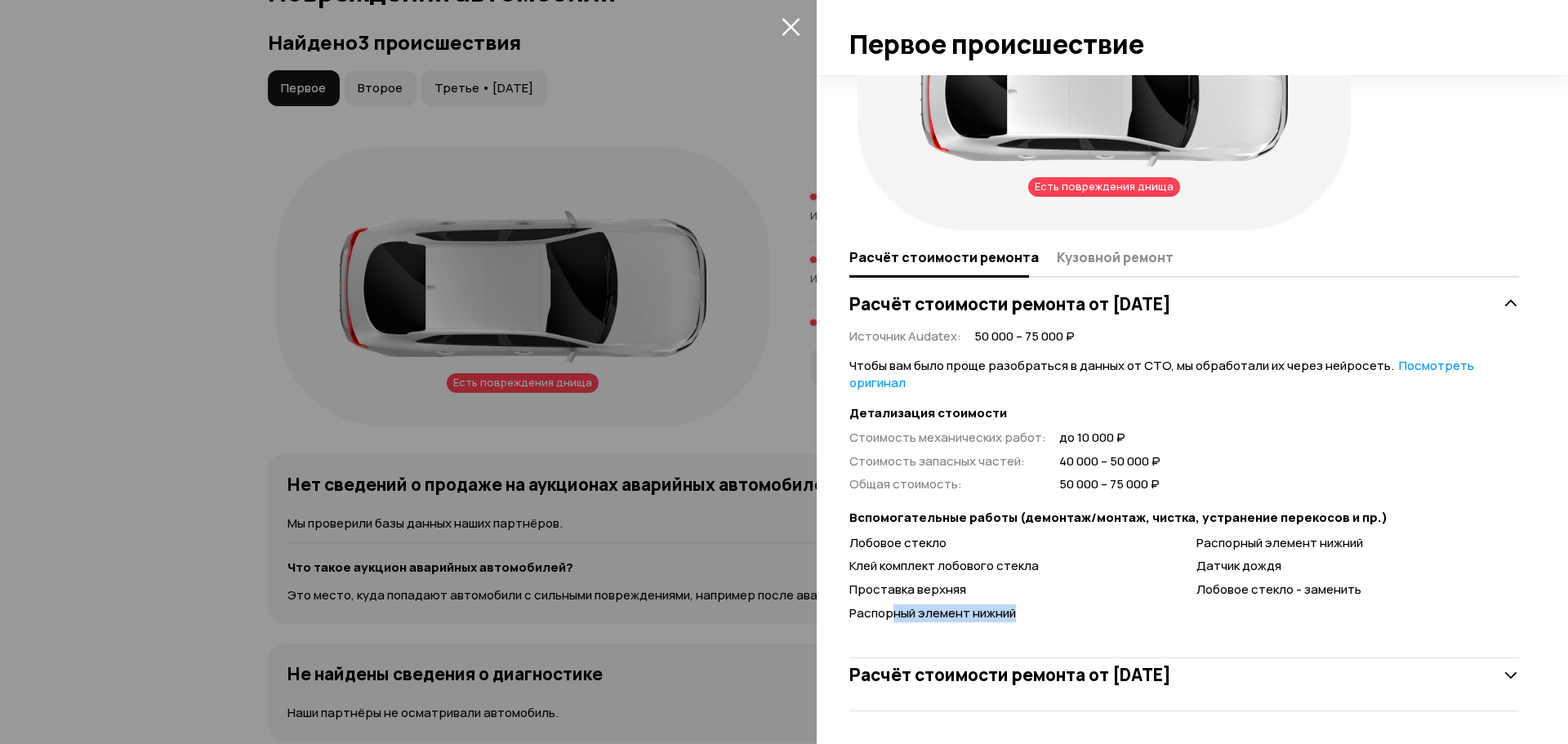
drag, startPoint x: 890, startPoint y: 615, endPoint x: 1014, endPoint y: 613, distance: 124.0
click at [1014, 613] on span "Распорный элемент нижний" at bounding box center [933, 613] width 167 height 17
click at [1035, 615] on div "Распорный элемент нижний" at bounding box center [1010, 614] width 323 height 17
click at [435, 489] on div at bounding box center [784, 372] width 1568 height 744
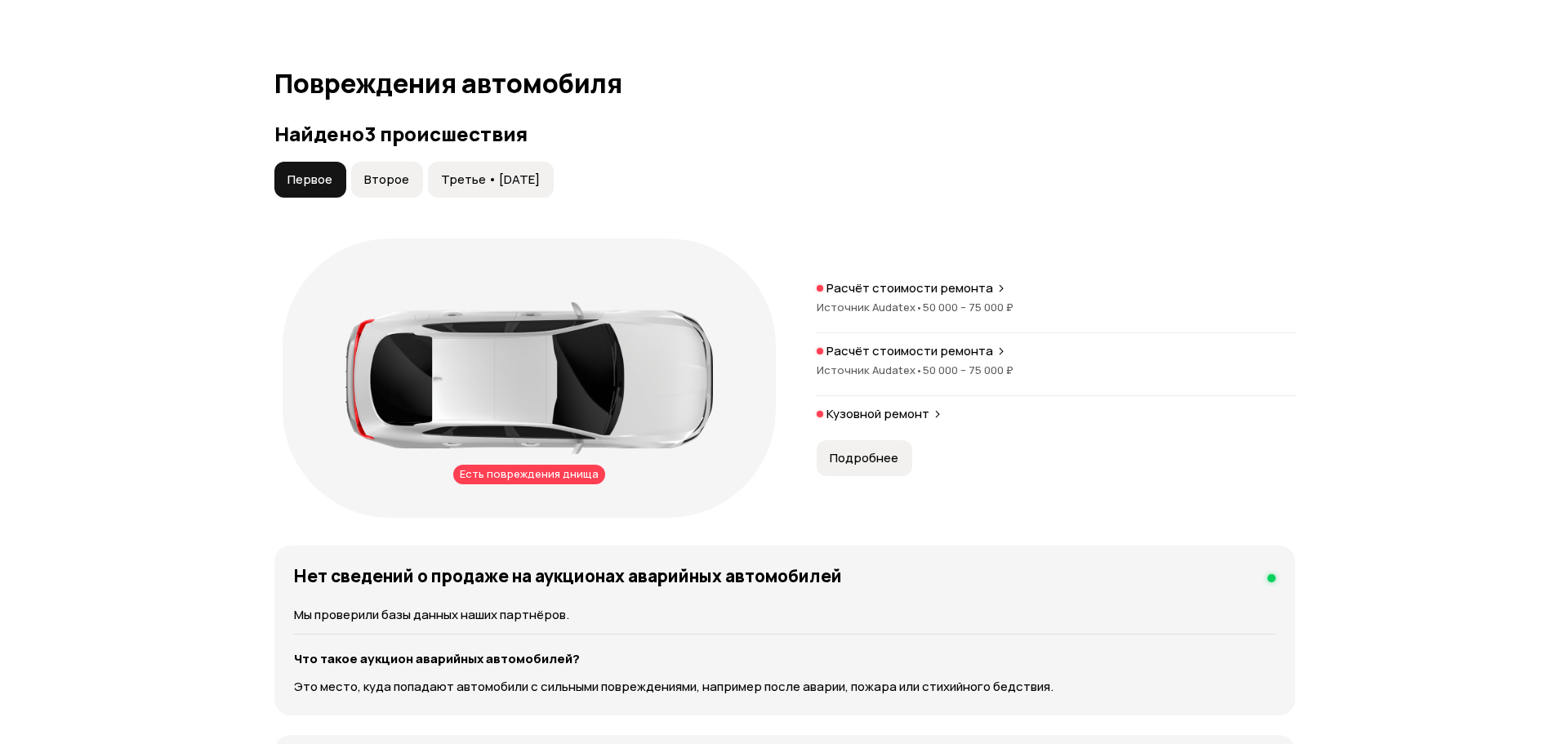
scroll to position [1715, 0]
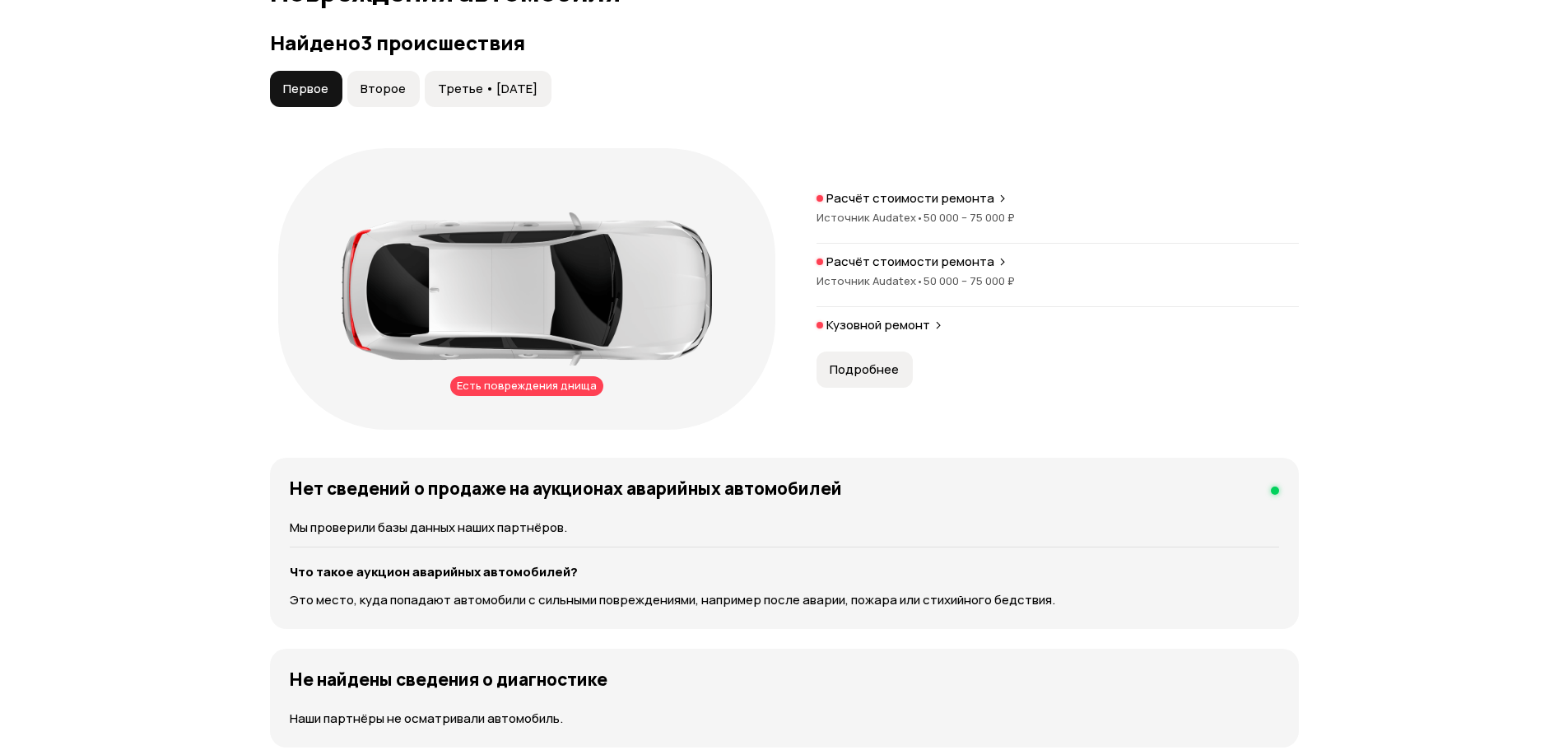
click at [883, 376] on span "Подробнее" at bounding box center [864, 369] width 69 height 16
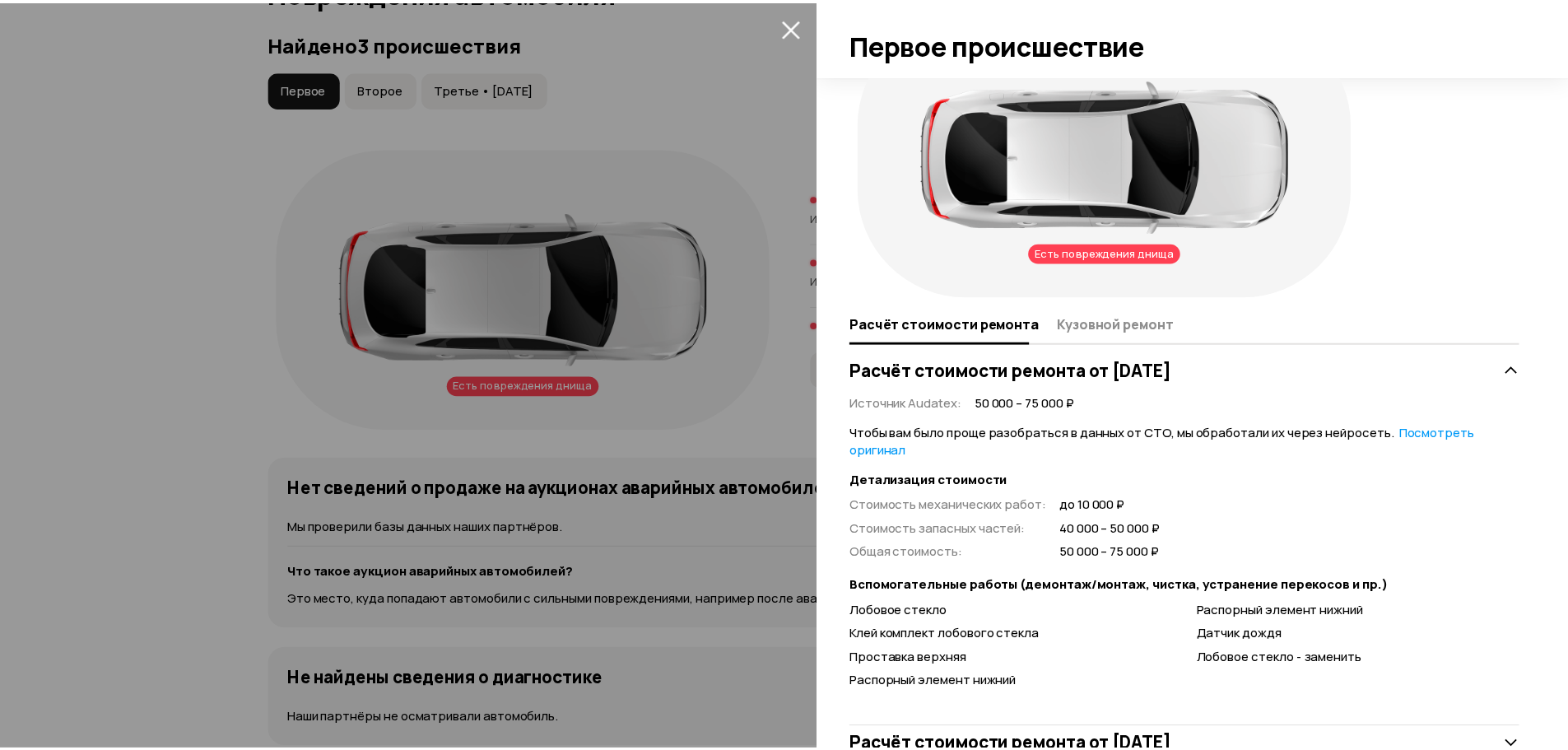
scroll to position [133, 0]
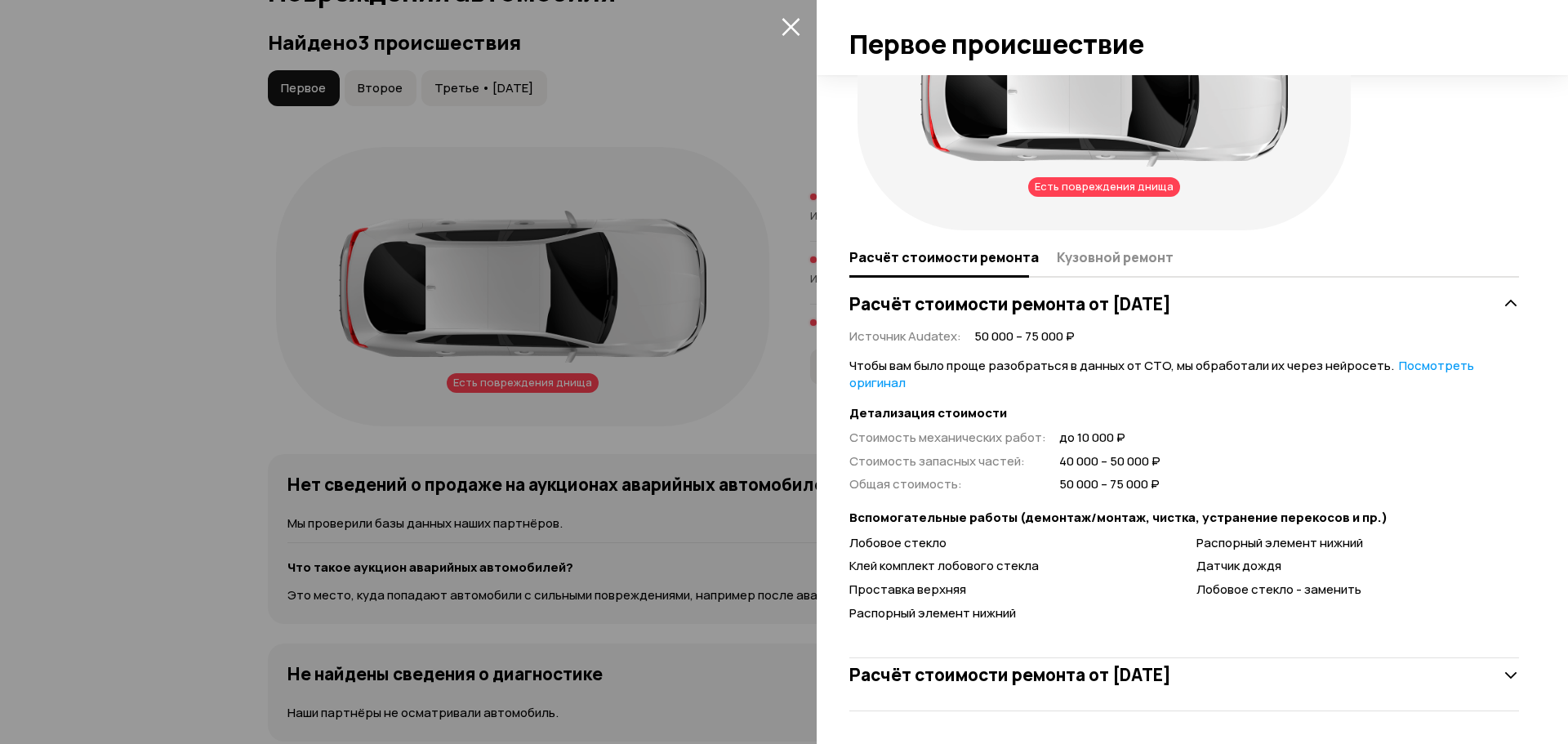
click at [785, 30] on icon "закрыть" at bounding box center [791, 26] width 19 height 19
